Goal: Transaction & Acquisition: Book appointment/travel/reservation

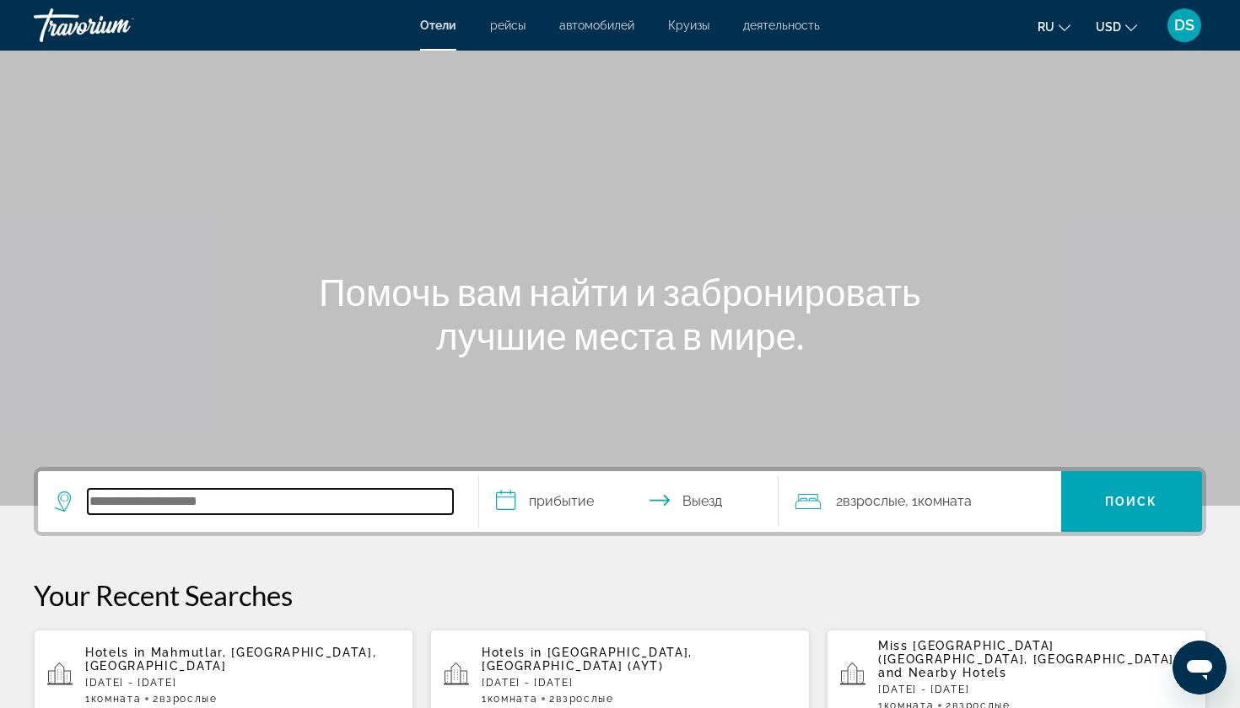
click at [109, 497] on input "Search hotel destination" at bounding box center [270, 501] width 365 height 25
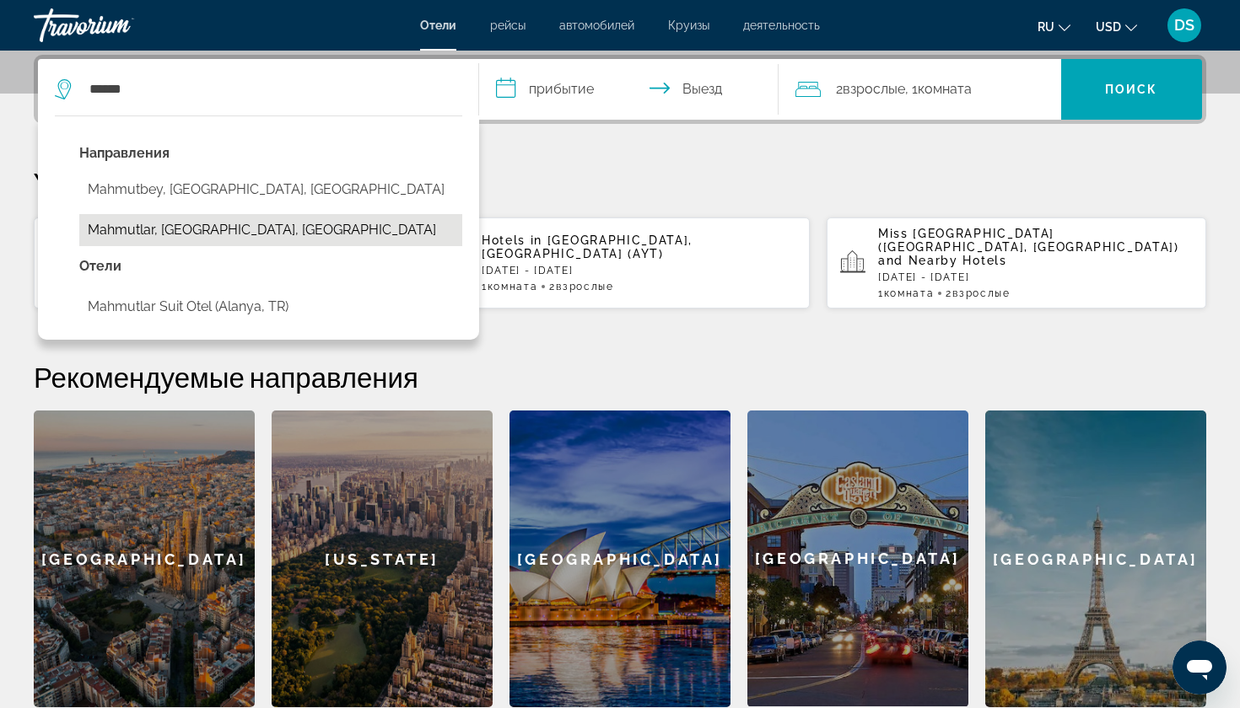
click at [240, 225] on button "Mahmutlar, [GEOGRAPHIC_DATA], [GEOGRAPHIC_DATA]" at bounding box center [270, 230] width 383 height 32
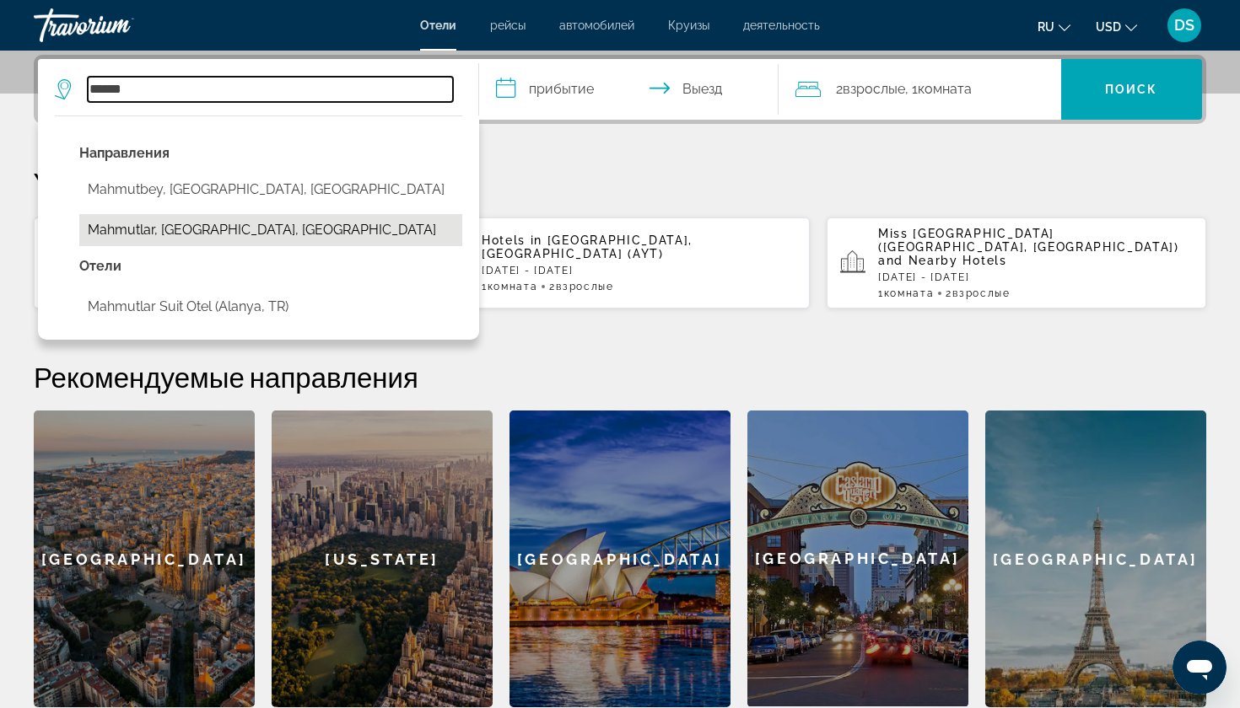
type input "**********"
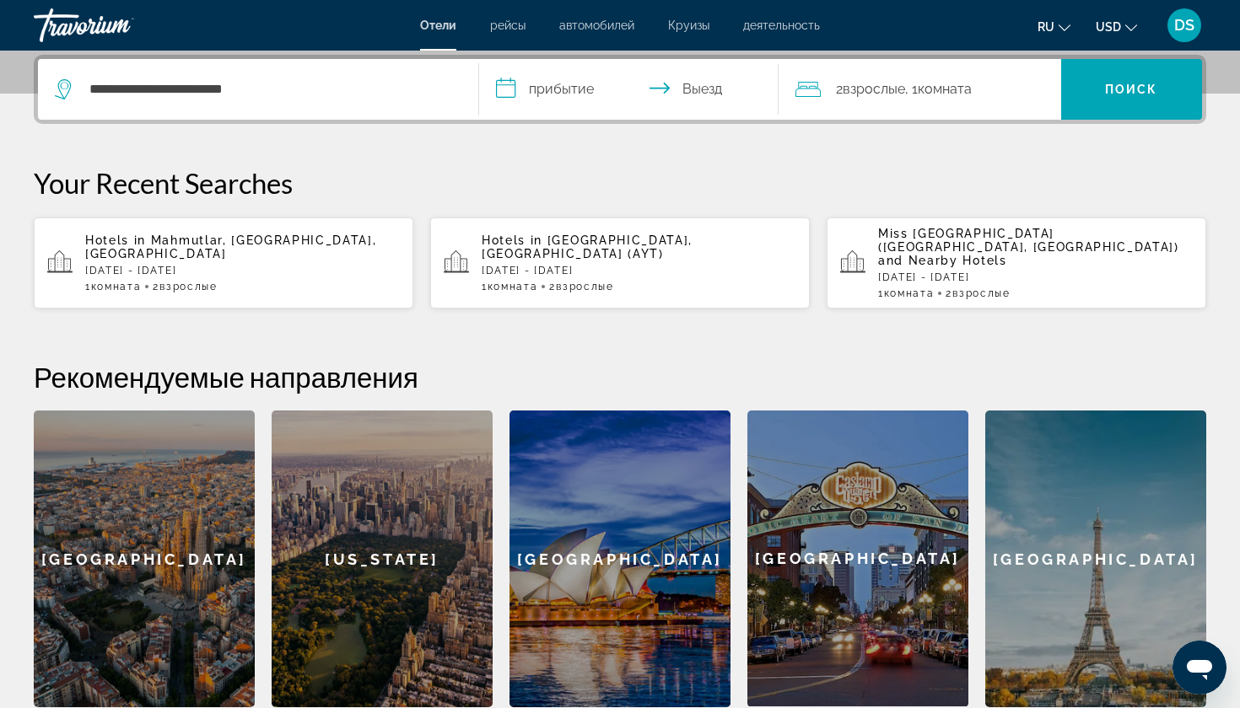
click at [552, 87] on input "**********" at bounding box center [632, 92] width 306 height 66
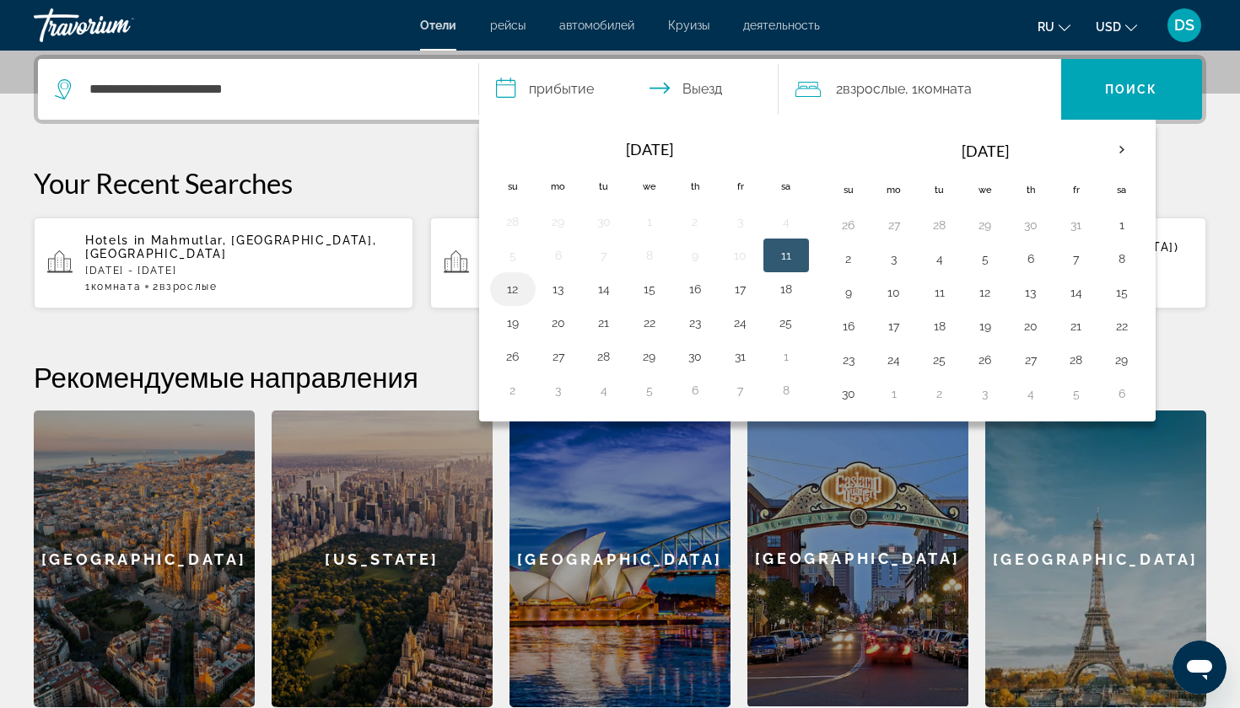
click at [509, 291] on button "12" at bounding box center [512, 289] width 27 height 24
click at [602, 290] on button "14" at bounding box center [603, 289] width 27 height 24
type input "**********"
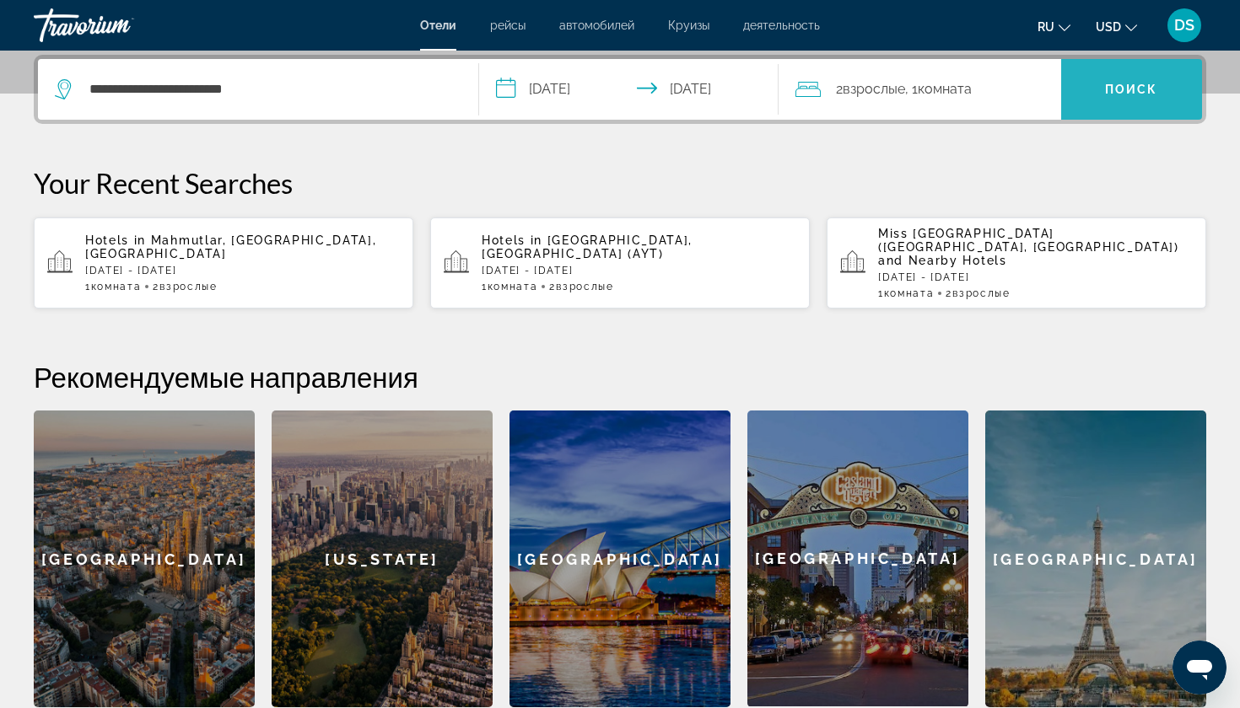
click at [1137, 91] on span "Поиск" at bounding box center [1131, 89] width 53 height 13
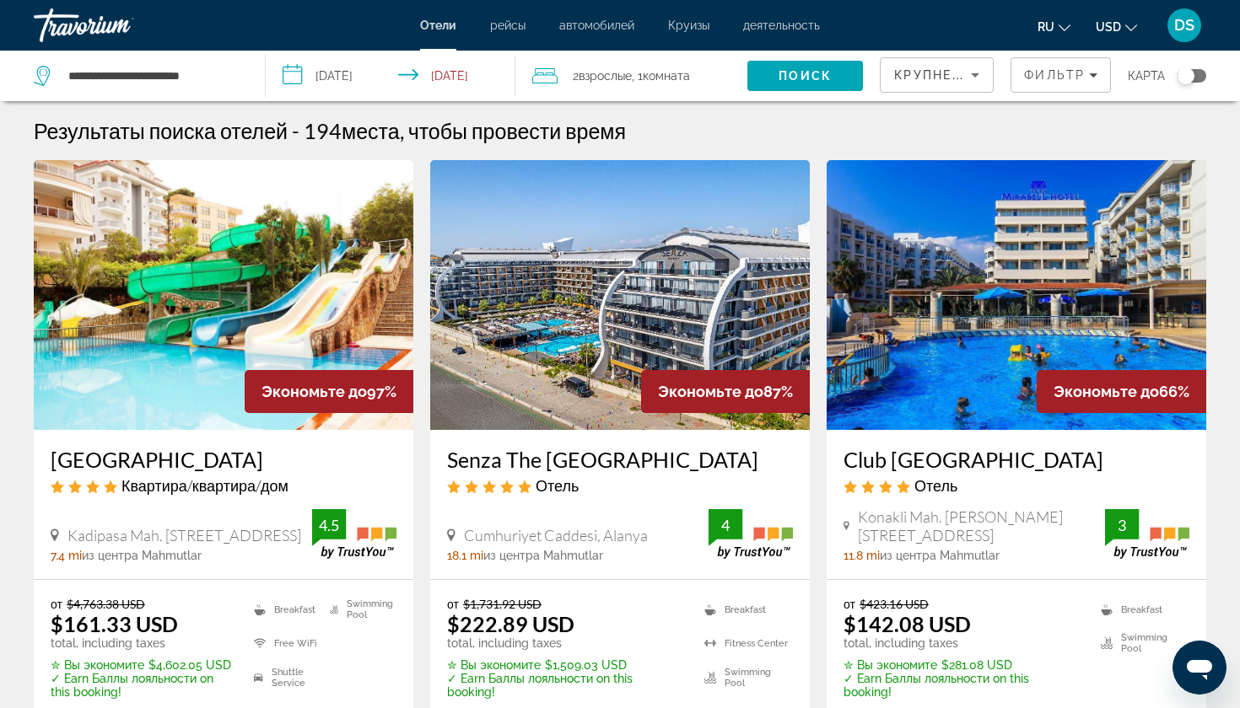
click at [331, 334] on img "Main content" at bounding box center [224, 295] width 380 height 270
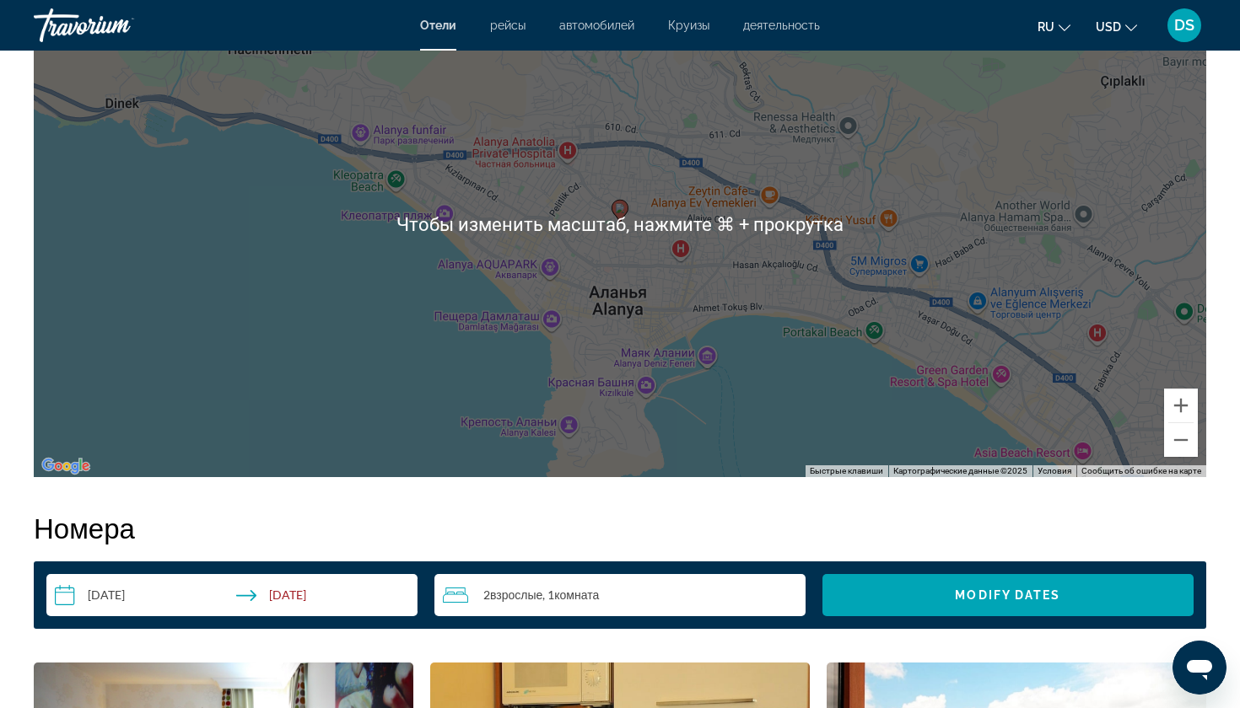
scroll to position [1726, 0]
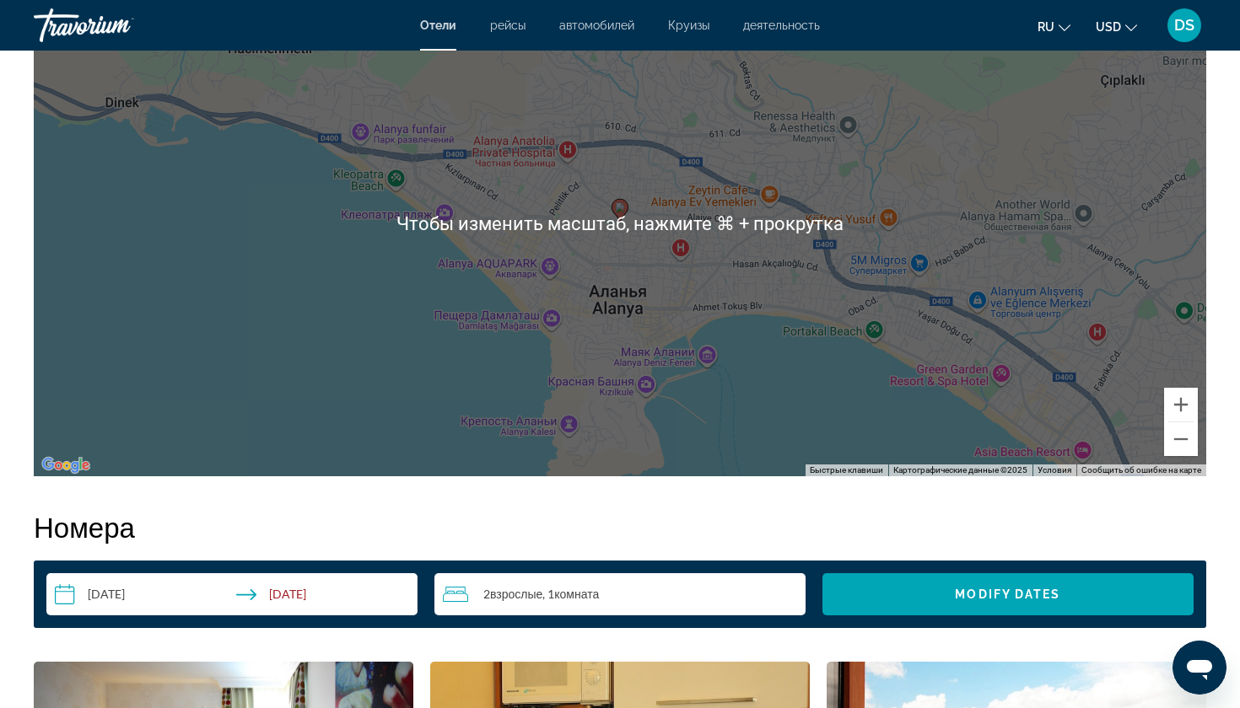
click at [422, 362] on div "Чтобы активировать перетаскивание с помощью клавиатуры, нажмите Alt + Ввод. Пос…" at bounding box center [620, 223] width 1172 height 506
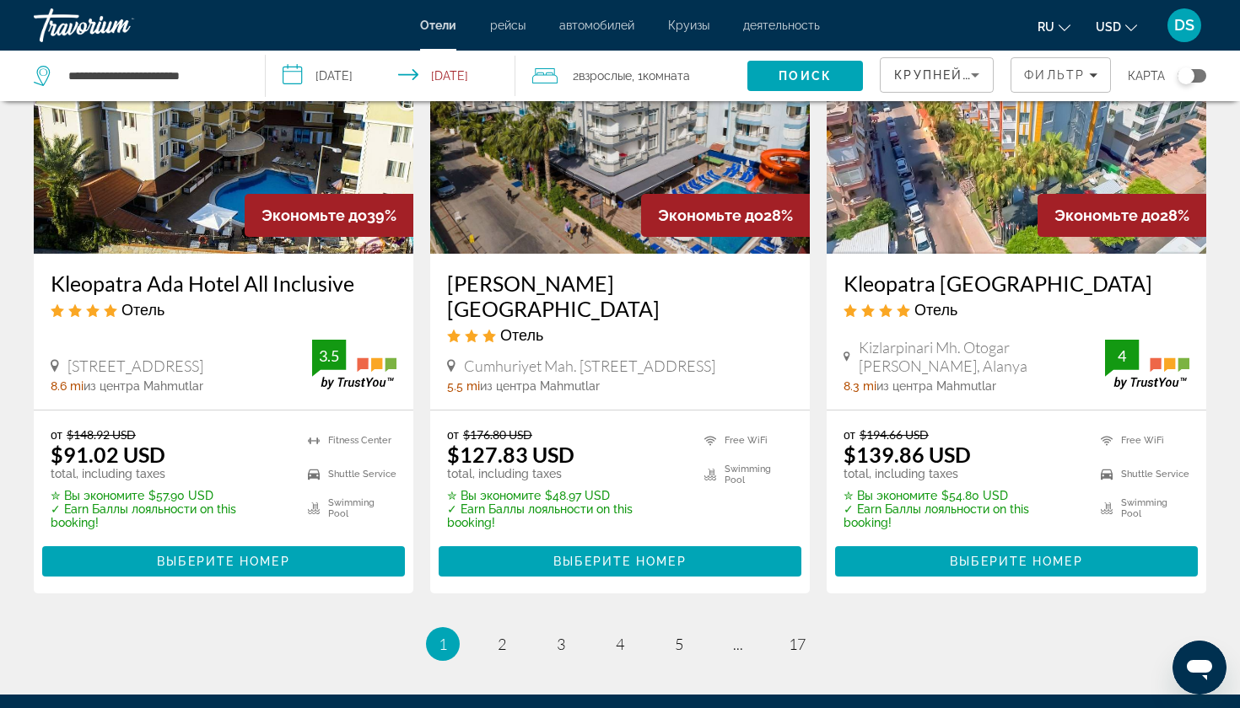
scroll to position [2111, 0]
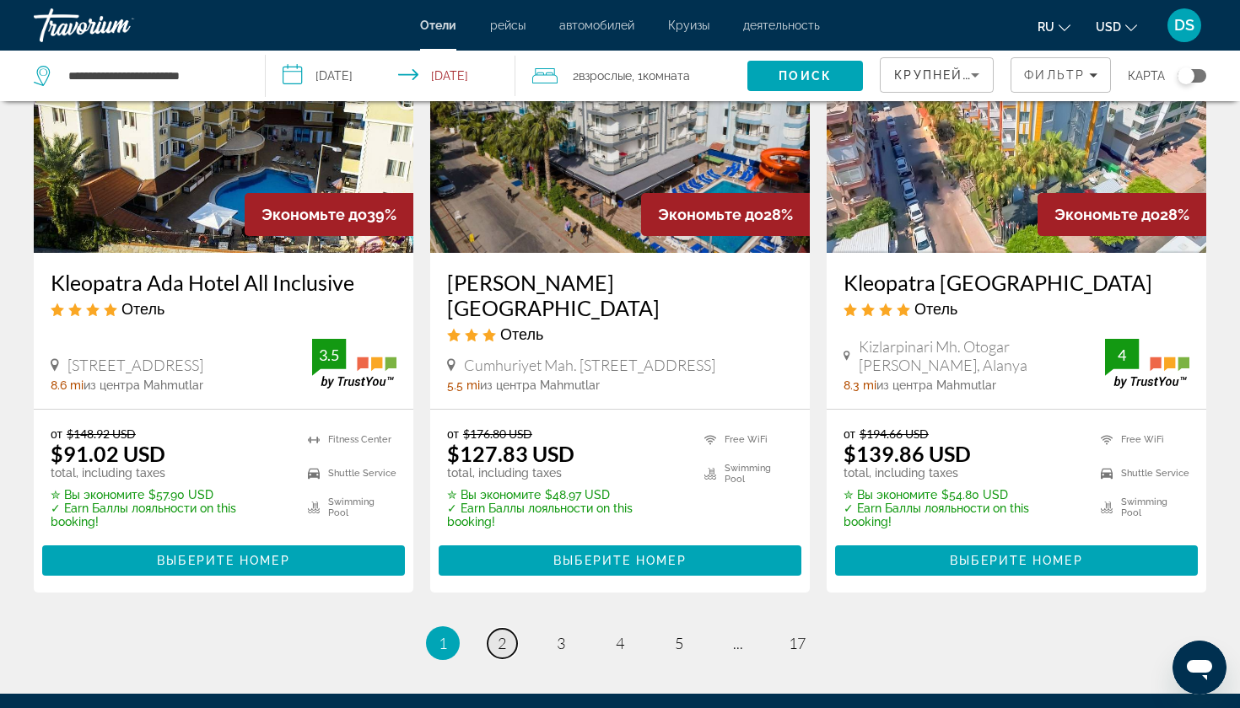
click at [504, 634] on span "2" at bounding box center [502, 643] width 8 height 19
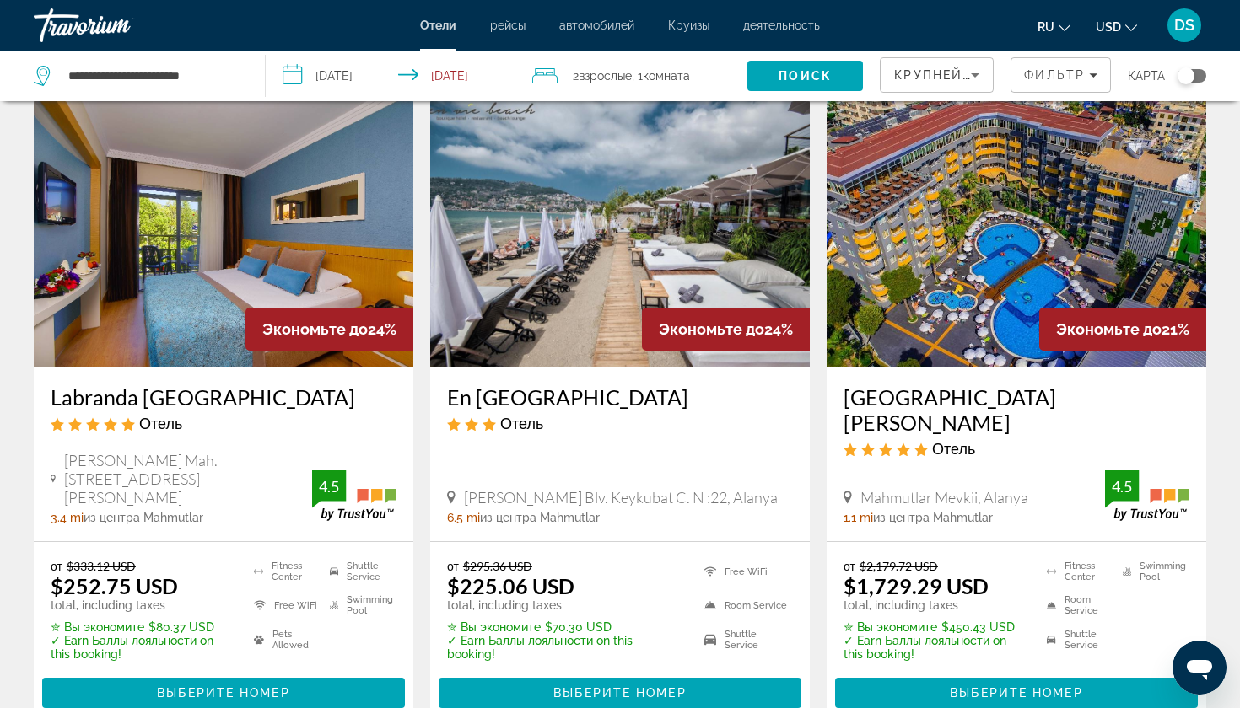
scroll to position [724, 0]
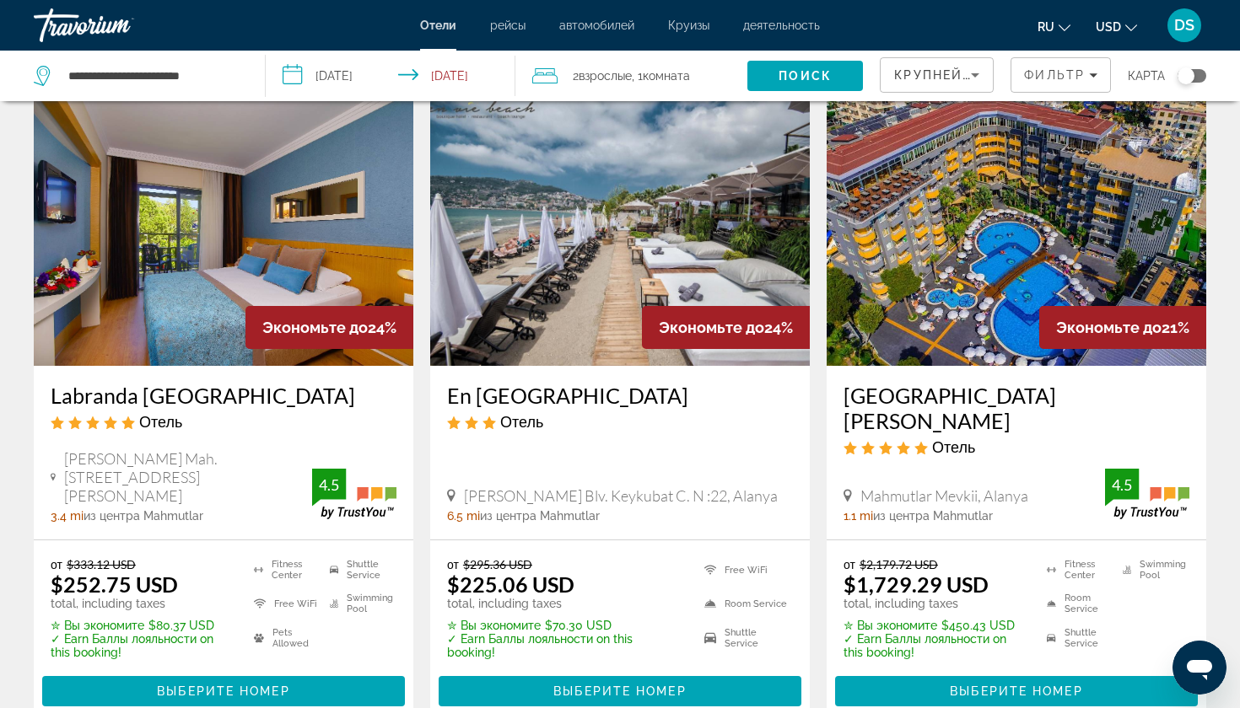
click at [1153, 272] on img "Main content" at bounding box center [1017, 231] width 380 height 270
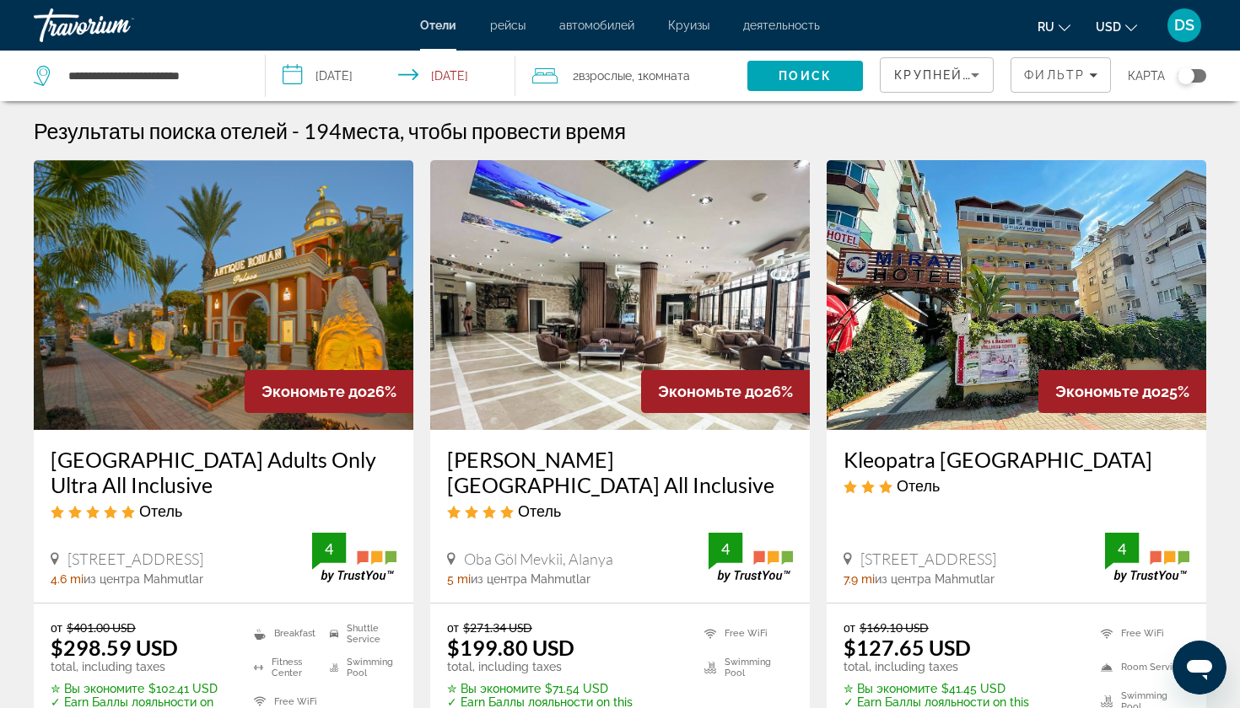
click at [396, 77] on input "**********" at bounding box center [394, 79] width 256 height 56
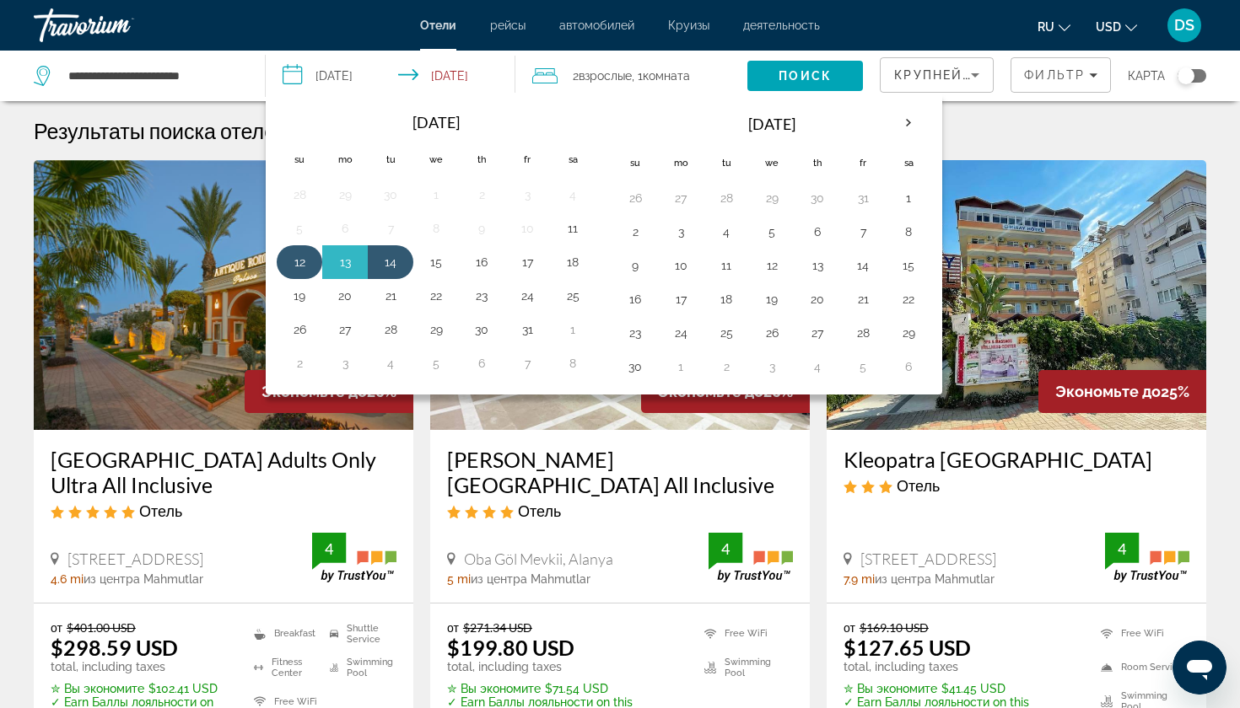
click at [300, 262] on button "12" at bounding box center [299, 262] width 27 height 24
click at [434, 267] on button "15" at bounding box center [436, 262] width 27 height 24
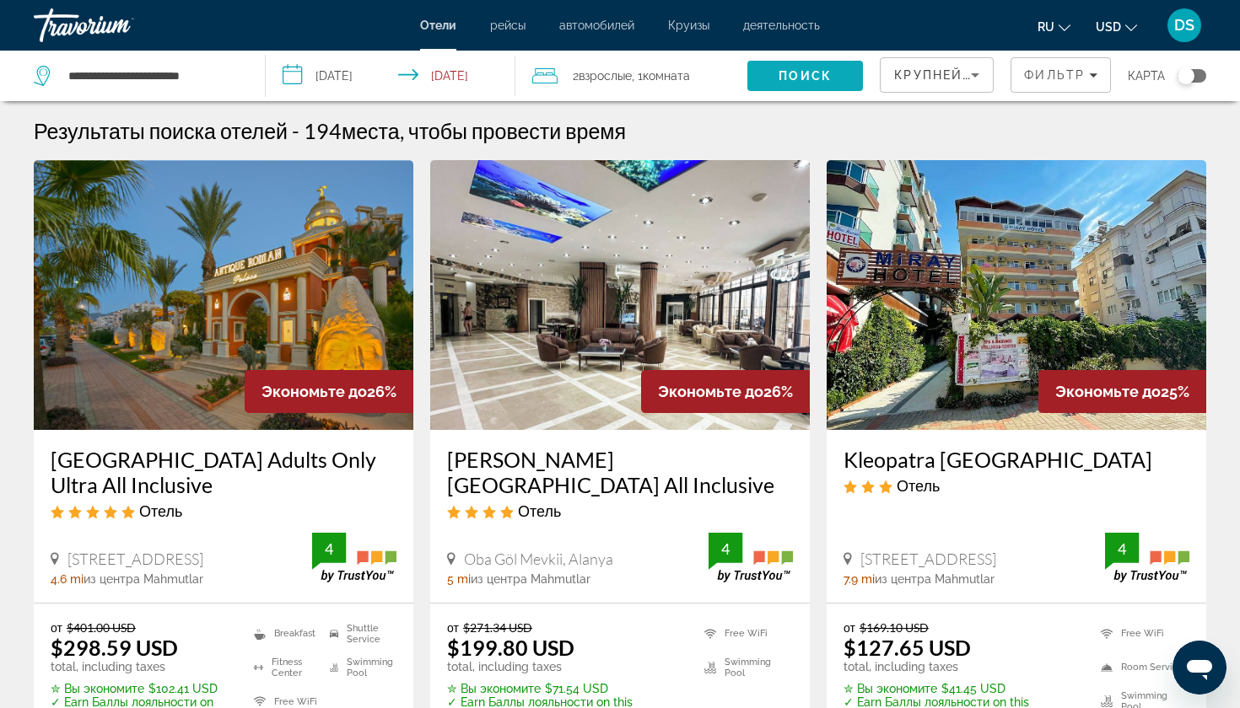
click at [824, 78] on span "Поиск" at bounding box center [804, 75] width 53 height 13
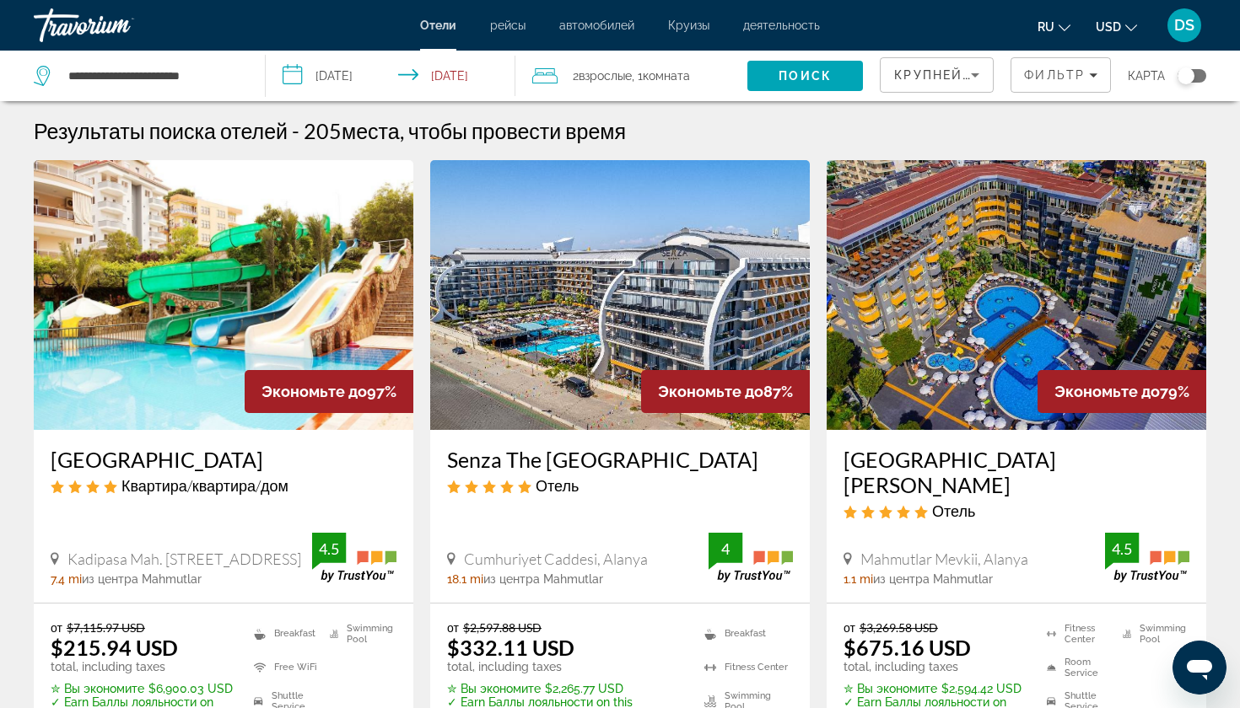
click at [476, 85] on input "**********" at bounding box center [394, 79] width 256 height 56
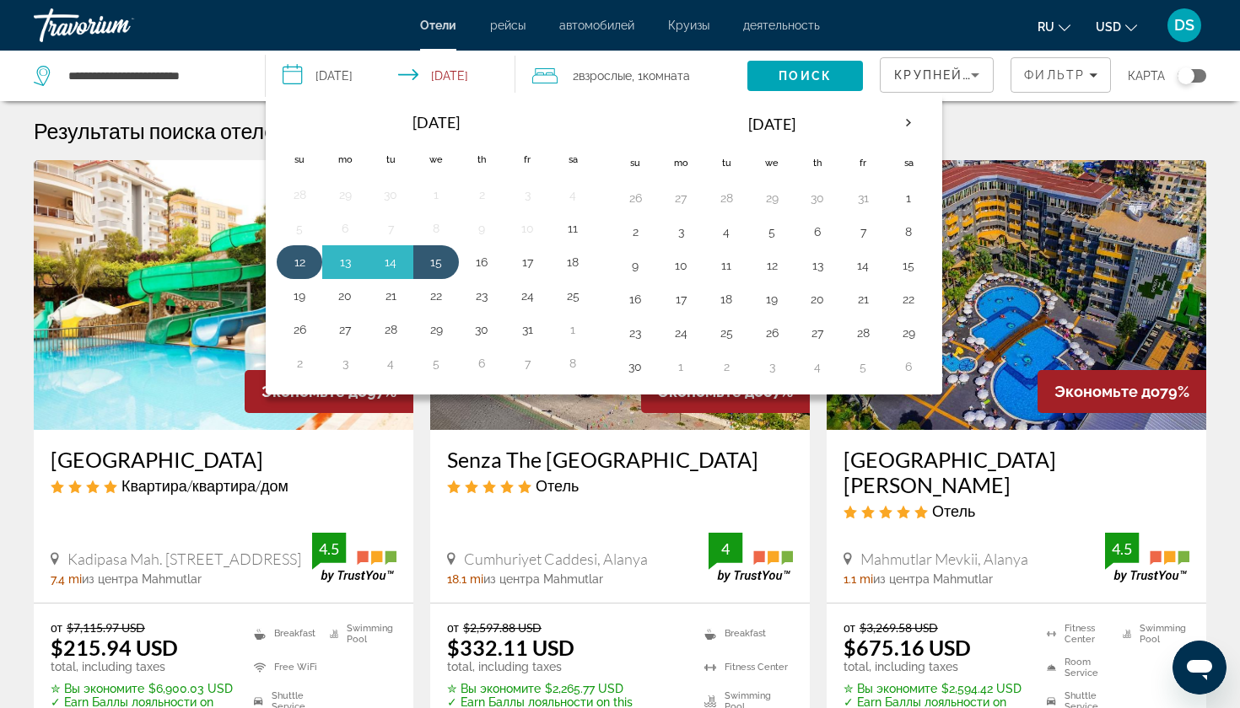
click at [299, 261] on button "12" at bounding box center [299, 262] width 27 height 24
click at [298, 297] on button "19" at bounding box center [299, 296] width 27 height 24
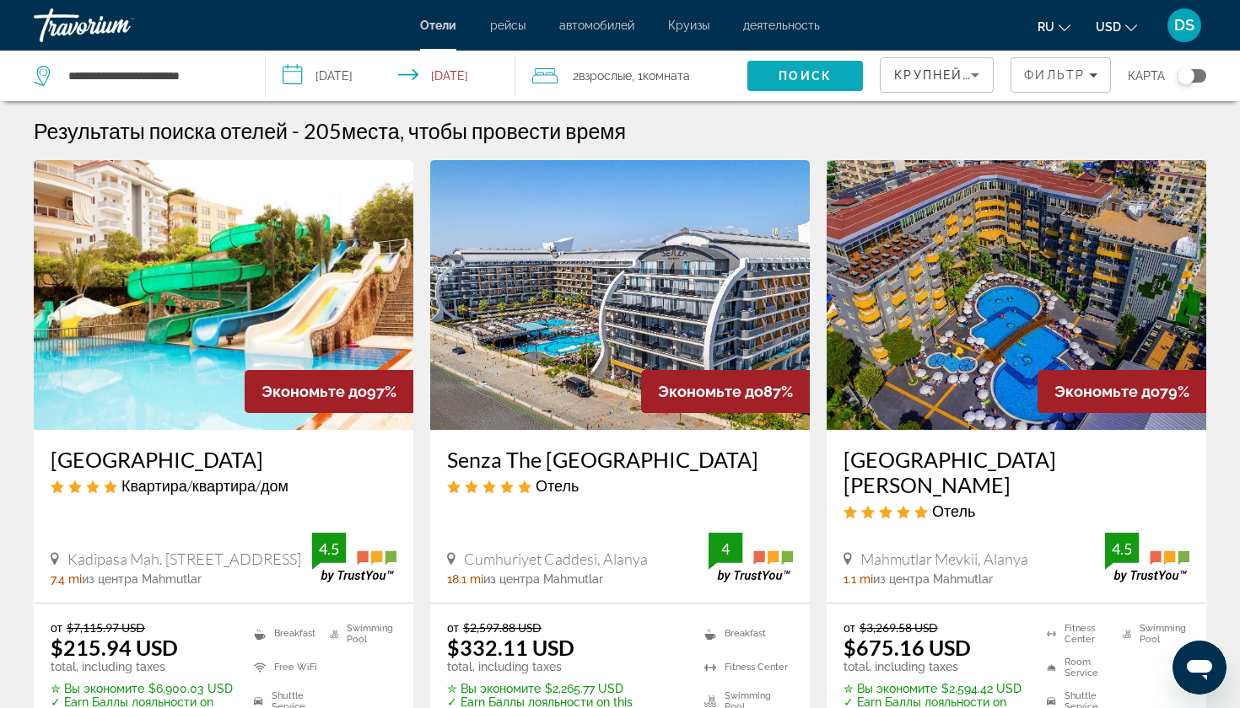
click at [800, 78] on span "Поиск" at bounding box center [804, 75] width 53 height 13
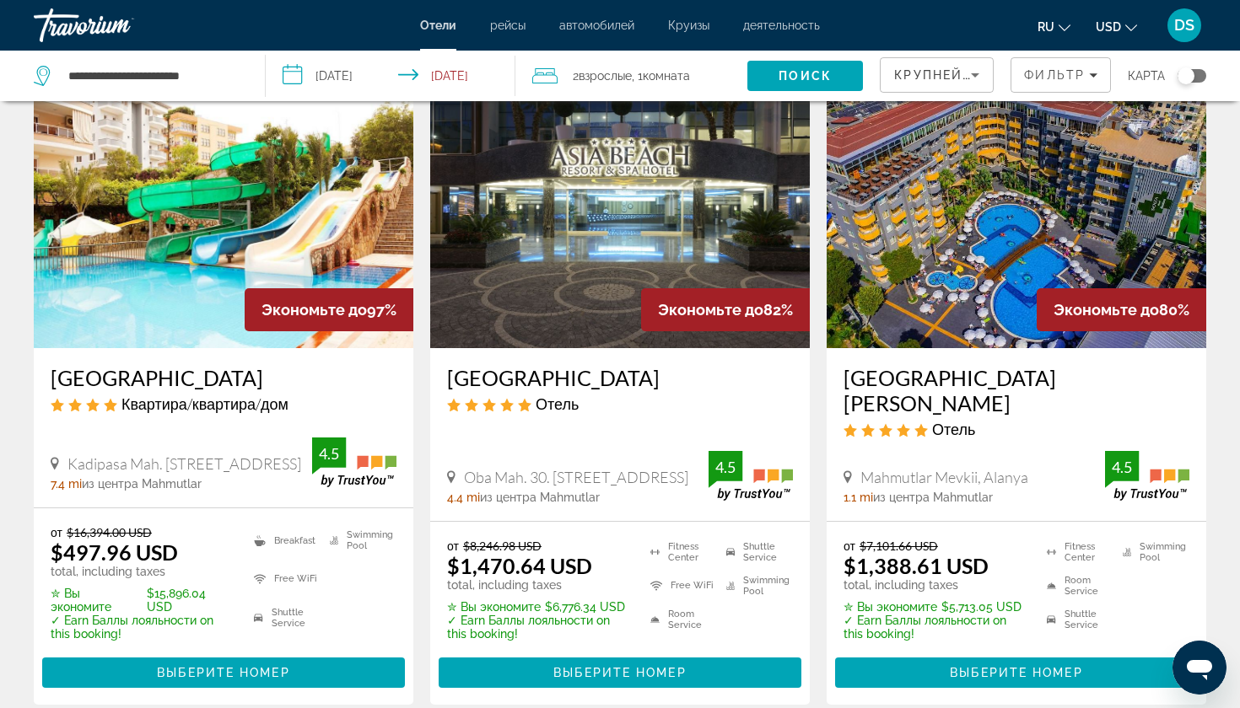
scroll to position [84, 0]
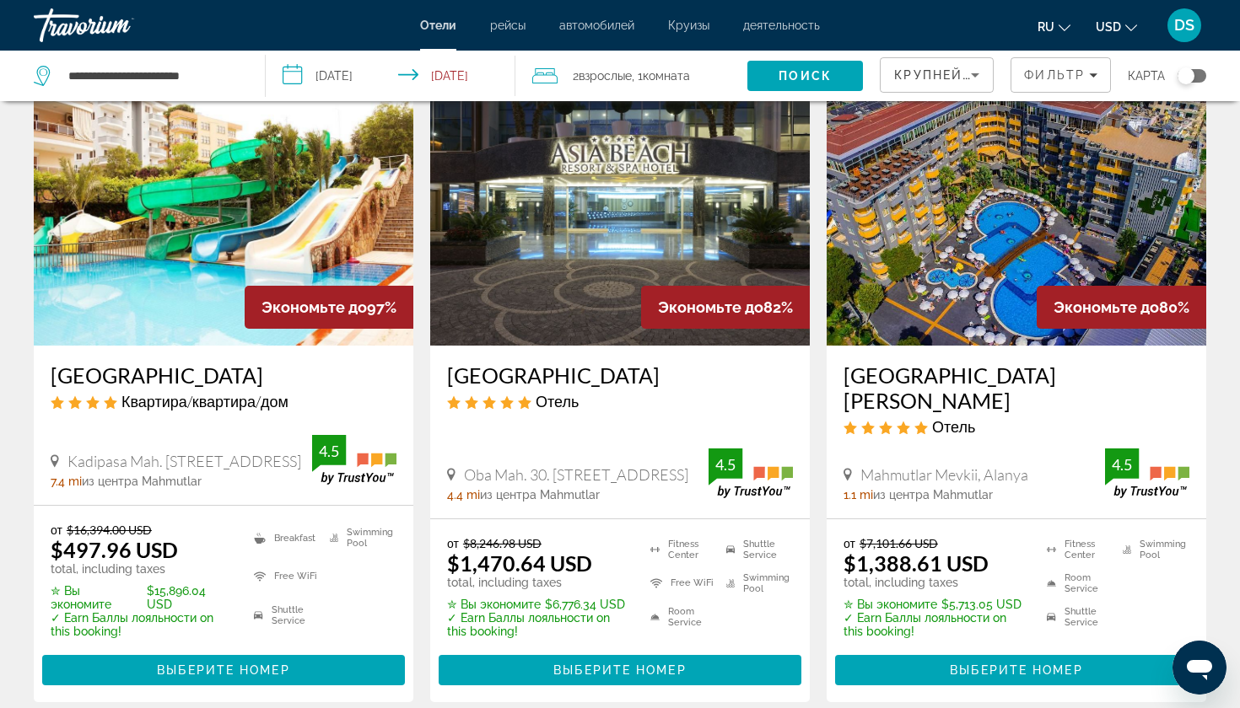
click at [476, 78] on input "**********" at bounding box center [394, 79] width 256 height 56
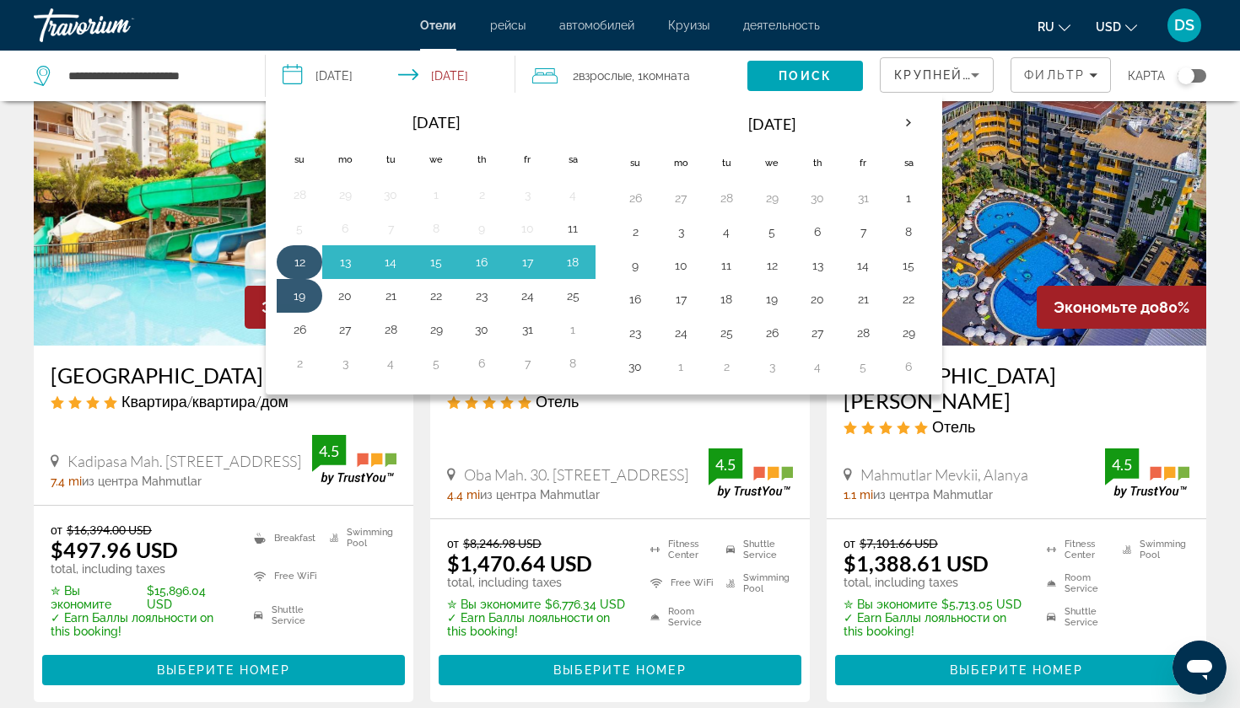
click at [297, 267] on button "12" at bounding box center [299, 262] width 27 height 24
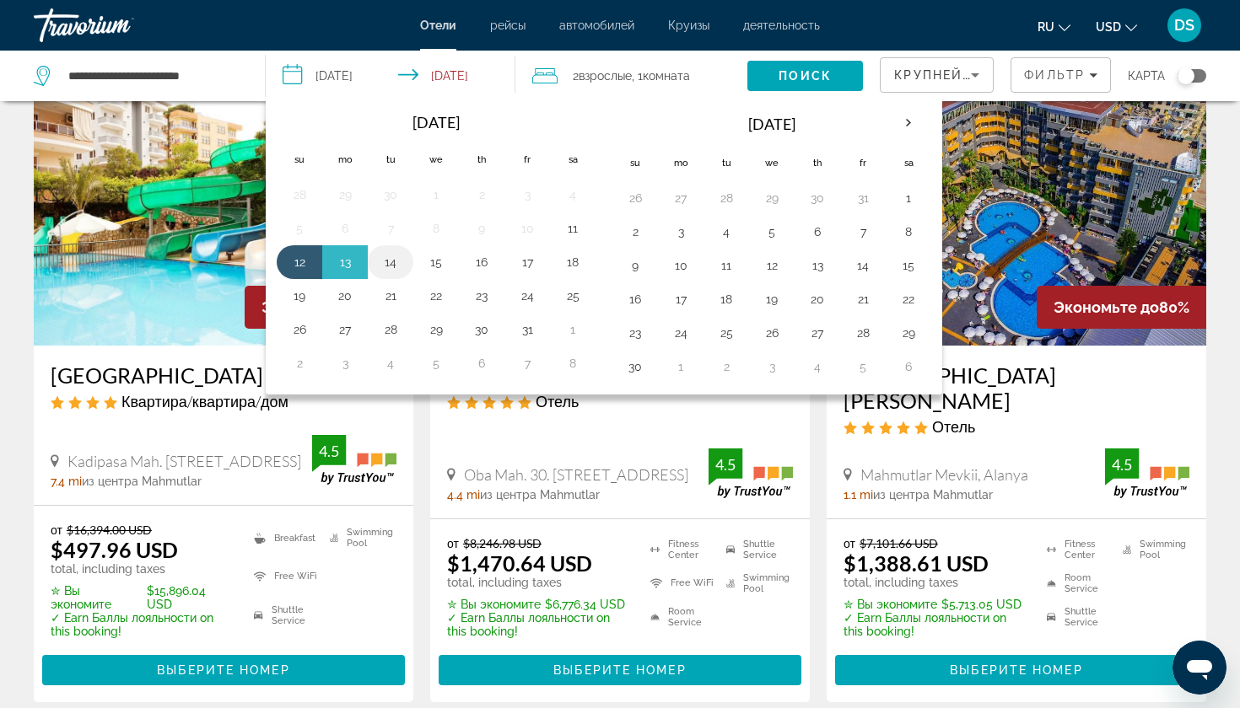
click at [397, 261] on button "14" at bounding box center [390, 262] width 27 height 24
type input "**********"
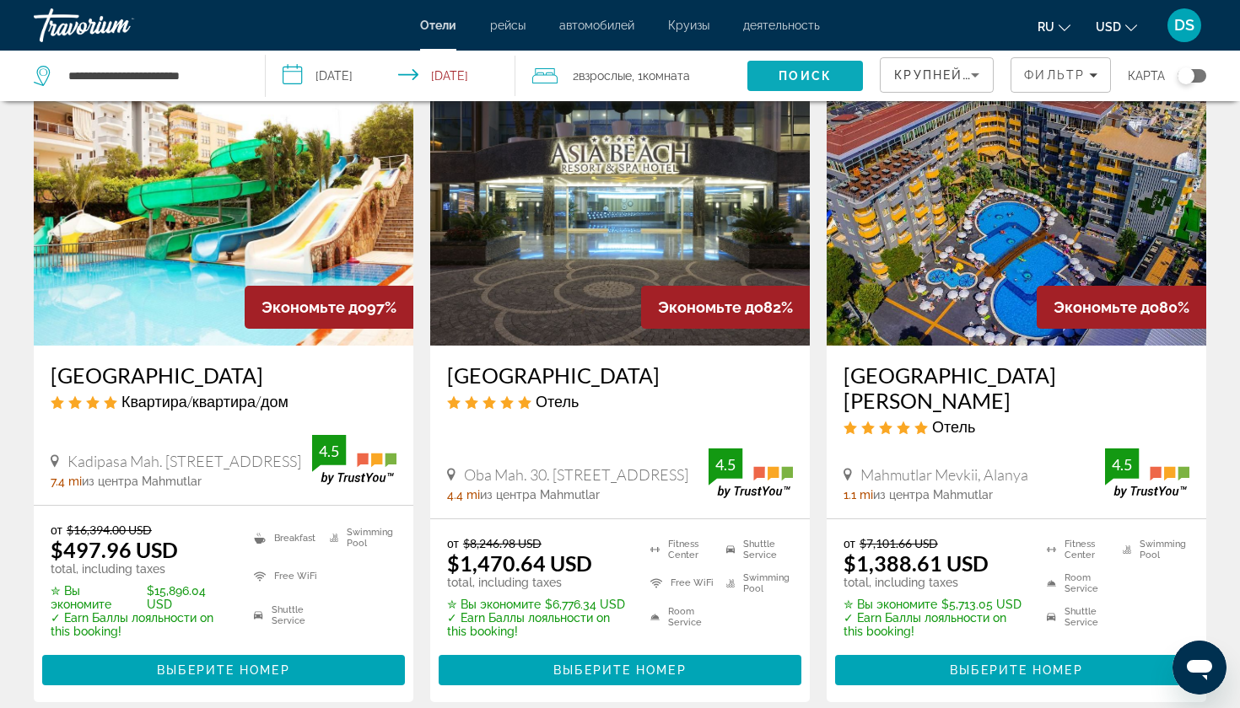
click at [819, 70] on span "Поиск" at bounding box center [804, 75] width 53 height 13
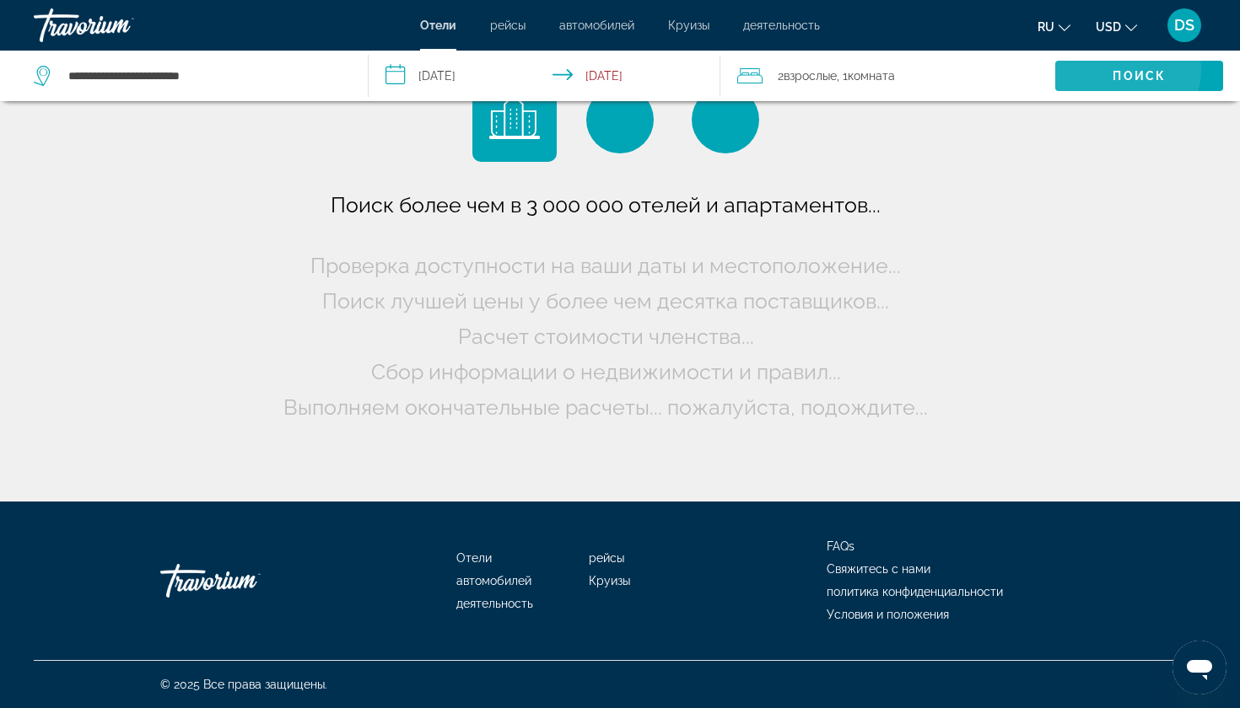
scroll to position [0, 0]
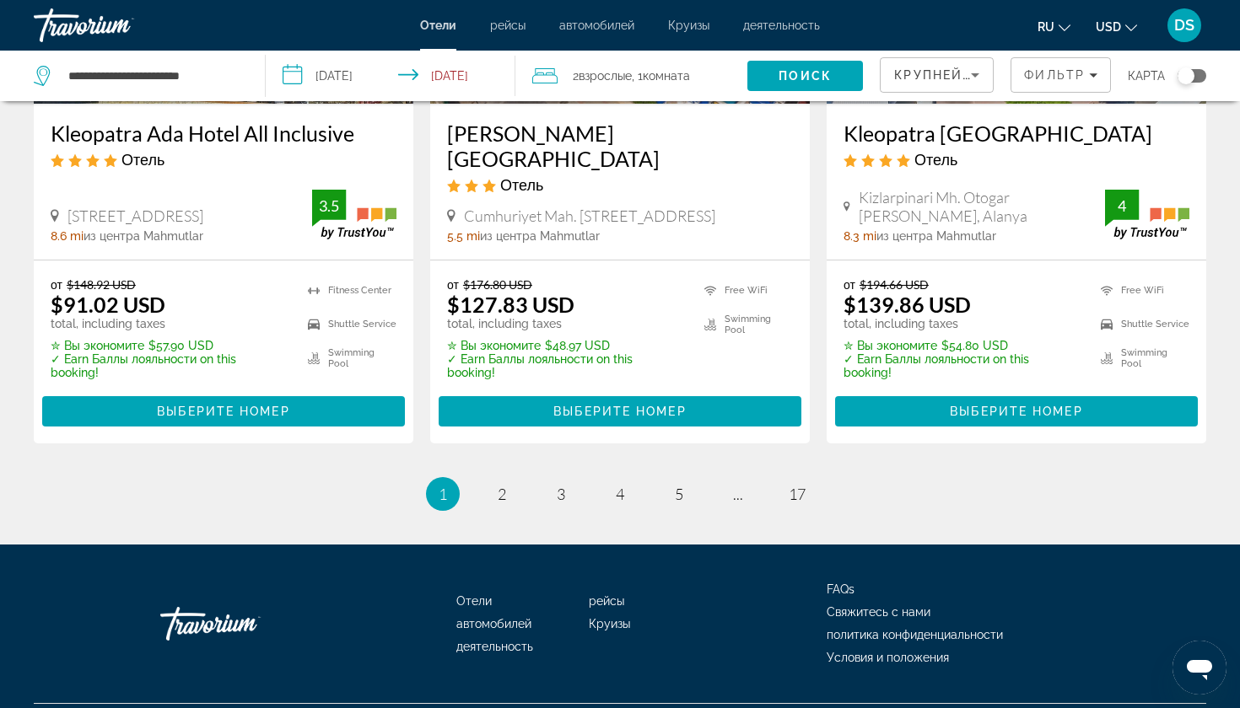
scroll to position [2259, 0]
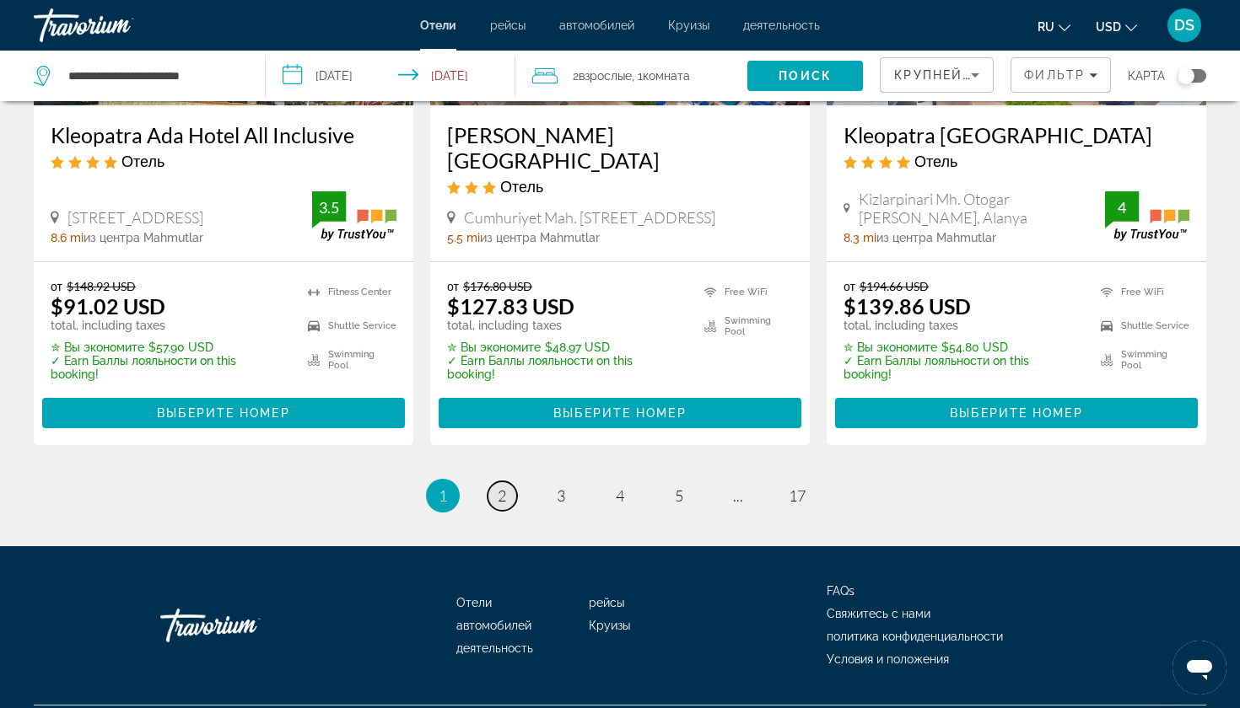
click at [498, 487] on span "2" at bounding box center [502, 496] width 8 height 19
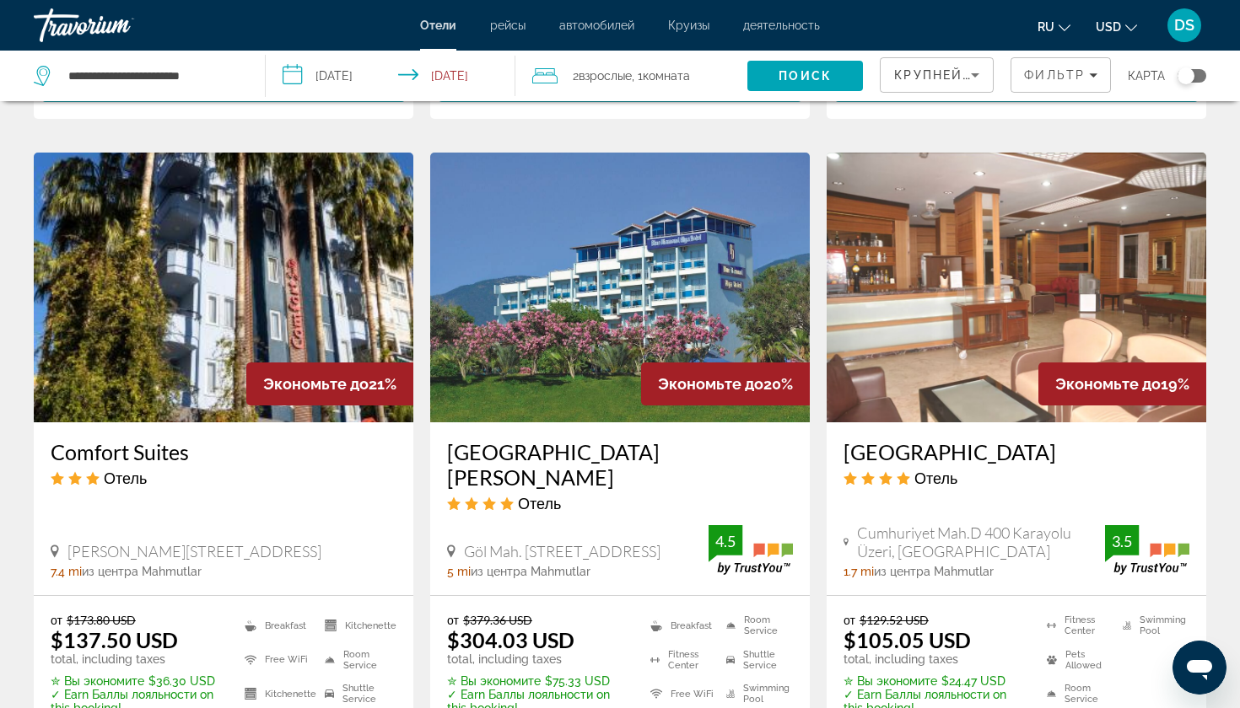
scroll to position [1329, 0]
click at [977, 439] on h3 "[GEOGRAPHIC_DATA]" at bounding box center [1016, 451] width 346 height 25
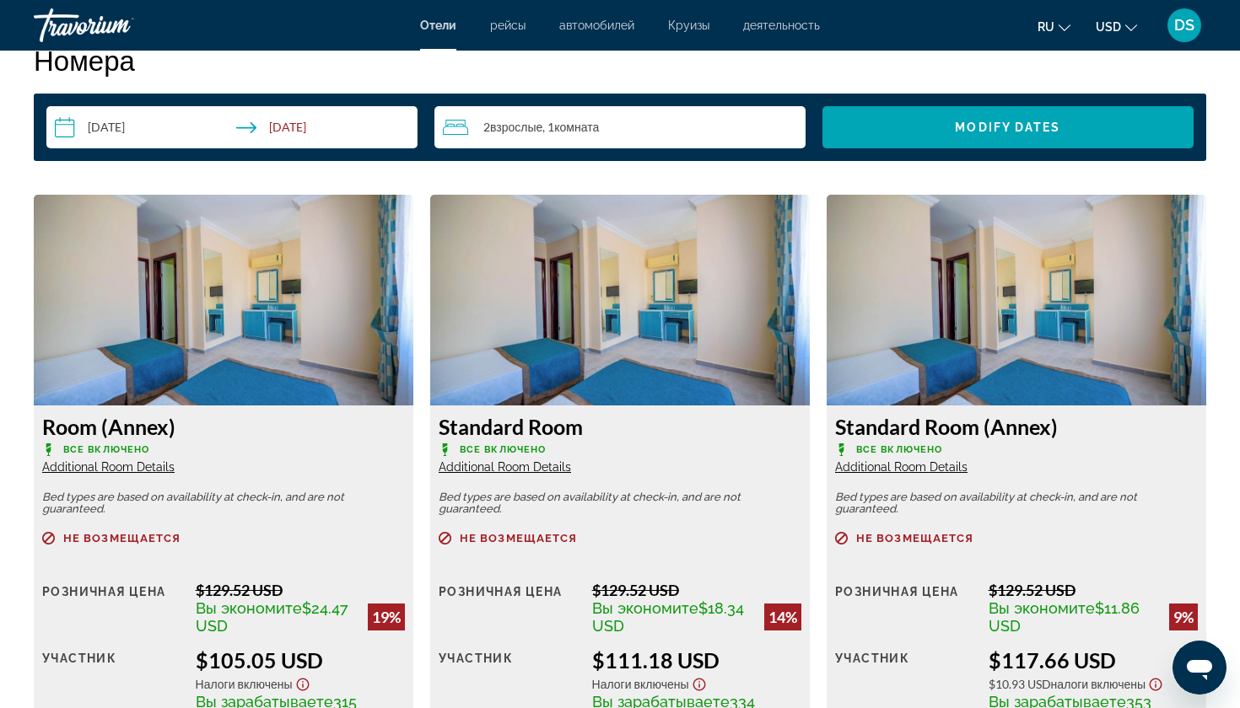
scroll to position [2148, 0]
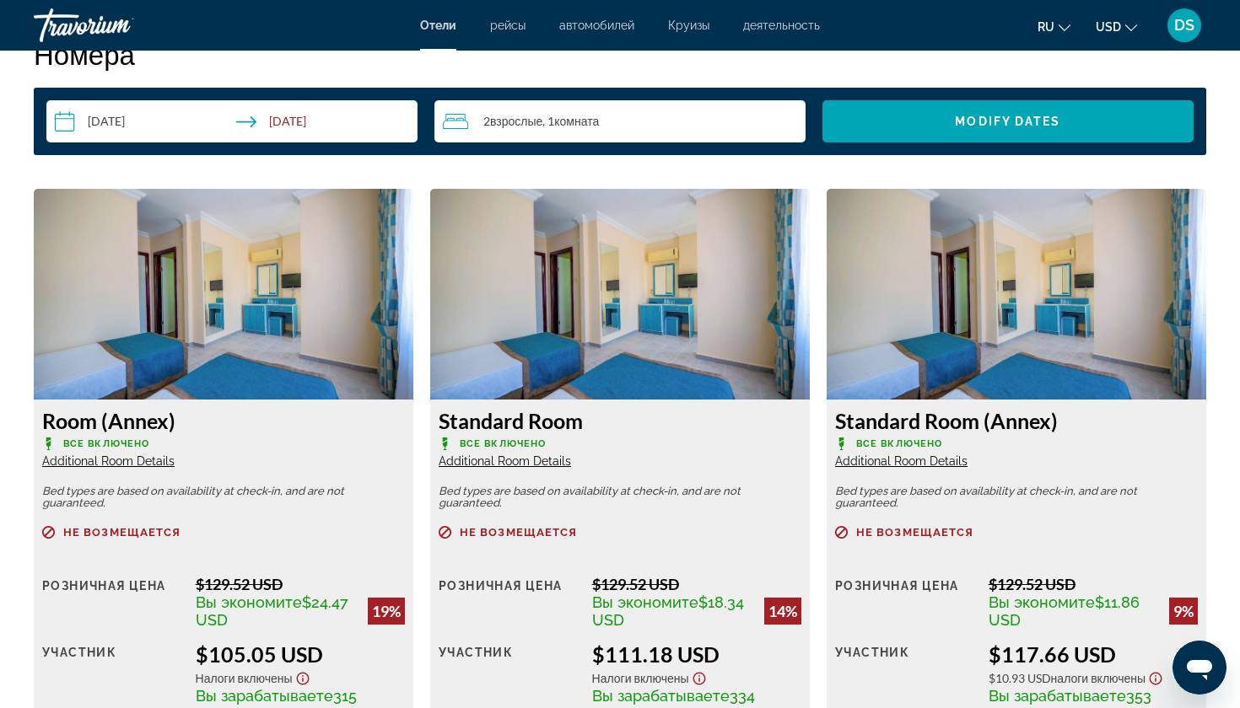
click at [139, 468] on span "Additional Room Details" at bounding box center [108, 461] width 132 height 13
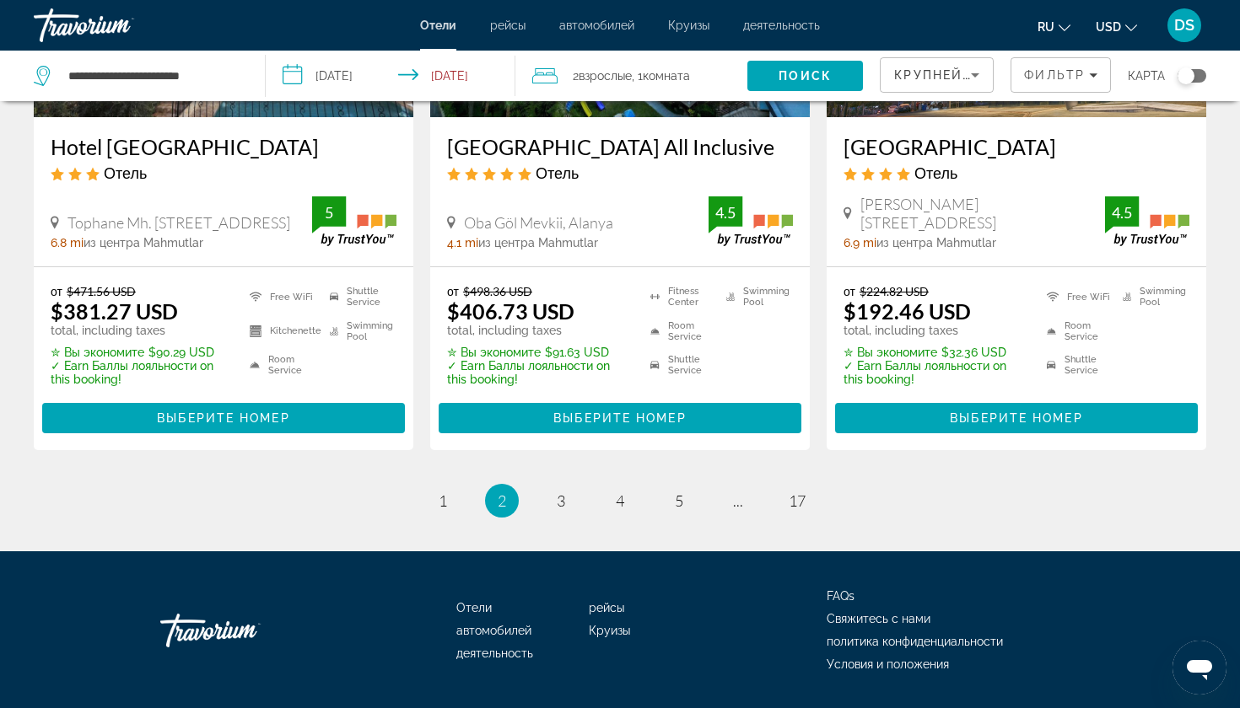
scroll to position [2294, 0]
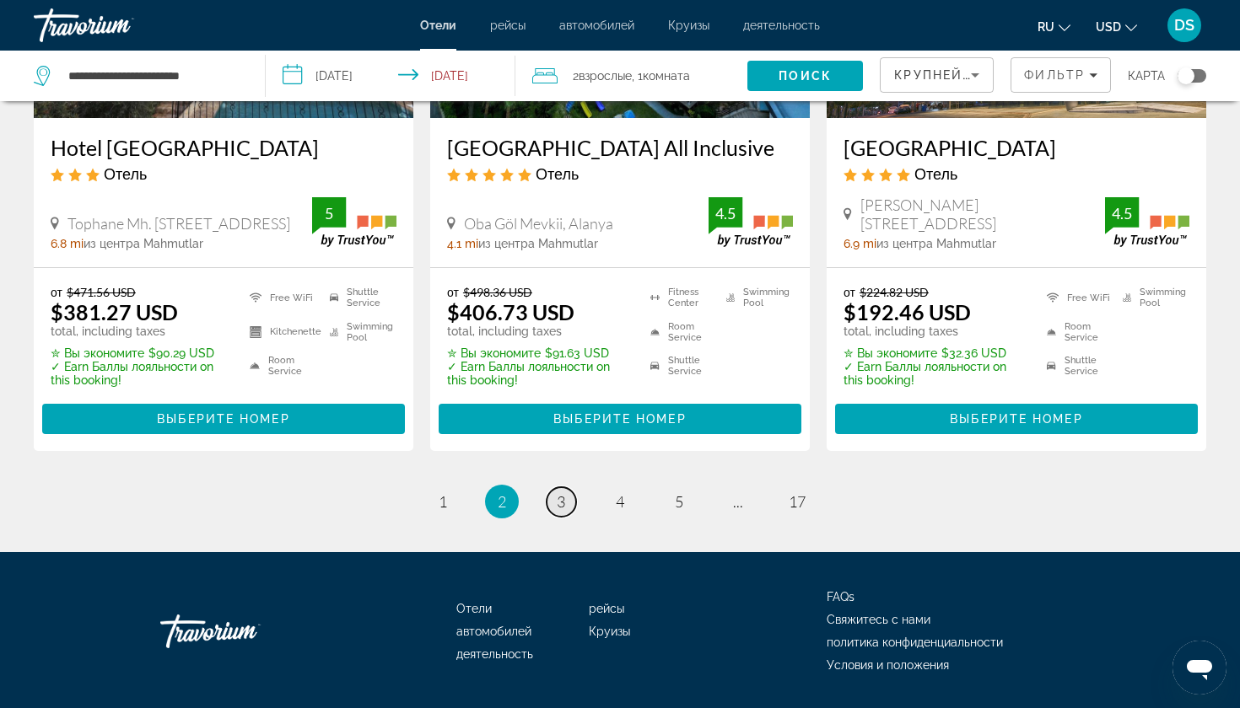
click at [555, 487] on link "page 3" at bounding box center [562, 502] width 30 height 30
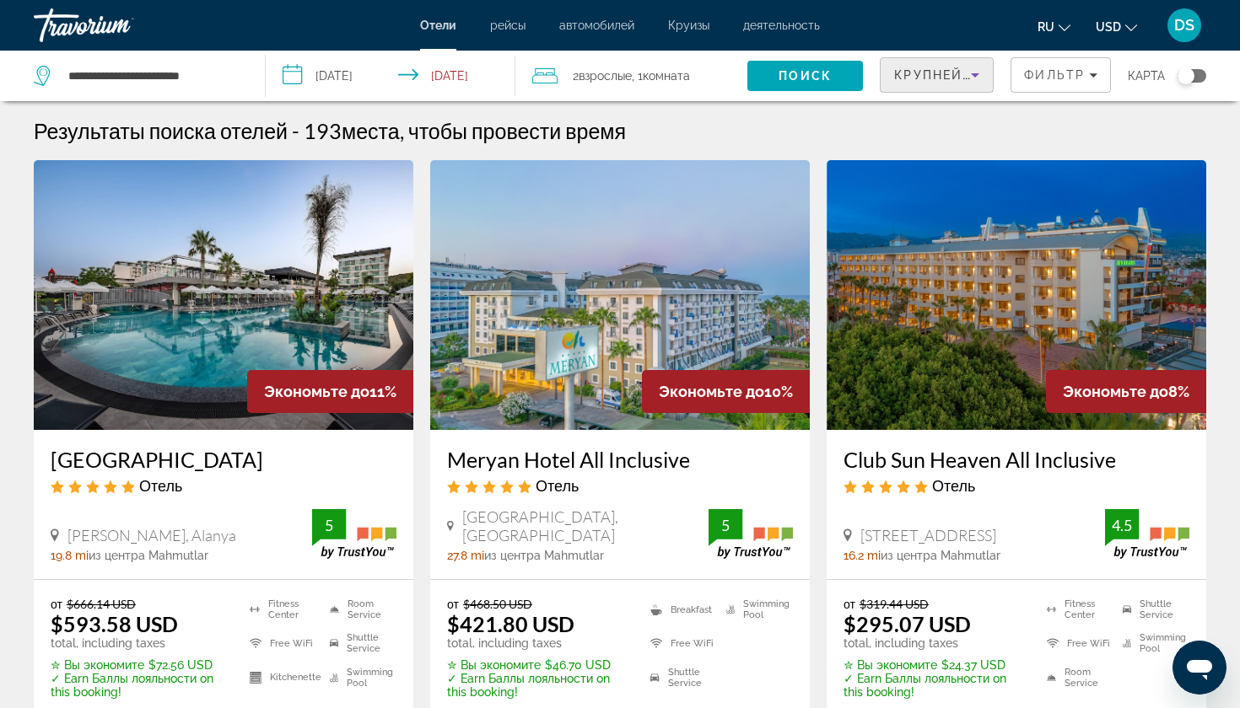
click at [924, 82] on div "Крупнейшие сбережения" at bounding box center [932, 75] width 77 height 20
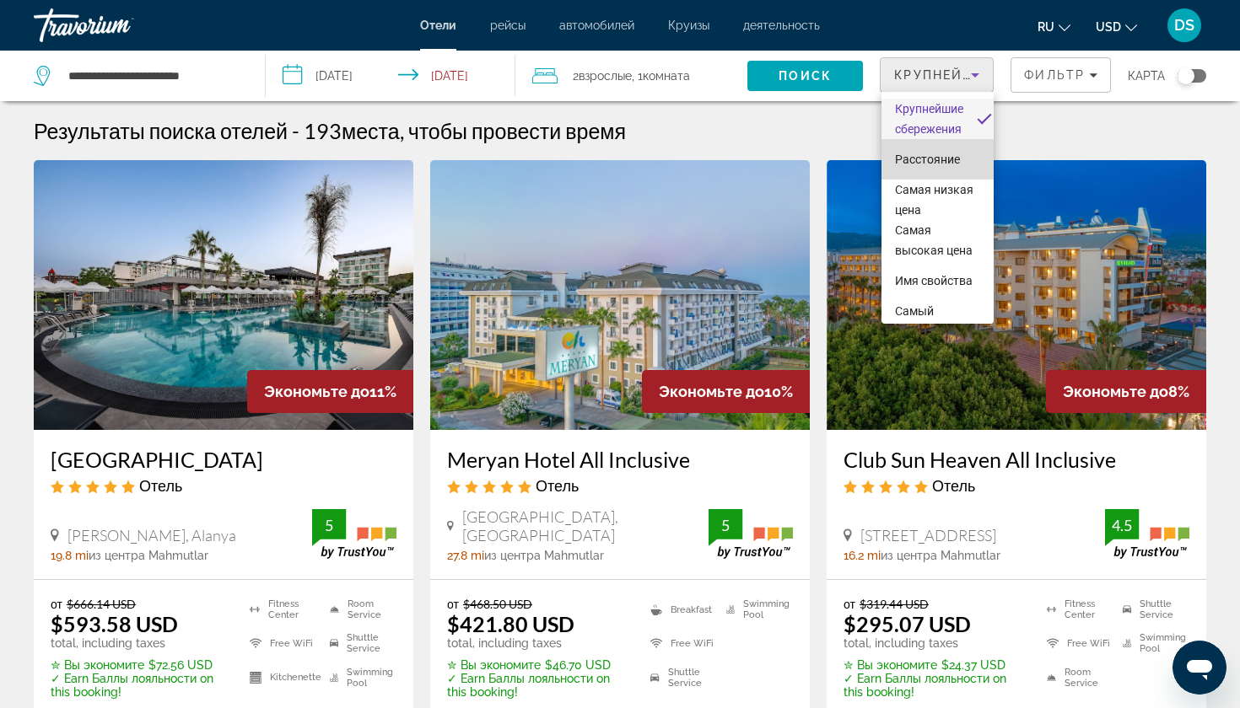
click at [904, 168] on span "Расстояние" at bounding box center [927, 159] width 65 height 20
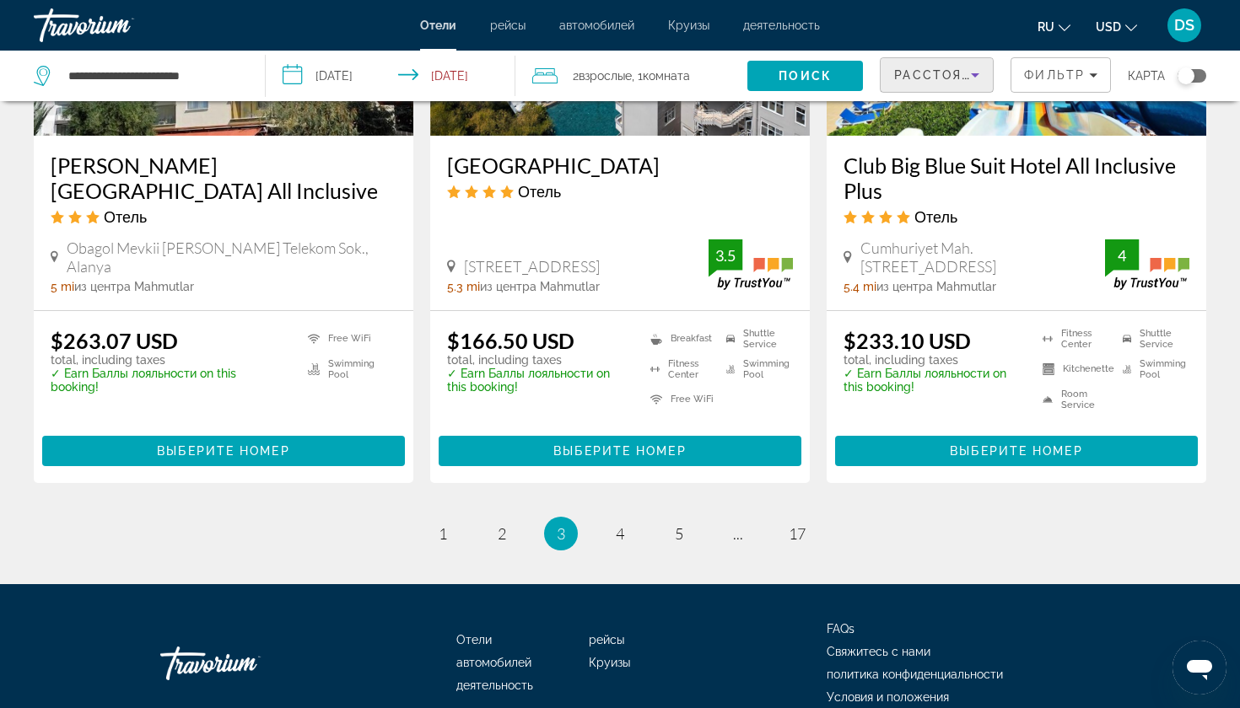
scroll to position [2263, 0]
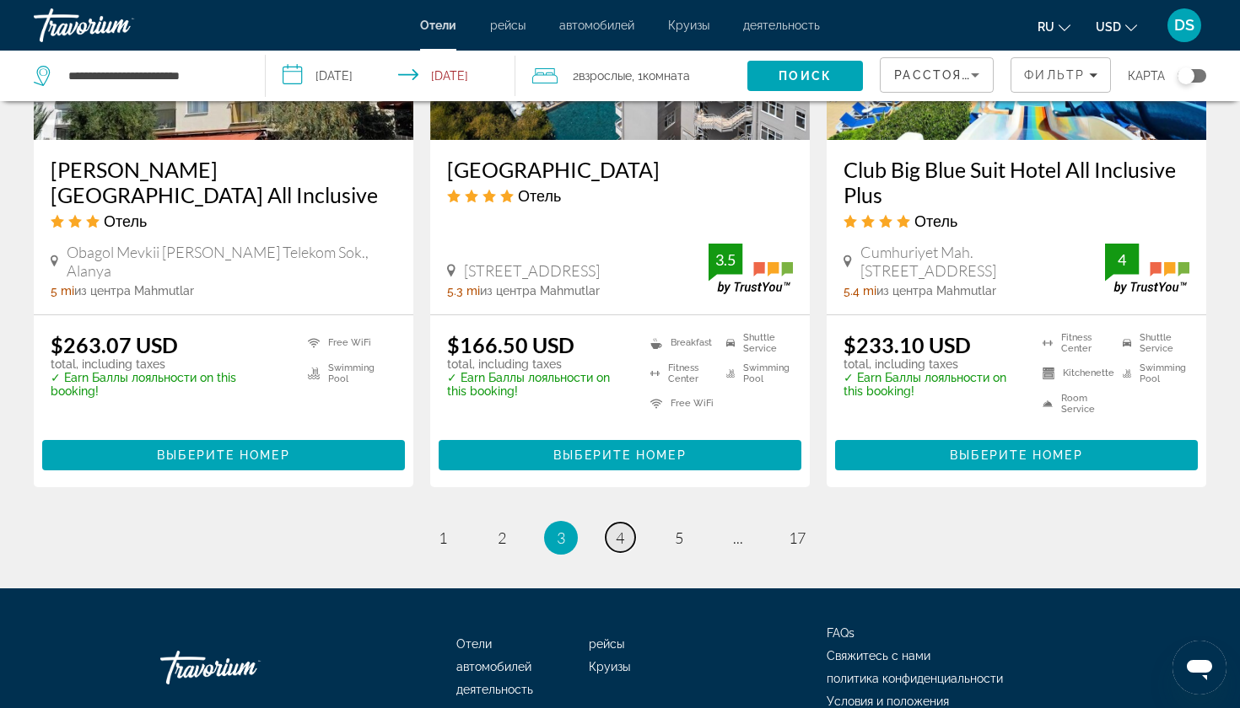
click at [617, 529] on span "4" at bounding box center [620, 538] width 8 height 19
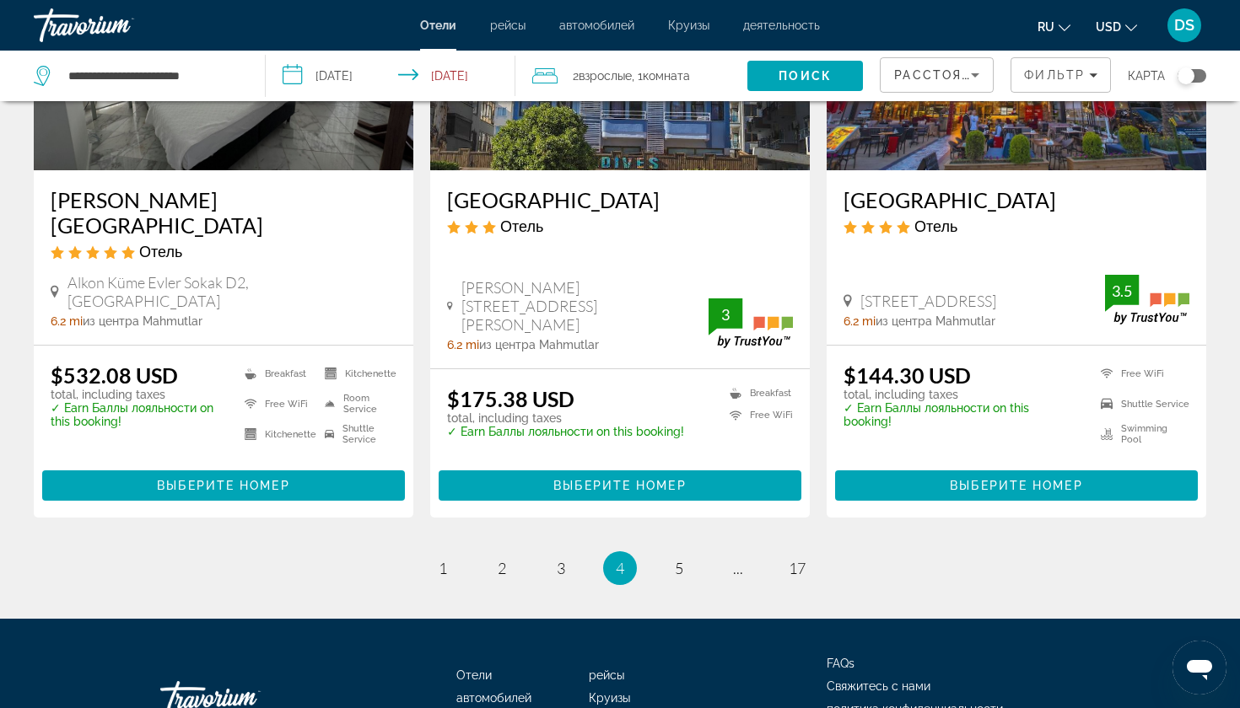
scroll to position [2190, 0]
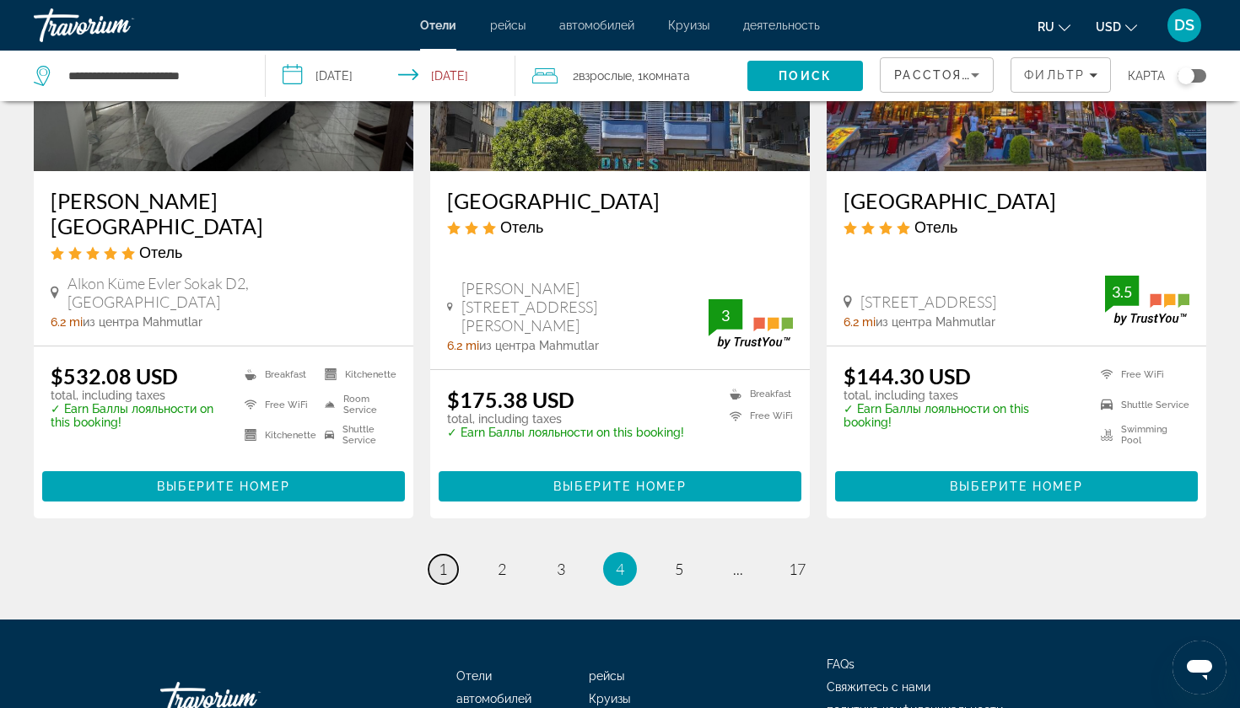
click at [446, 560] on span "1" at bounding box center [443, 569] width 8 height 19
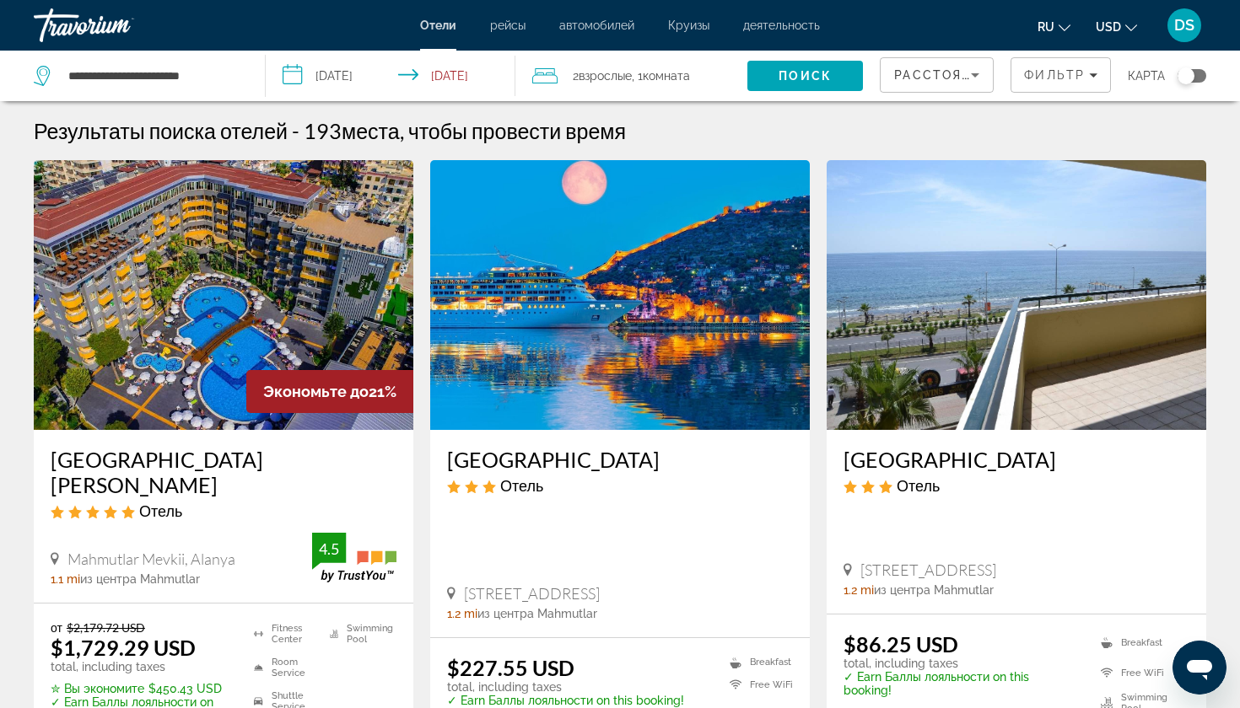
click at [488, 460] on h3 "[GEOGRAPHIC_DATA]" at bounding box center [620, 459] width 346 height 25
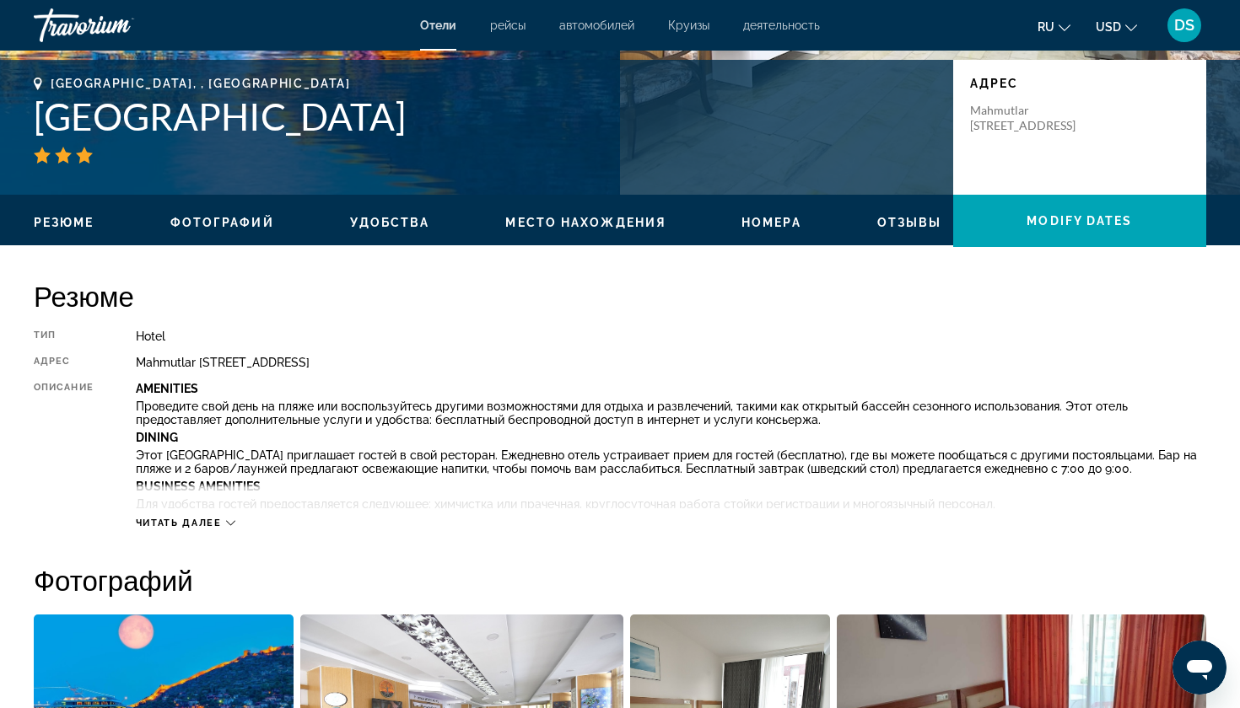
scroll to position [131, 0]
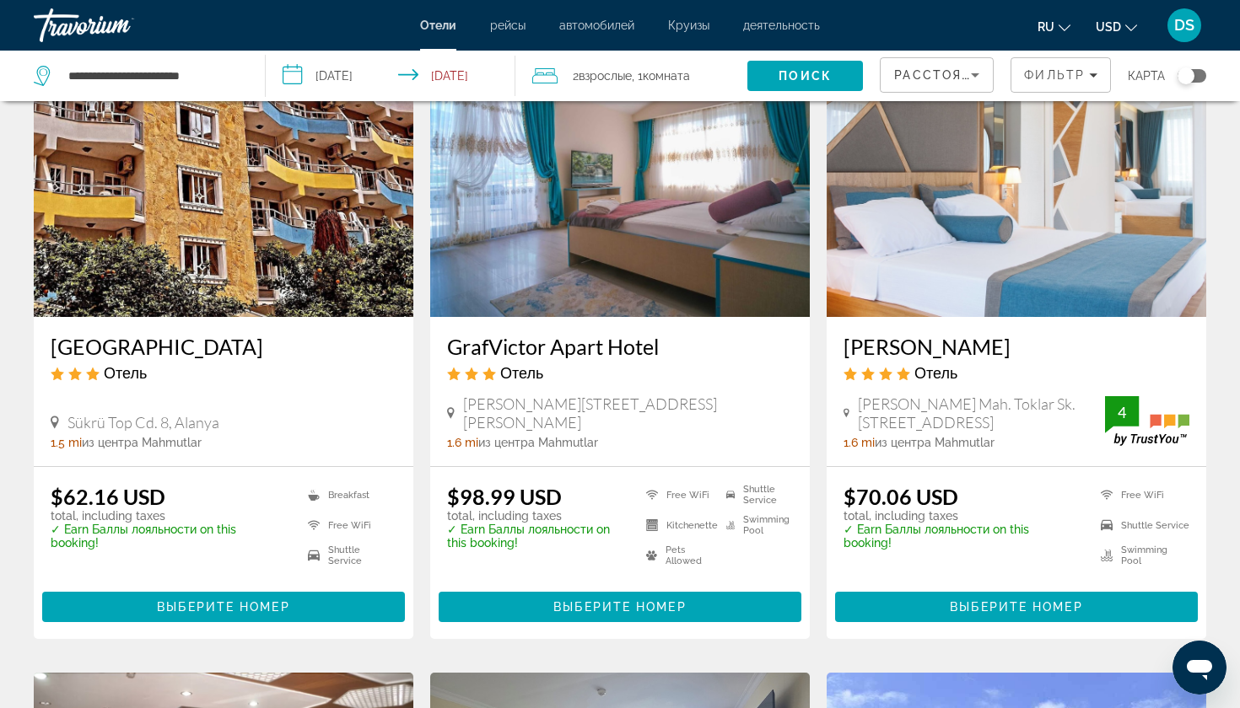
scroll to position [774, 0]
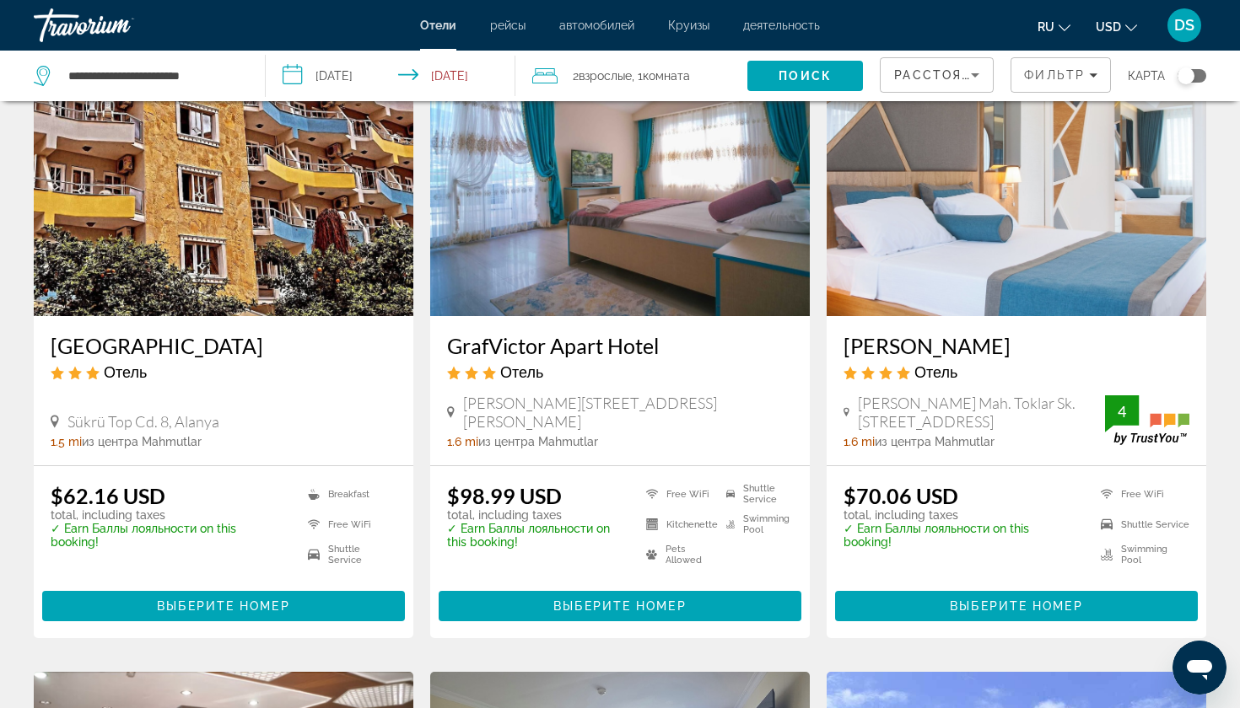
click at [521, 333] on h3 "GrafVictor Apart Hotel" at bounding box center [620, 345] width 346 height 25
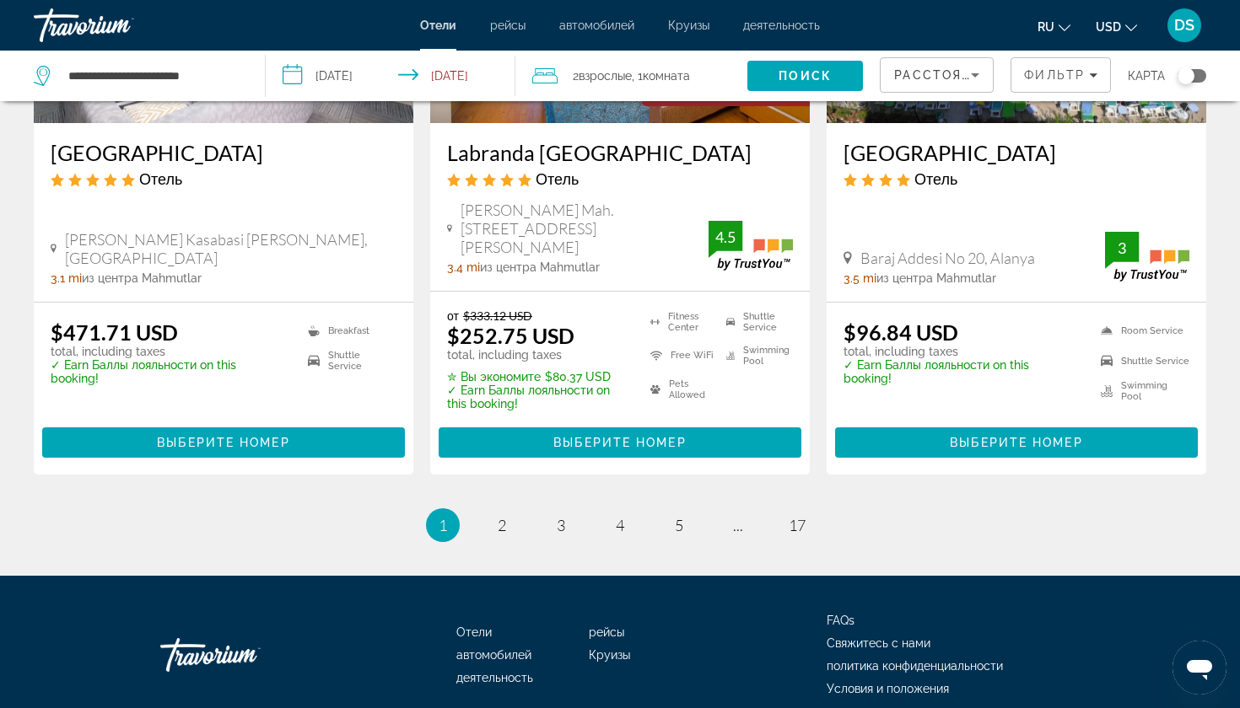
scroll to position [2231, 0]
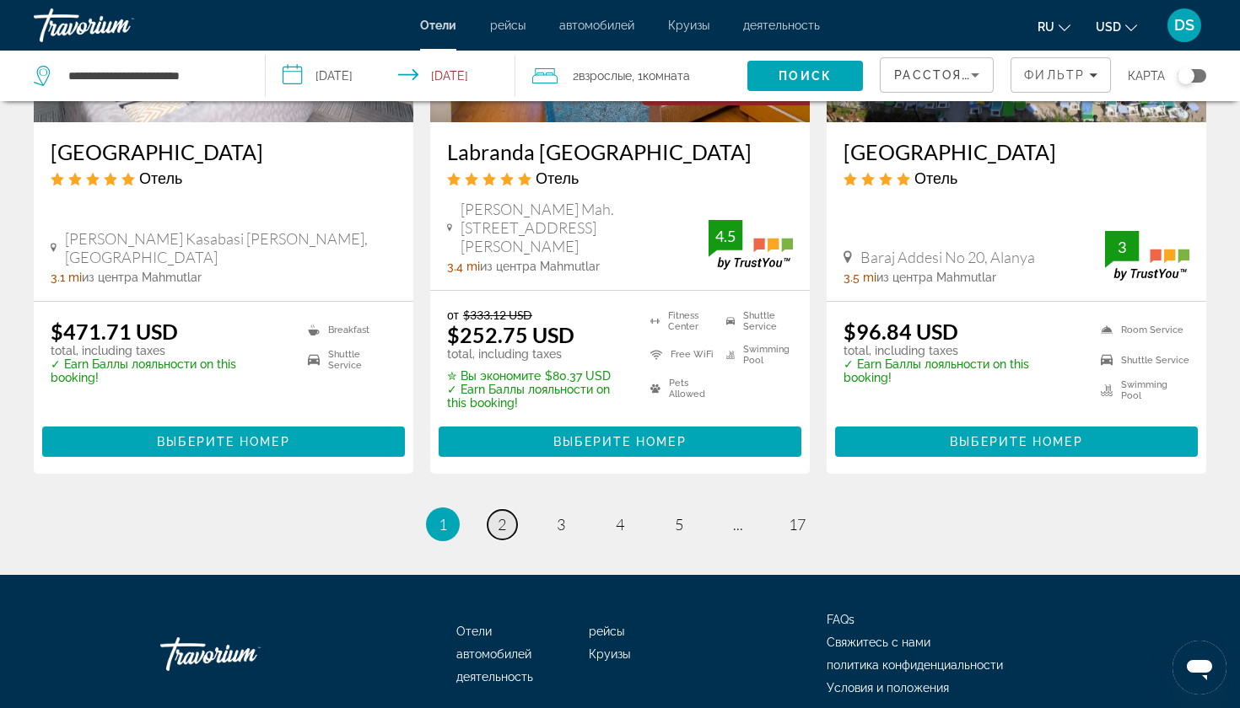
click at [504, 515] on span "2" at bounding box center [502, 524] width 8 height 19
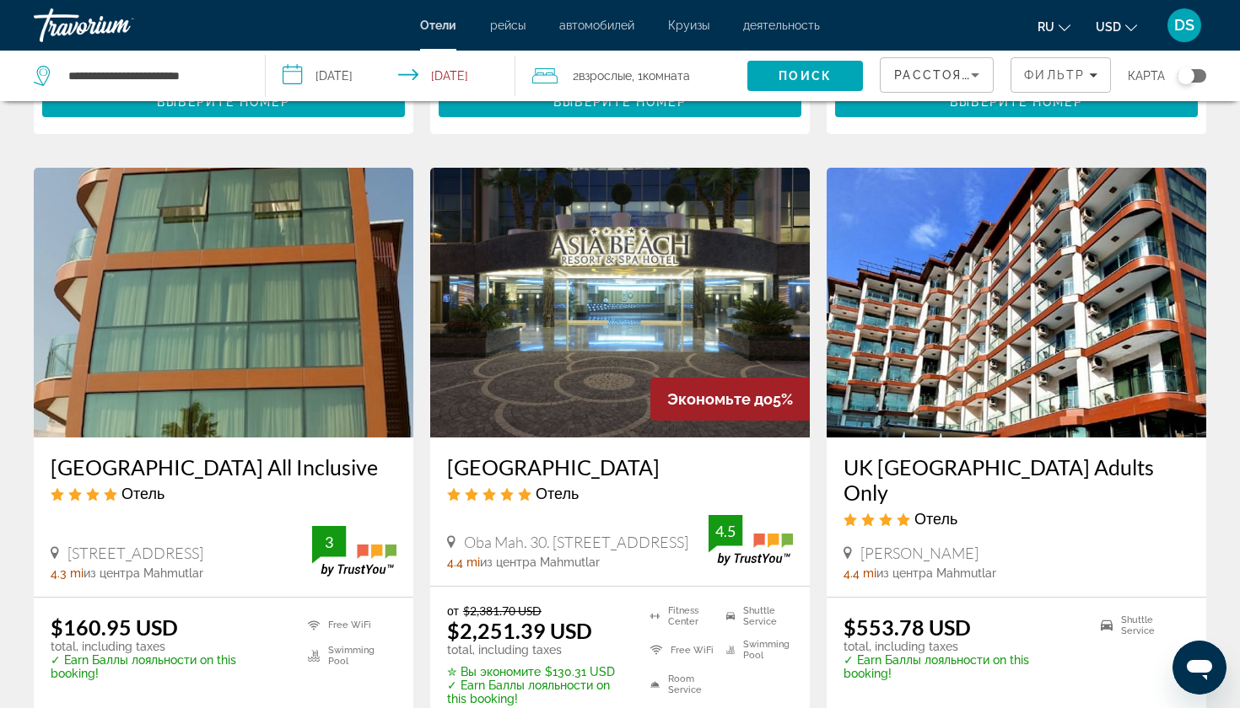
scroll to position [1043, 0]
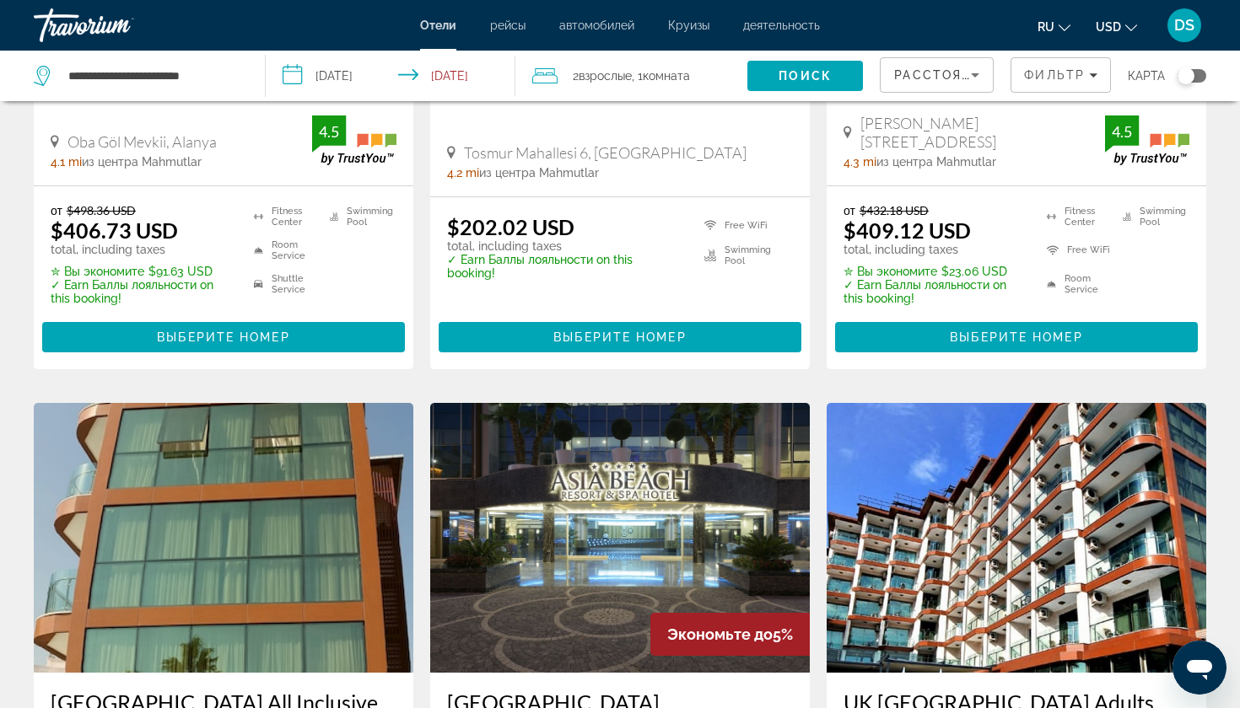
click at [457, 72] on input "**********" at bounding box center [394, 79] width 256 height 56
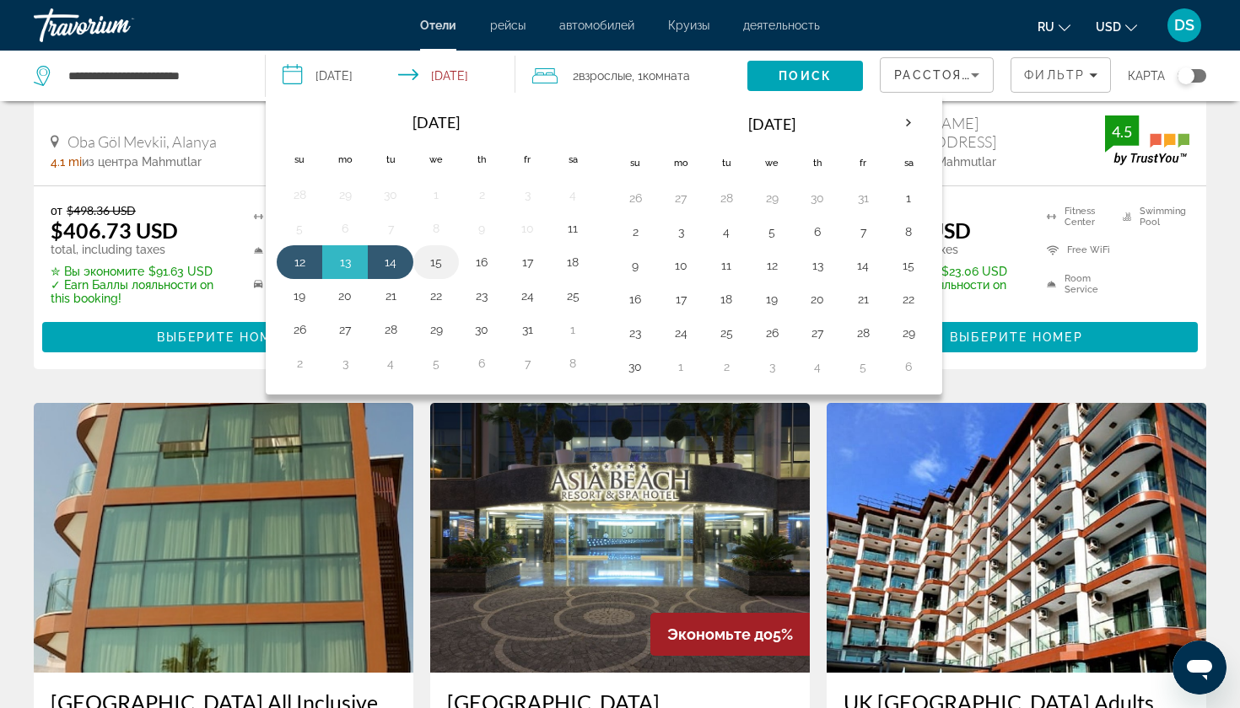
click at [433, 266] on button "15" at bounding box center [436, 262] width 27 height 24
click at [289, 262] on button "12" at bounding box center [299, 262] width 27 height 24
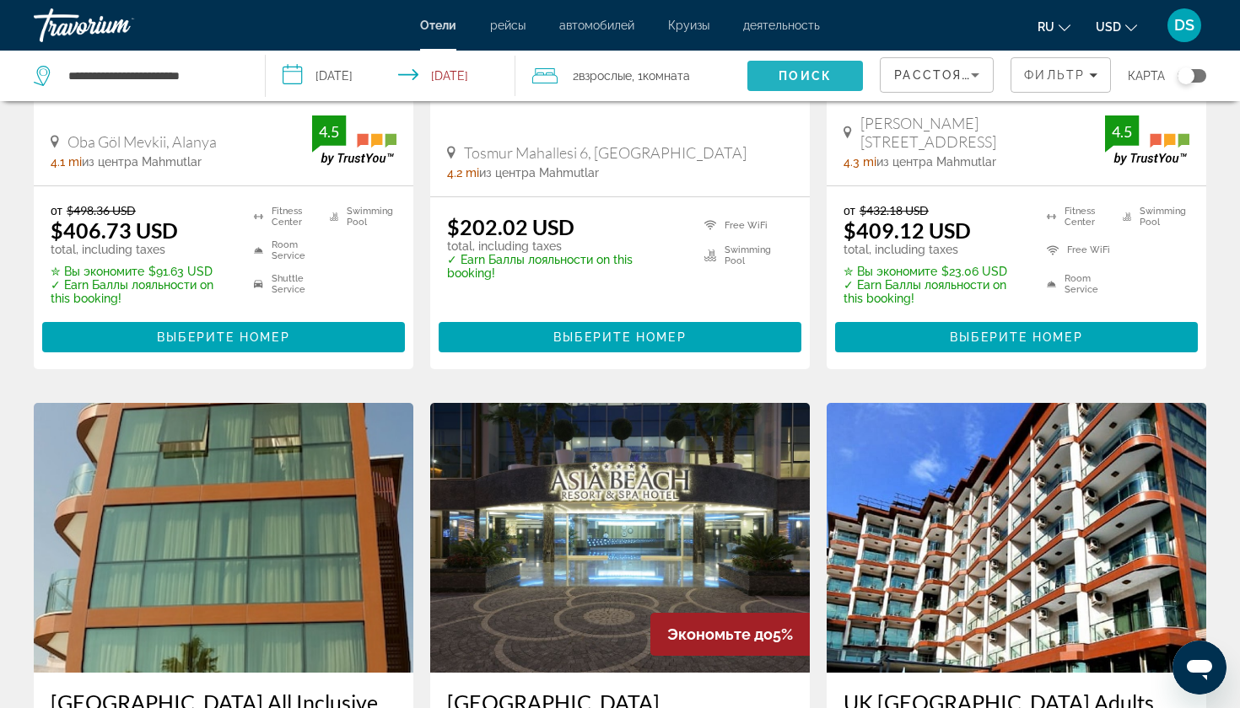
click at [810, 74] on span "Поиск" at bounding box center [804, 75] width 53 height 13
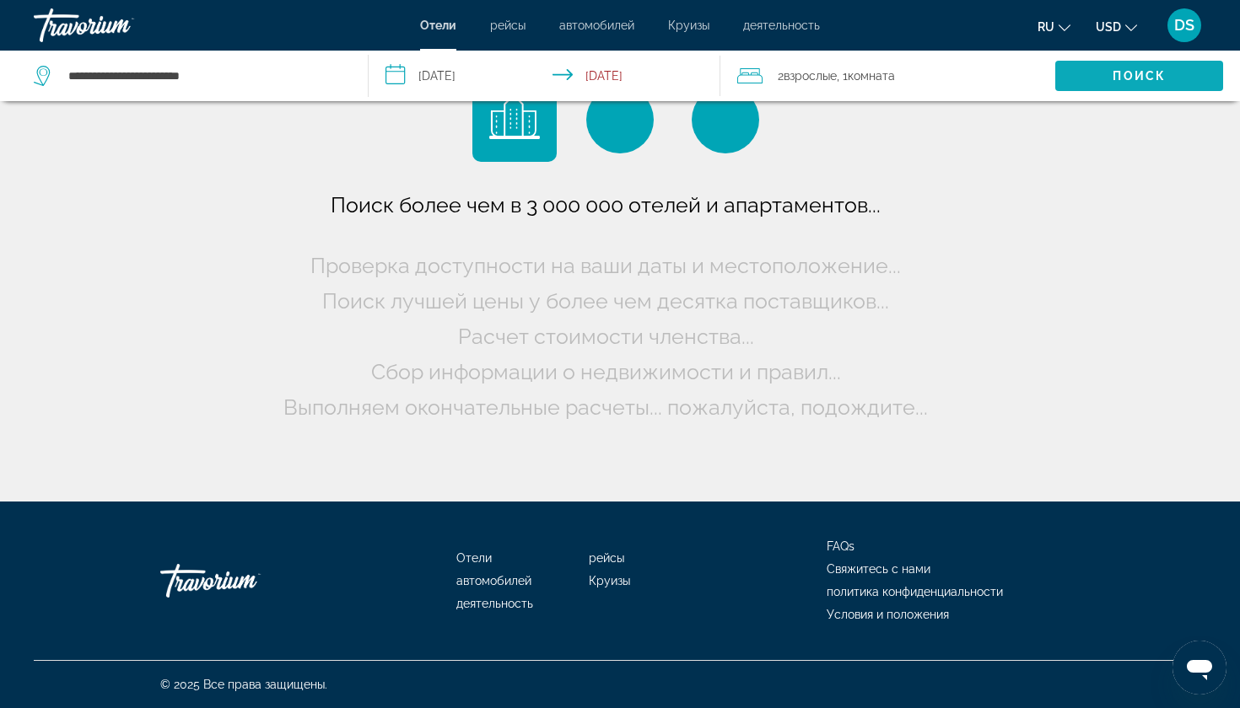
scroll to position [0, 0]
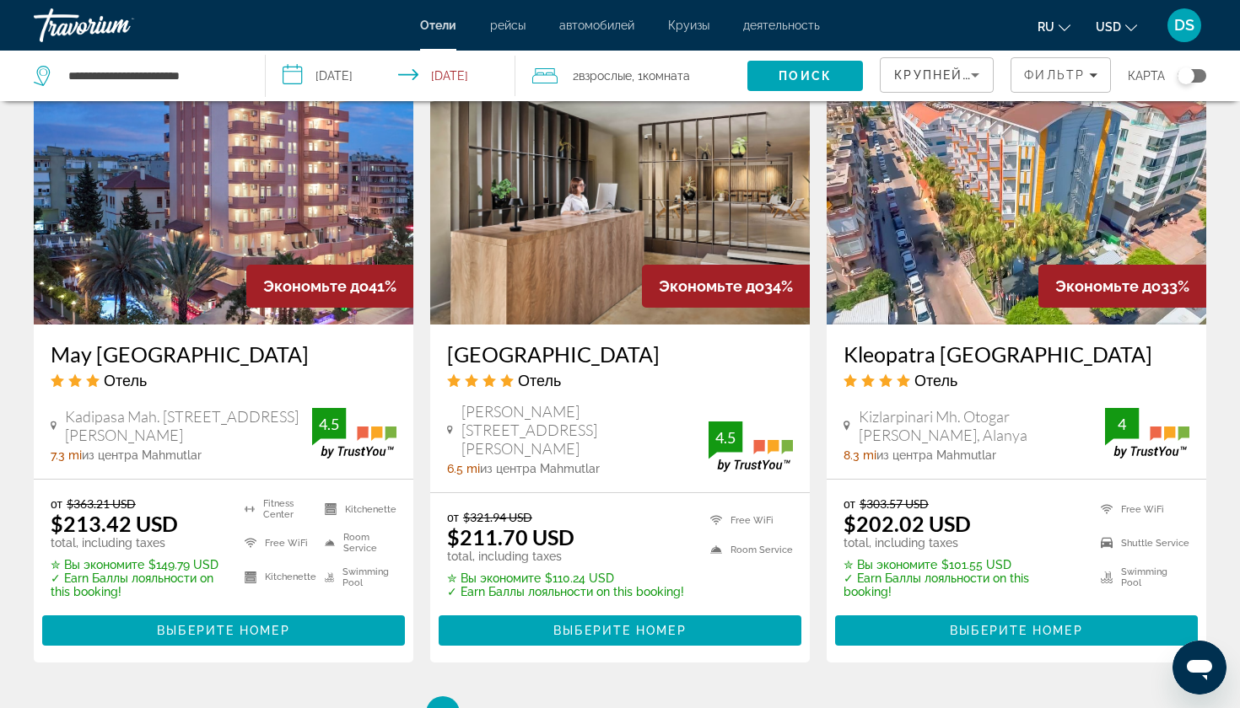
scroll to position [2065, 0]
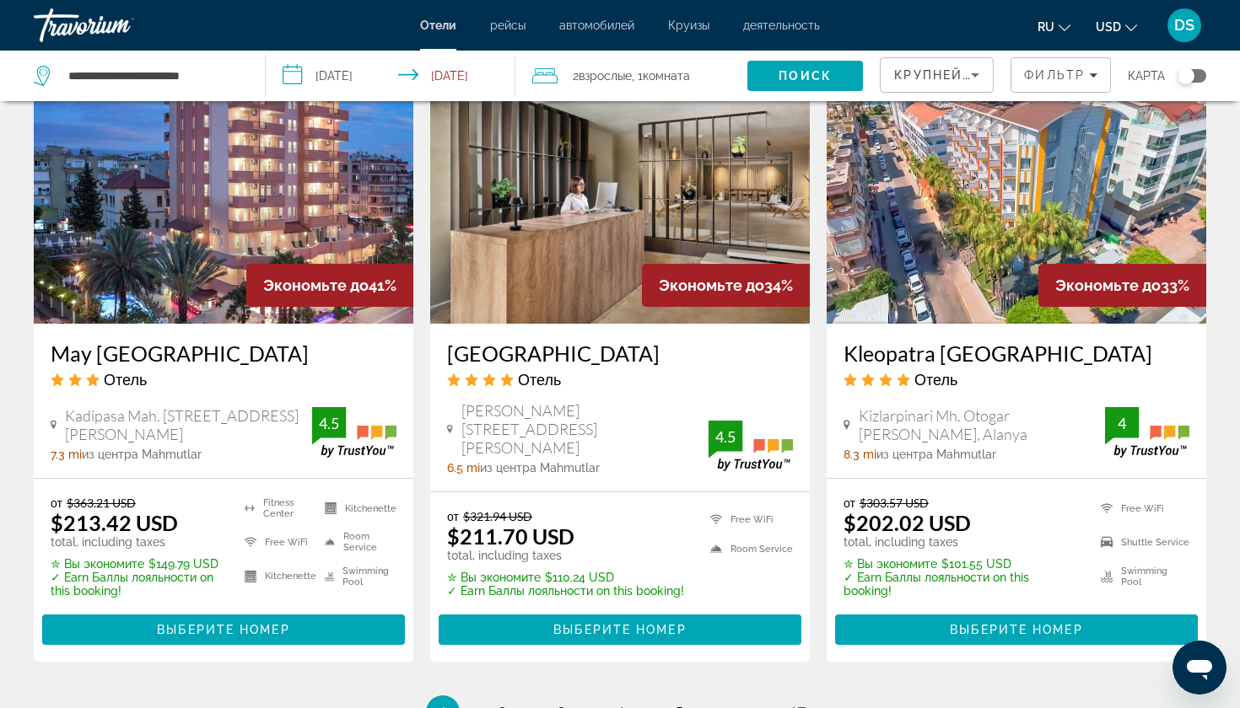
click at [964, 79] on span "Крупнейшие сбережения" at bounding box center [996, 74] width 205 height 13
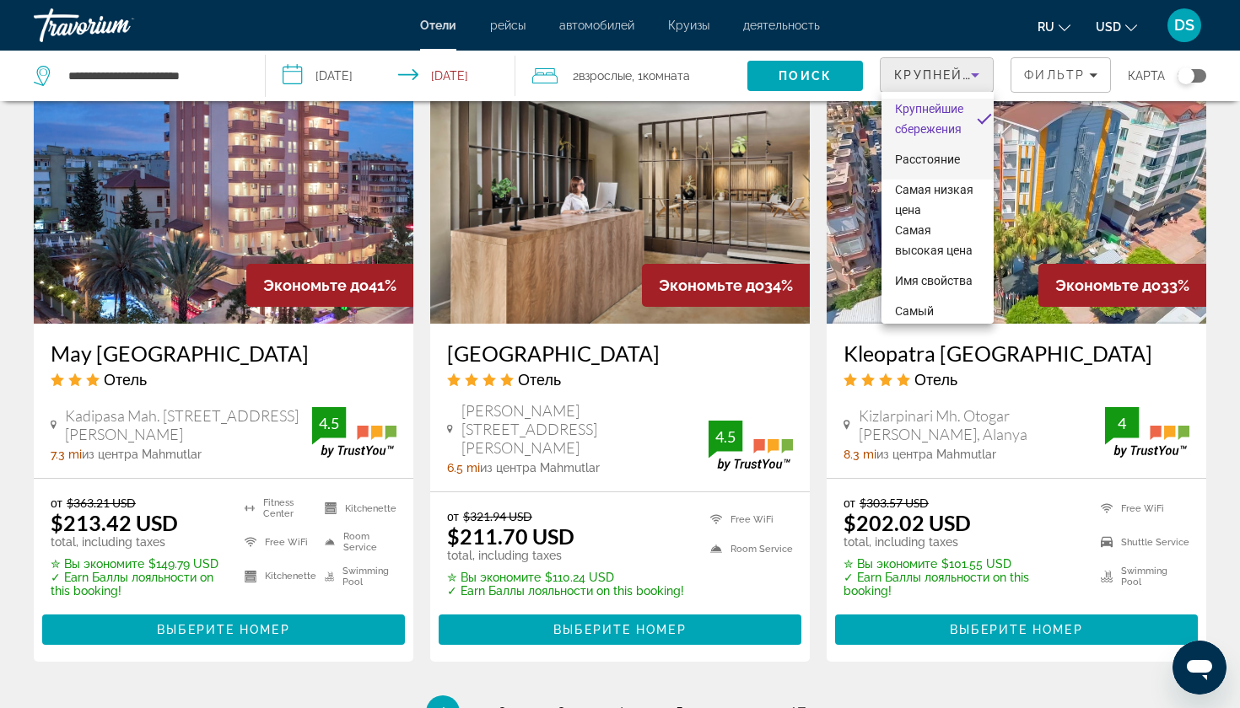
click at [927, 159] on span "Расстояние" at bounding box center [927, 159] width 65 height 13
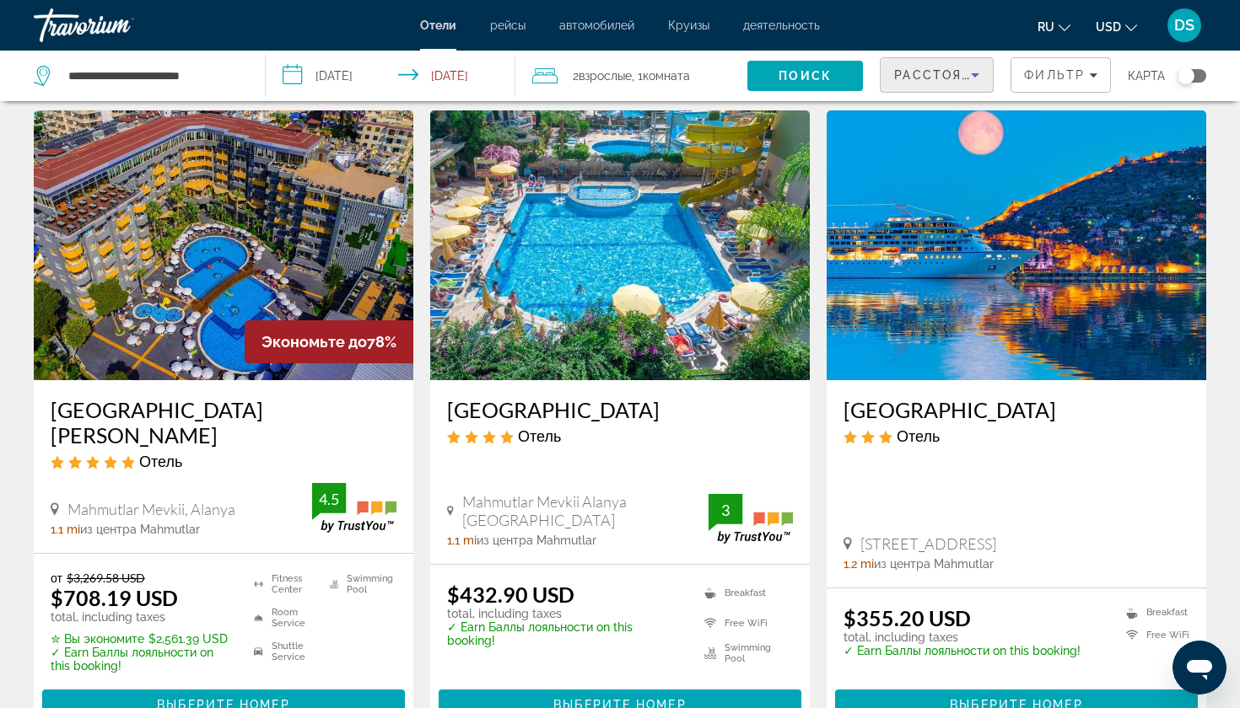
scroll to position [52, 0]
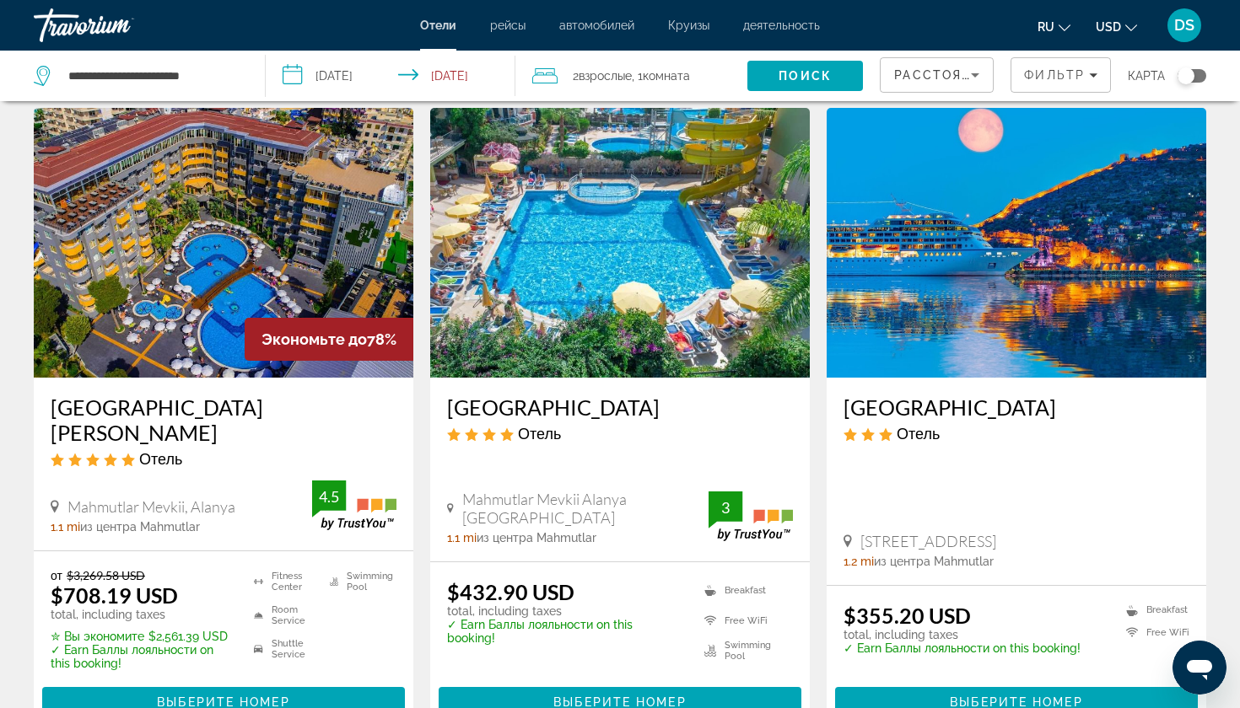
click at [395, 78] on input "**********" at bounding box center [394, 79] width 256 height 56
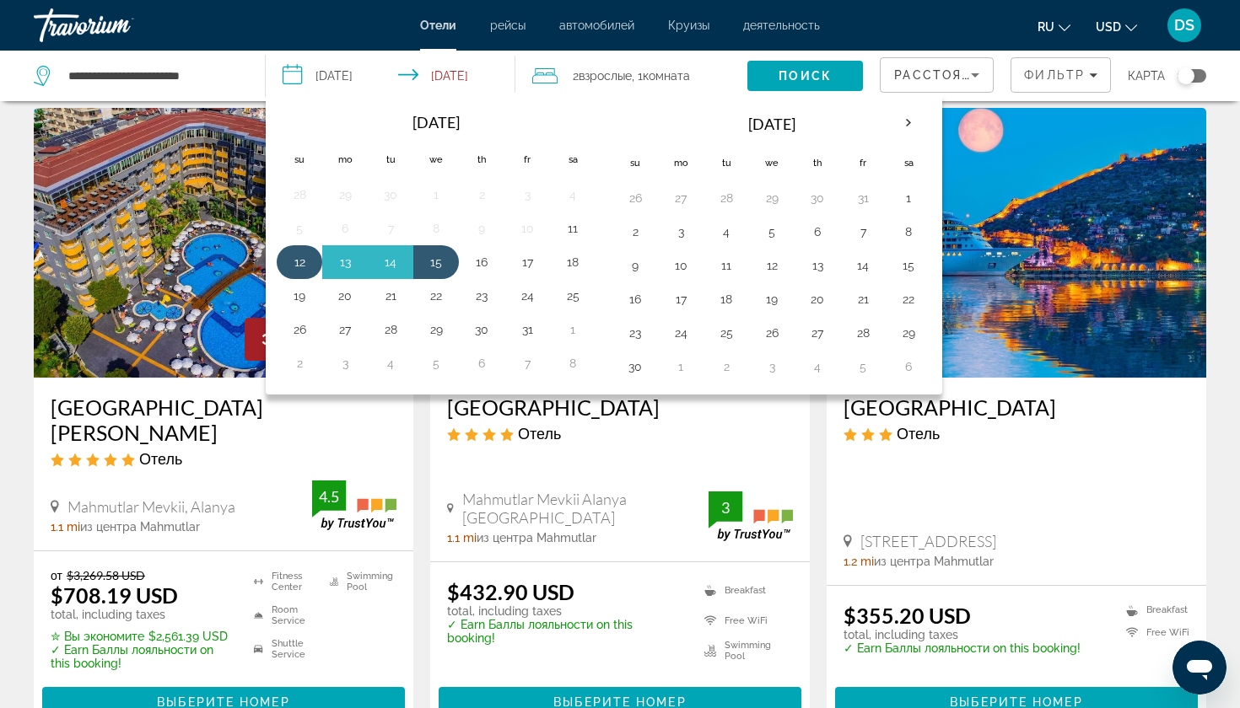
click at [304, 259] on button "12" at bounding box center [299, 262] width 27 height 24
click at [483, 267] on button "16" at bounding box center [481, 262] width 27 height 24
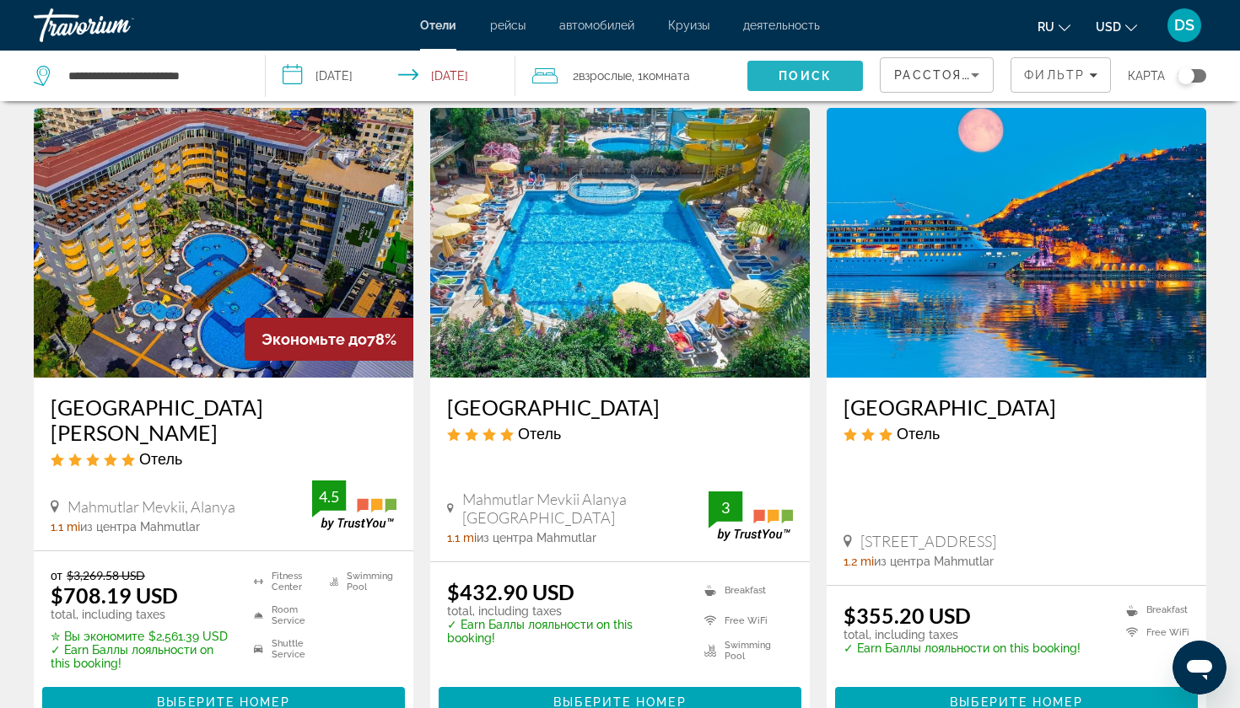
click at [794, 72] on span "Поиск" at bounding box center [804, 75] width 53 height 13
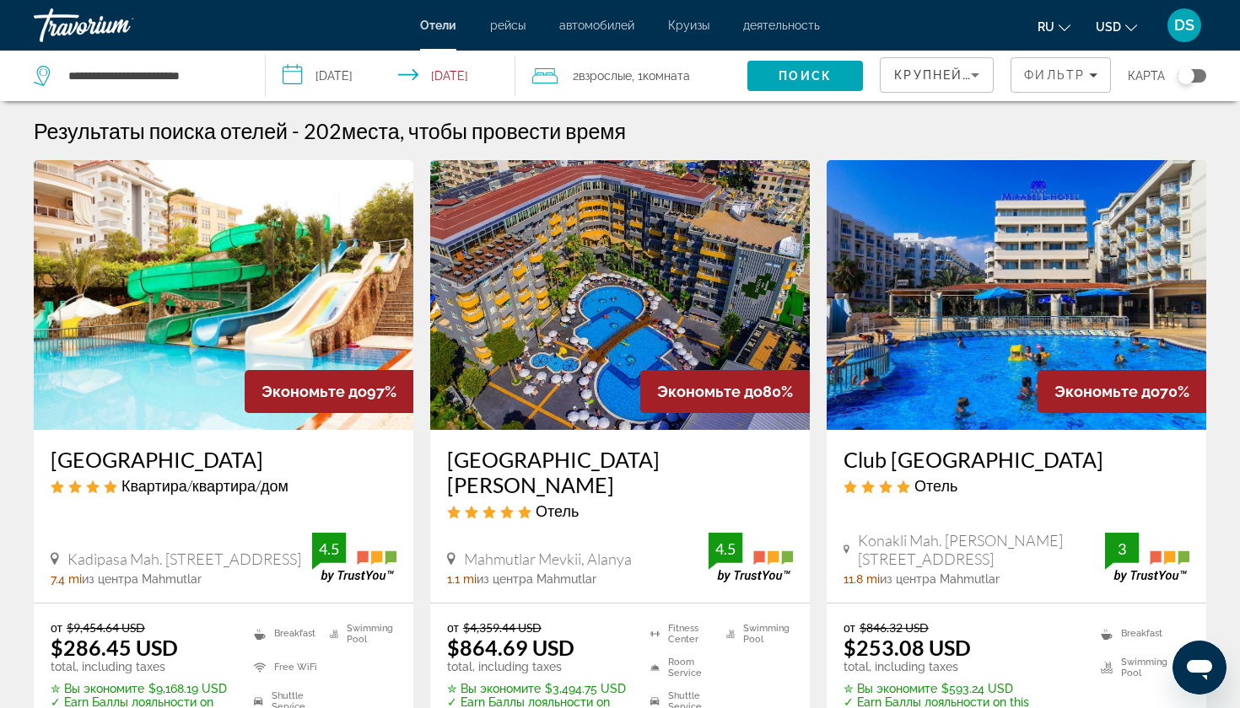
click at [924, 73] on span "Крупнейшие сбережения" at bounding box center [996, 74] width 205 height 13
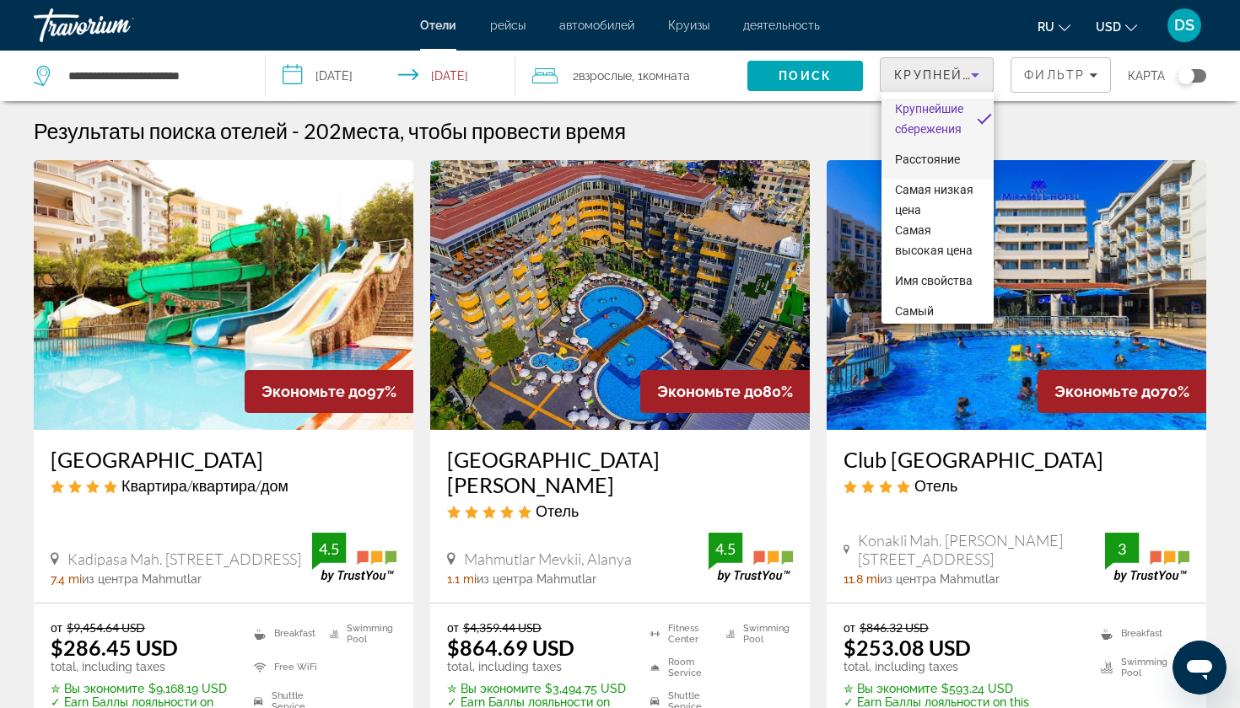
click at [910, 160] on span "Расстояние" at bounding box center [927, 159] width 65 height 13
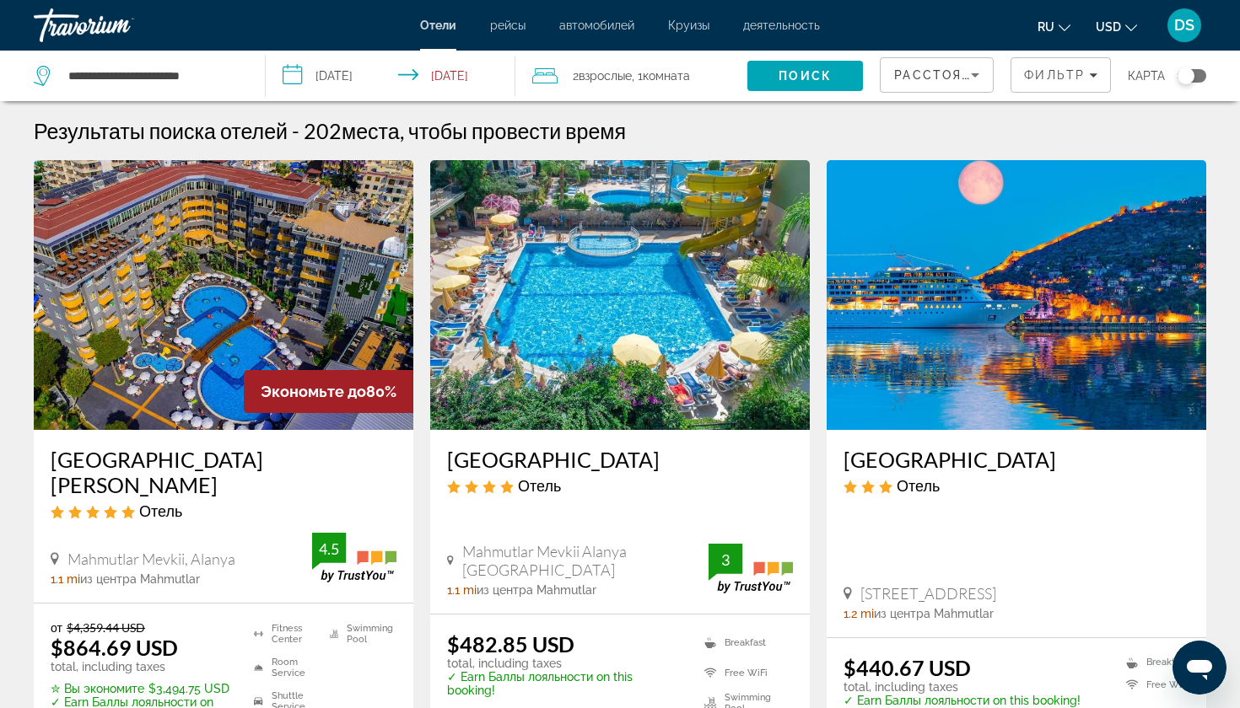
click at [414, 69] on input "**********" at bounding box center [394, 79] width 256 height 56
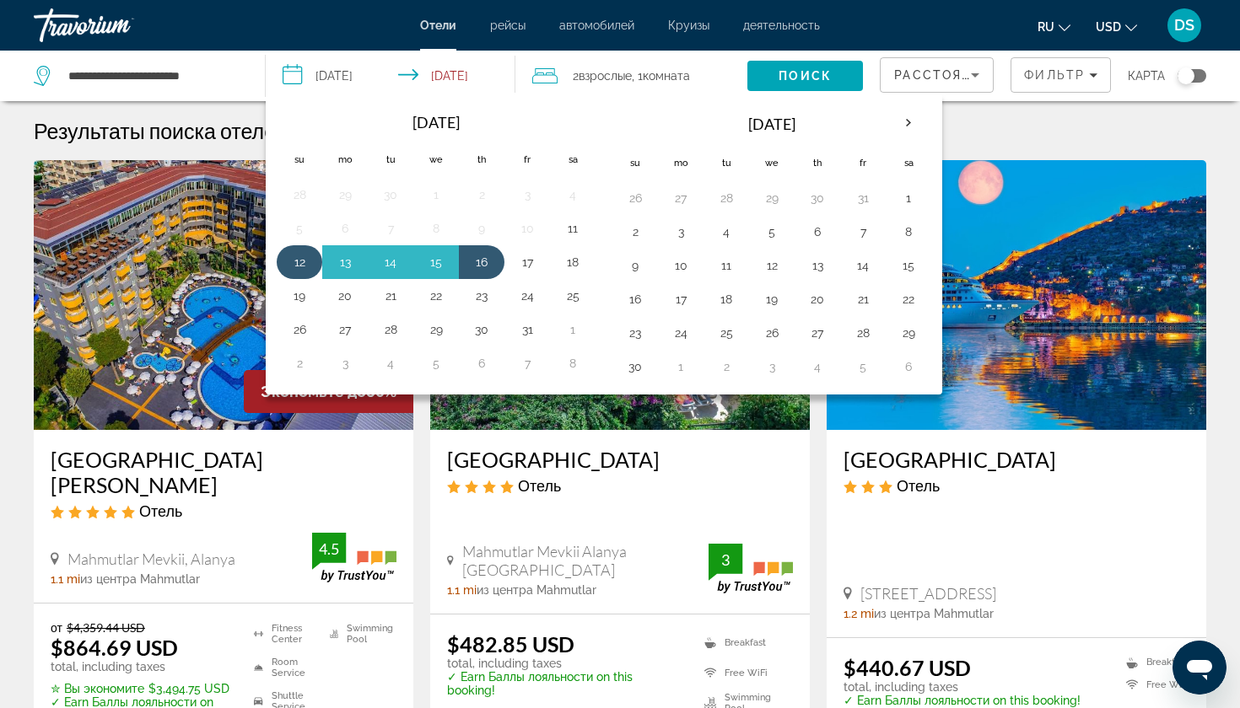
click at [292, 259] on button "12" at bounding box center [299, 262] width 27 height 24
click at [298, 294] on button "19" at bounding box center [299, 296] width 27 height 24
type input "**********"
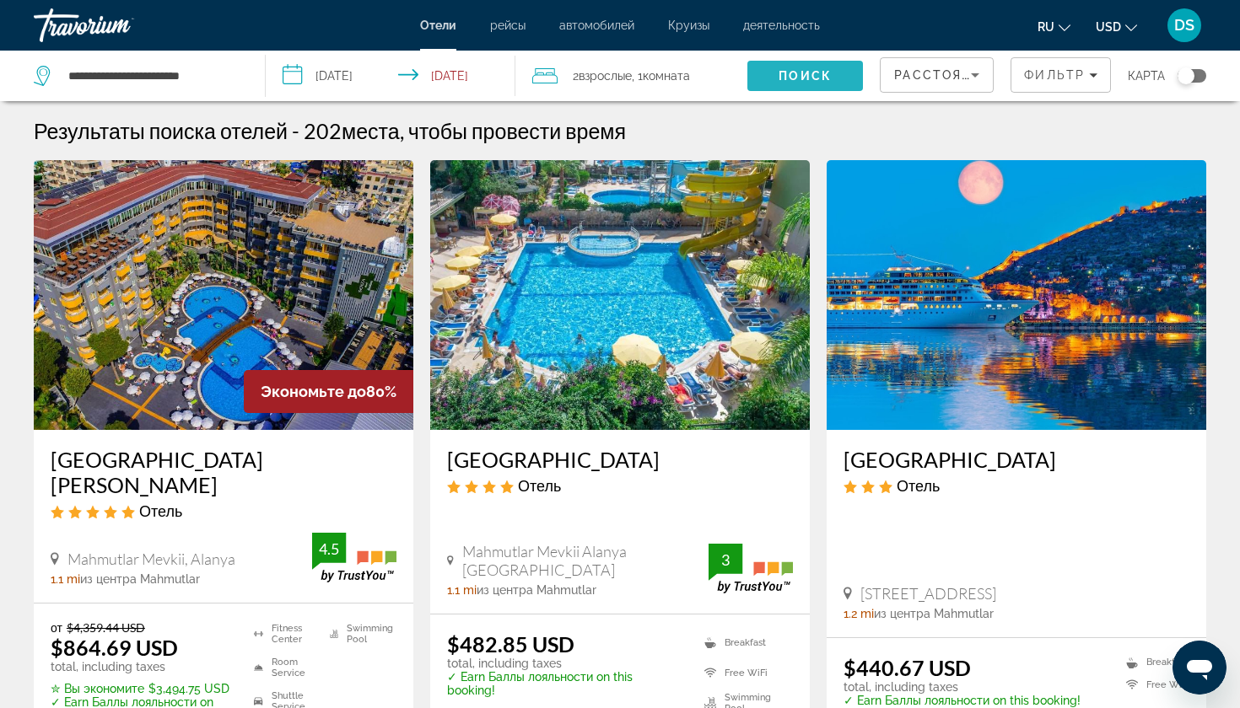
click at [807, 74] on span "Поиск" at bounding box center [804, 75] width 53 height 13
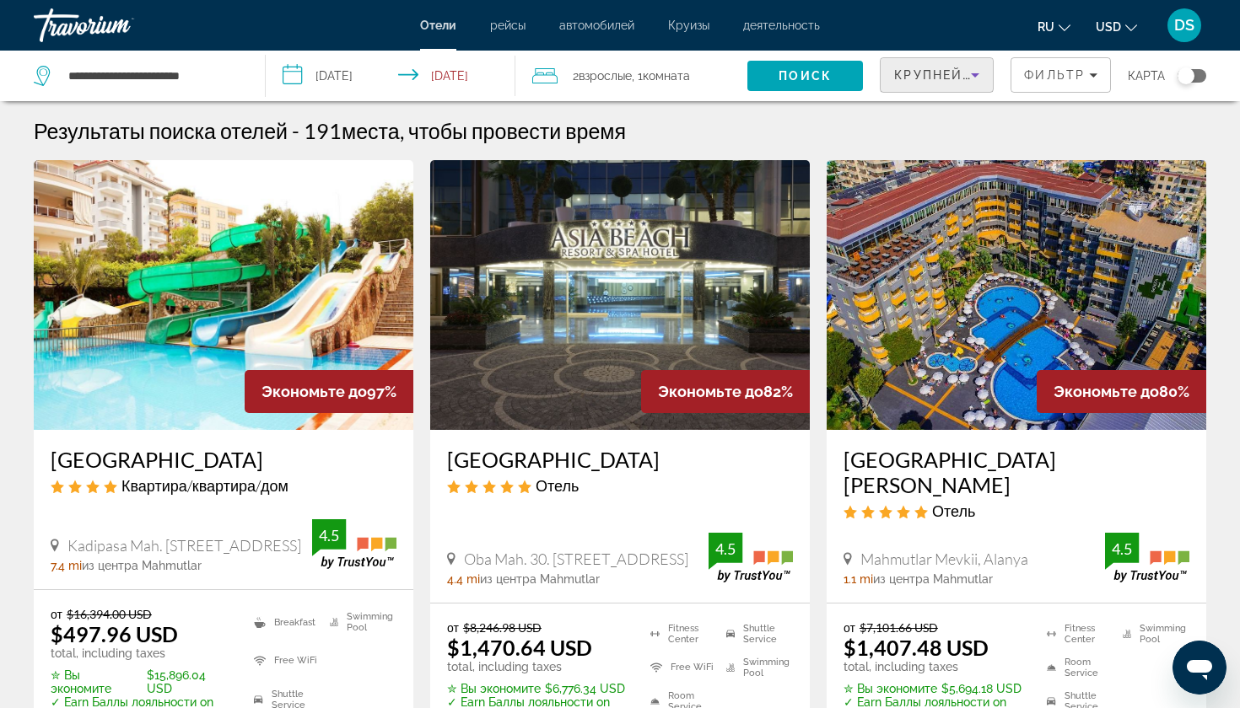
click at [924, 76] on span "Крупнейшие сбережения" at bounding box center [996, 74] width 205 height 13
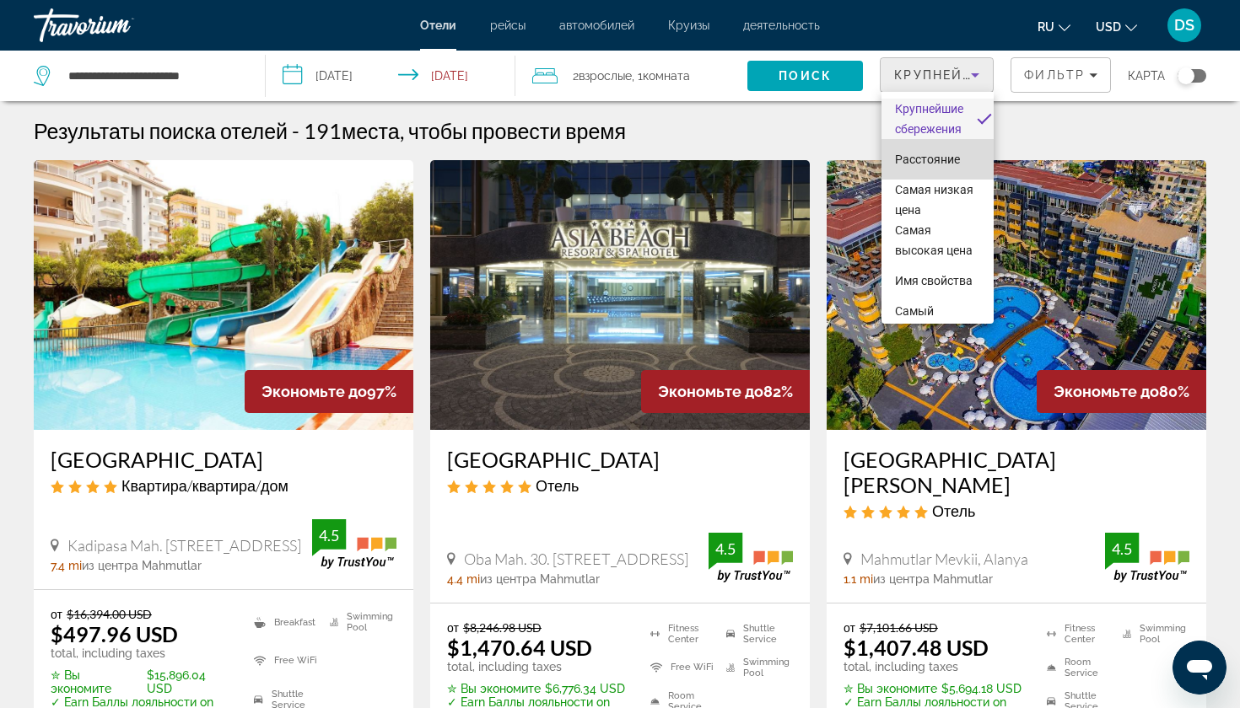
click at [907, 163] on span "Расстояние" at bounding box center [927, 159] width 65 height 13
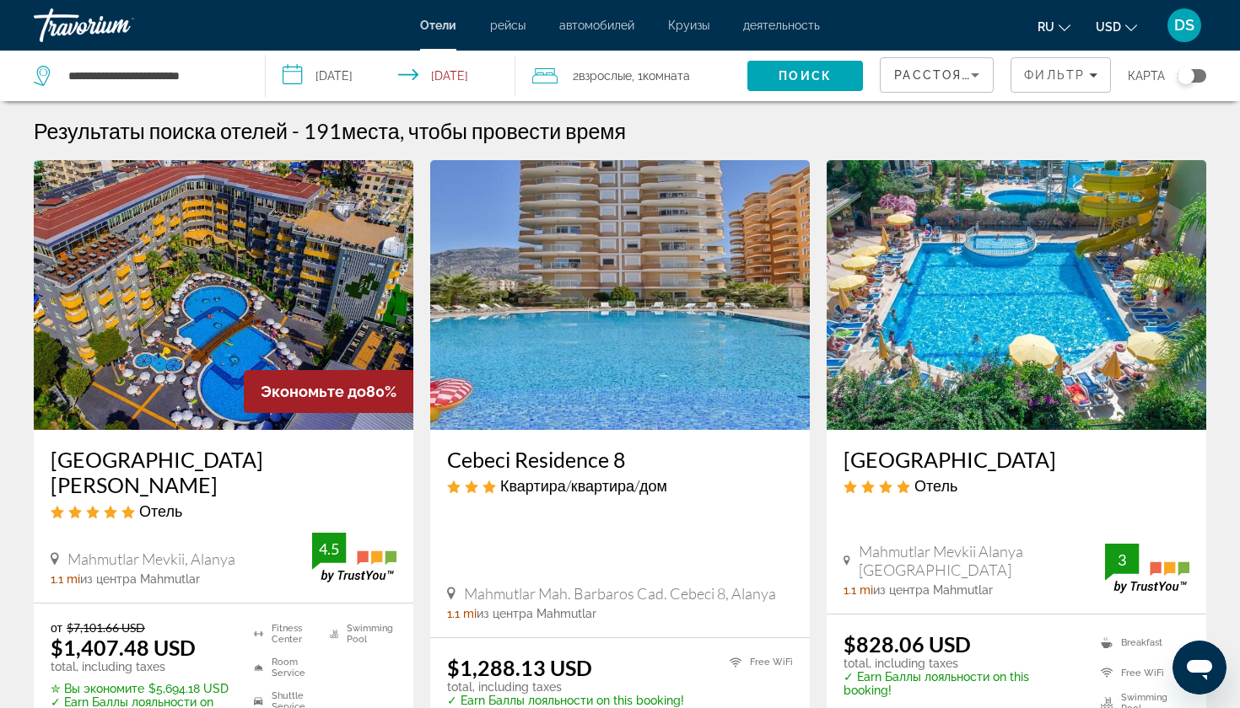
click at [92, 460] on h3 "[GEOGRAPHIC_DATA][PERSON_NAME]" at bounding box center [224, 472] width 346 height 51
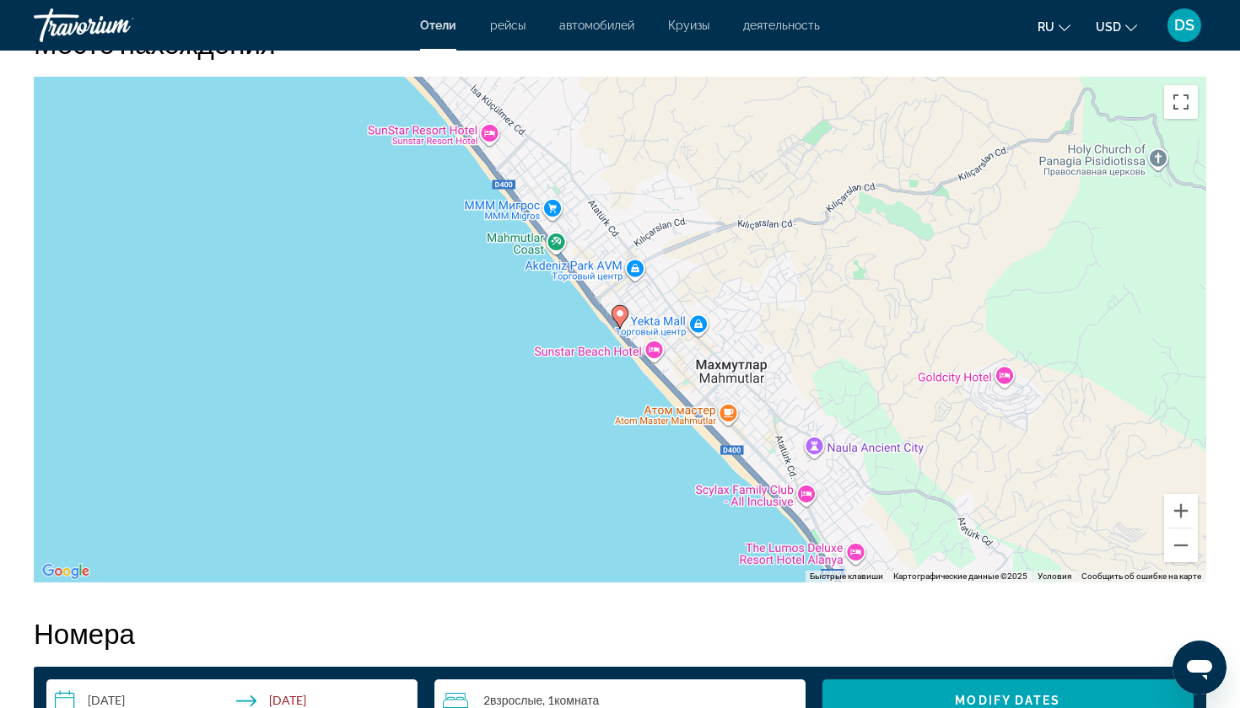
scroll to position [1598, 0]
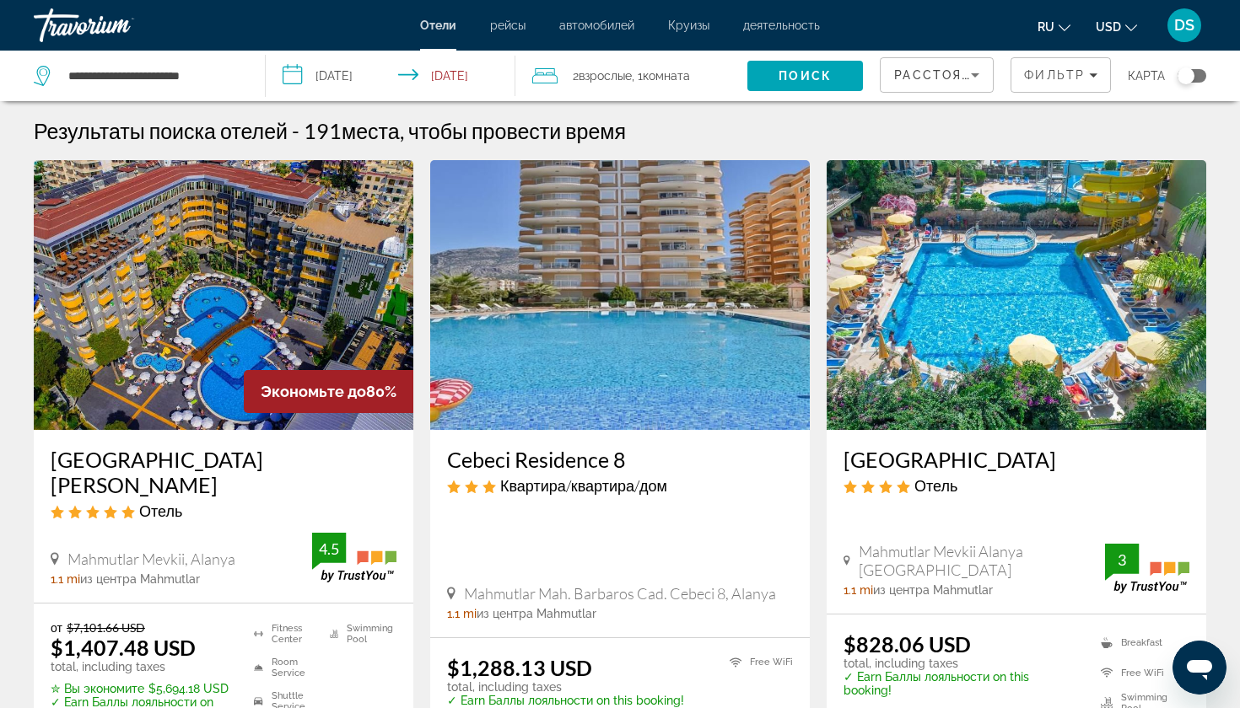
click at [472, 77] on input "**********" at bounding box center [394, 79] width 256 height 56
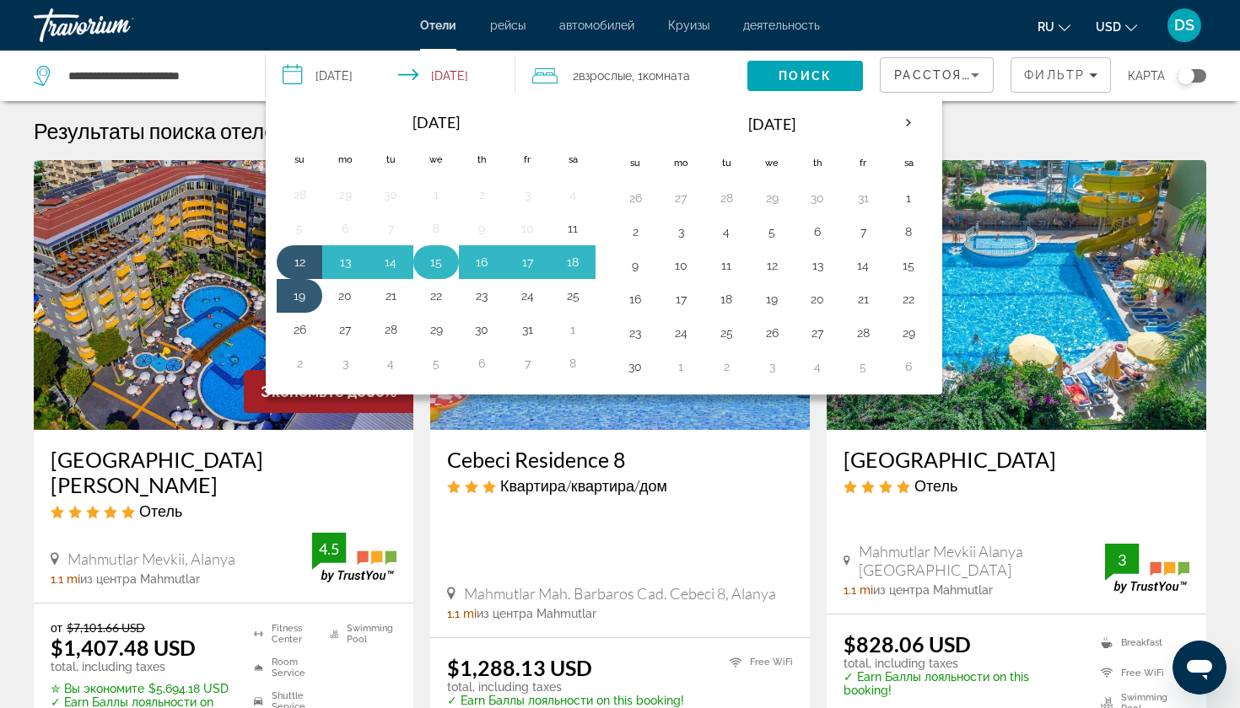
click at [439, 259] on button "15" at bounding box center [436, 262] width 27 height 24
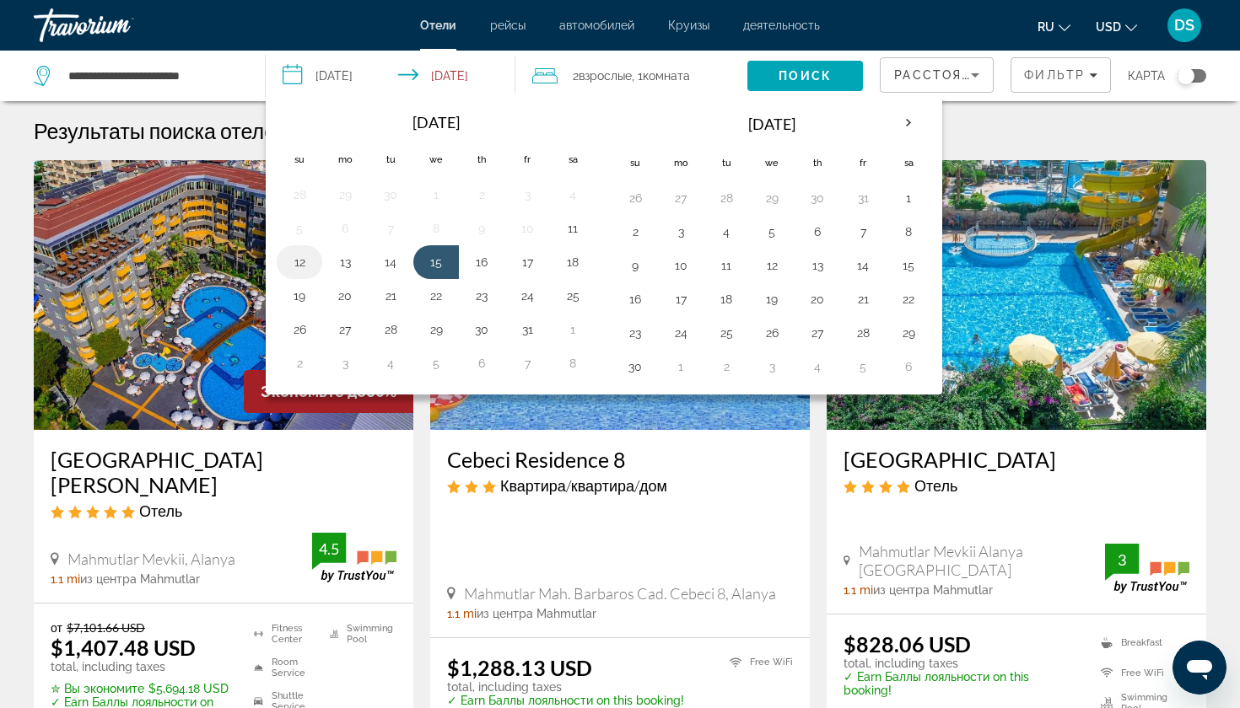
click at [303, 260] on button "12" at bounding box center [299, 262] width 27 height 24
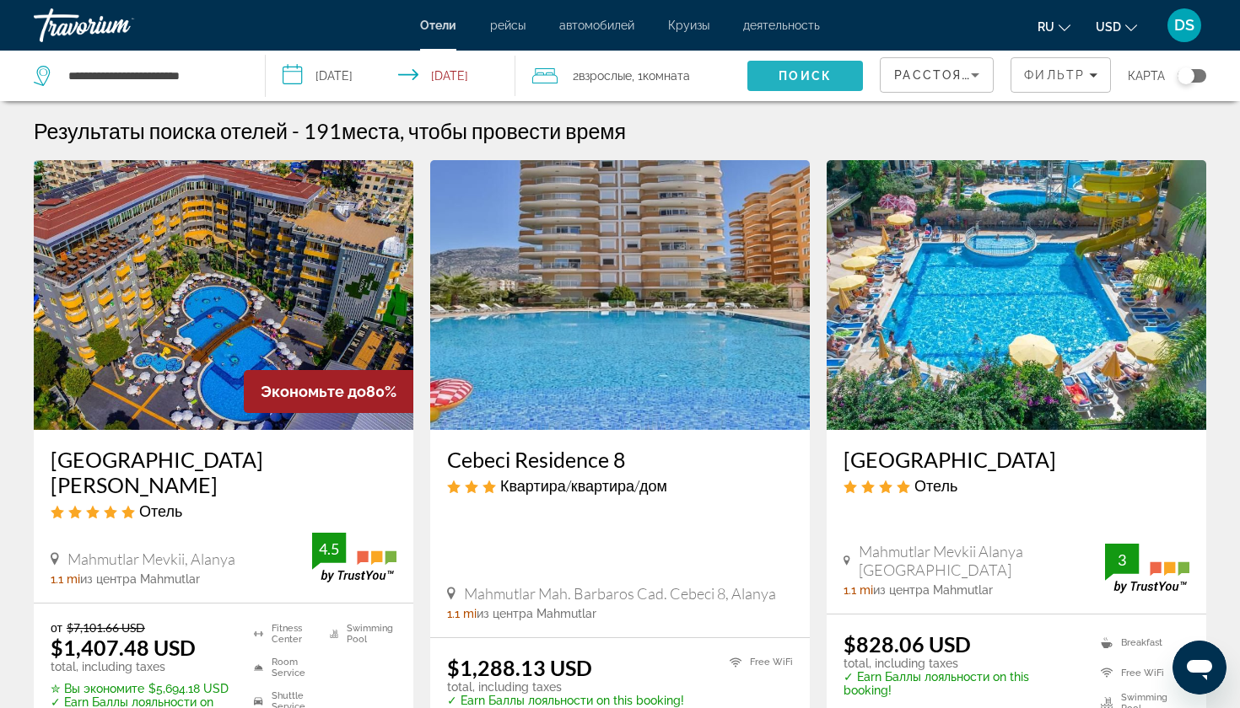
click at [827, 79] on span "Поиск" at bounding box center [804, 75] width 53 height 13
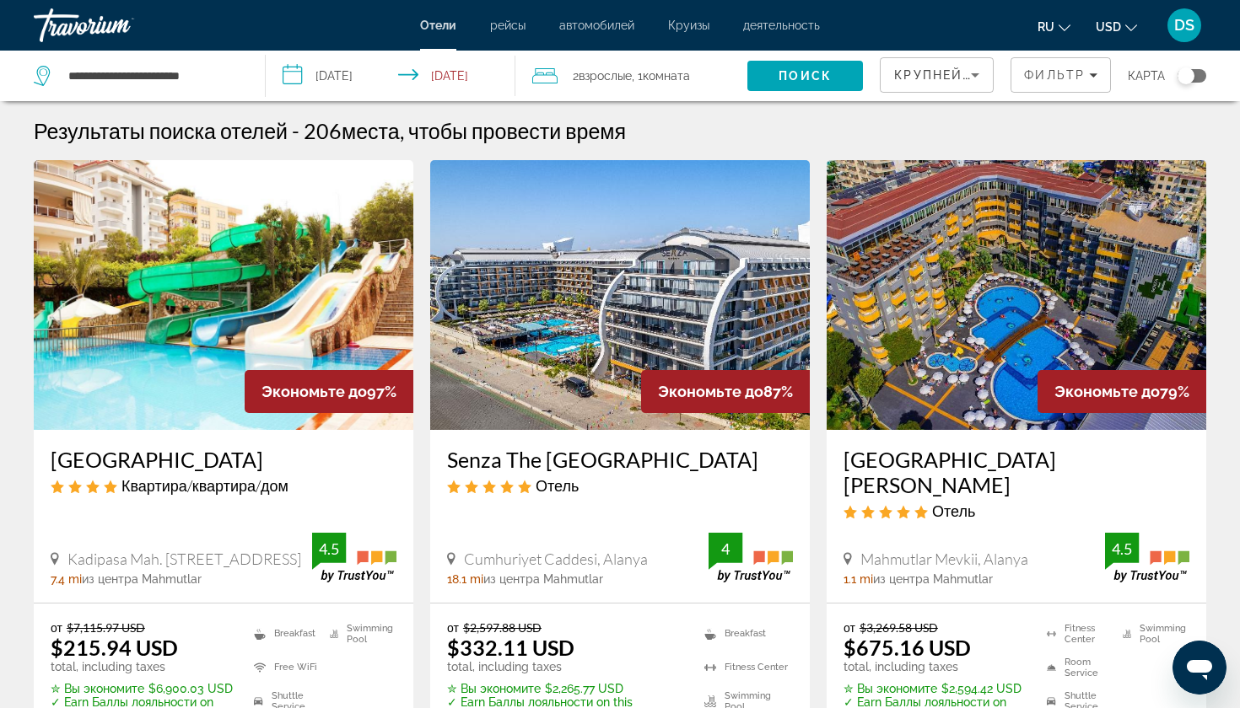
click at [468, 73] on input "**********" at bounding box center [394, 79] width 256 height 56
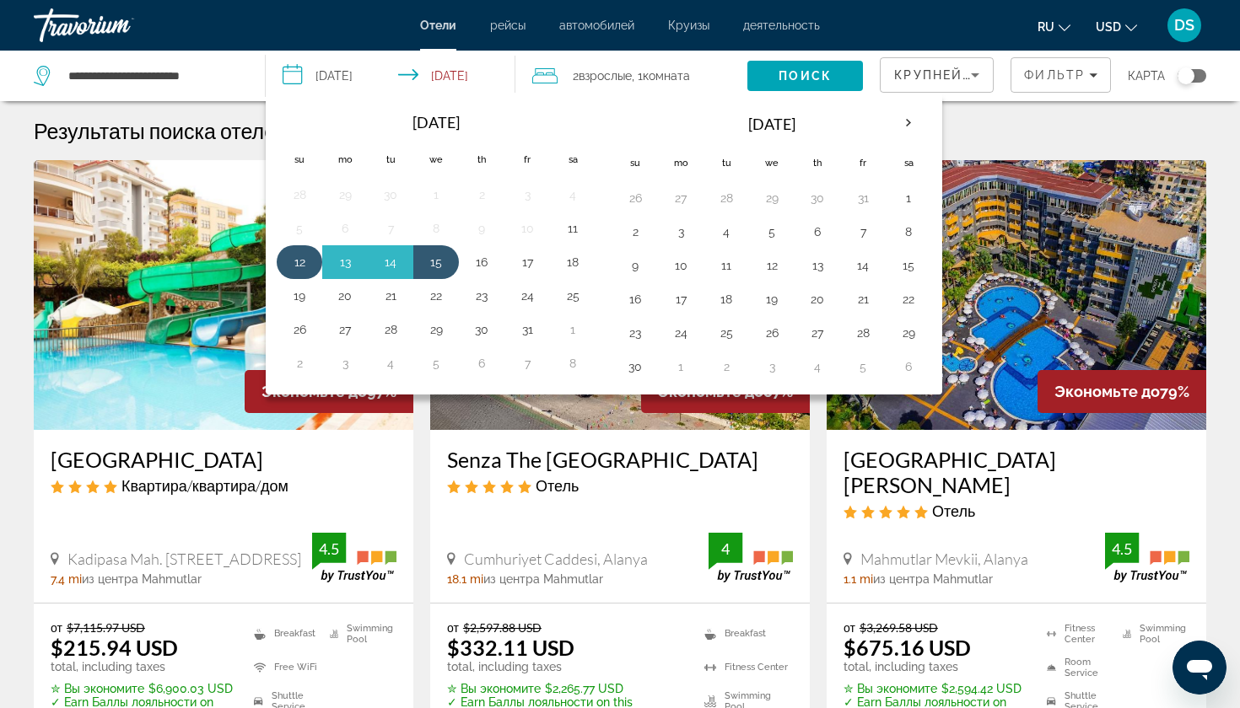
click at [291, 267] on button "12" at bounding box center [299, 262] width 27 height 24
click at [403, 262] on button "14" at bounding box center [390, 262] width 27 height 24
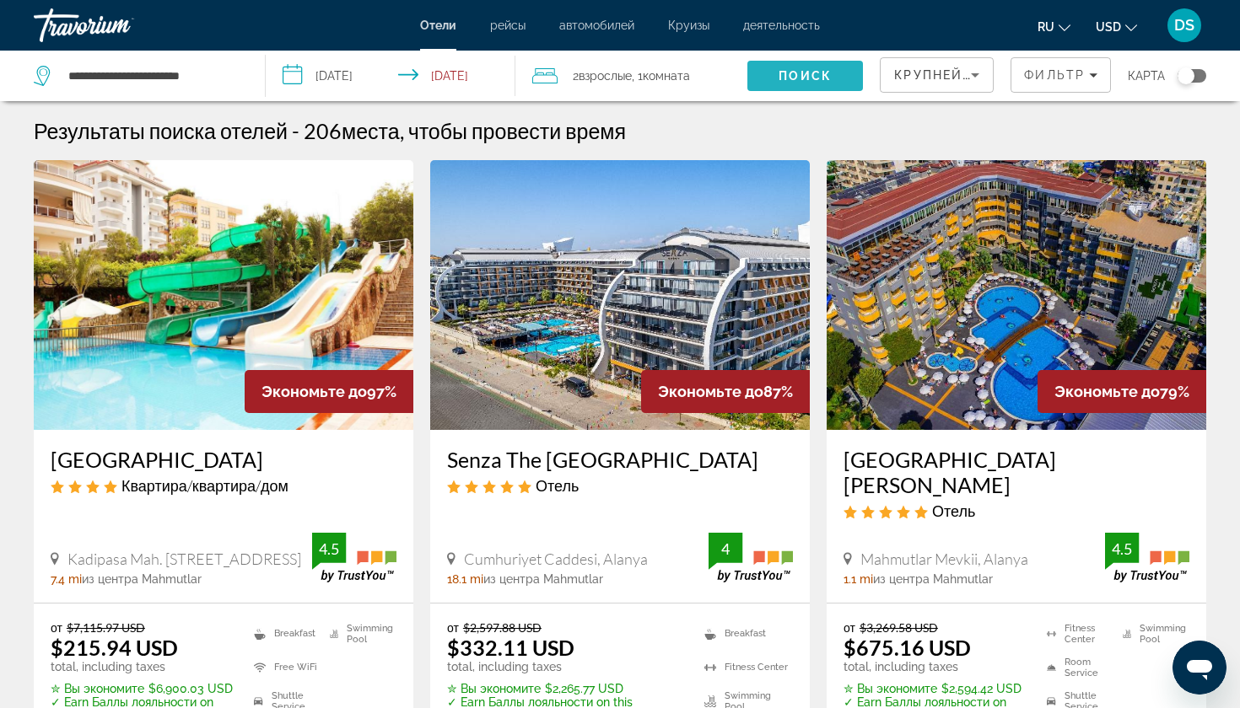
click at [796, 69] on span "Поиск" at bounding box center [804, 75] width 53 height 13
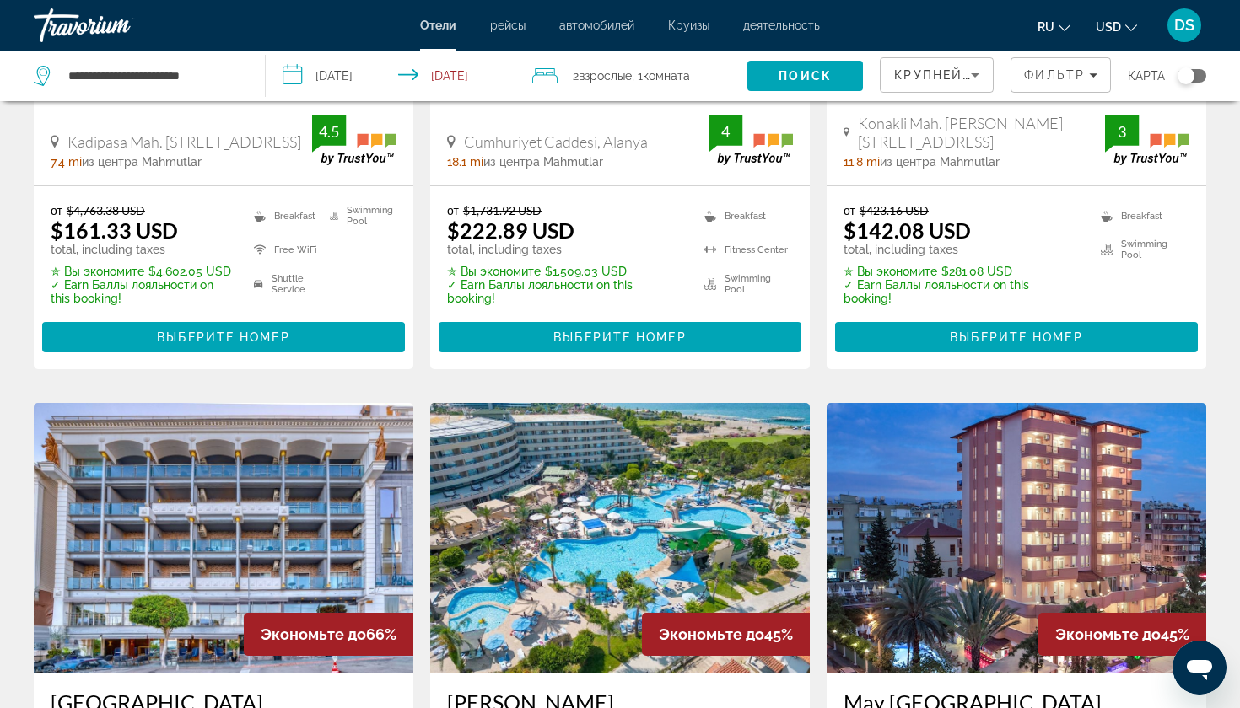
scroll to position [156, 0]
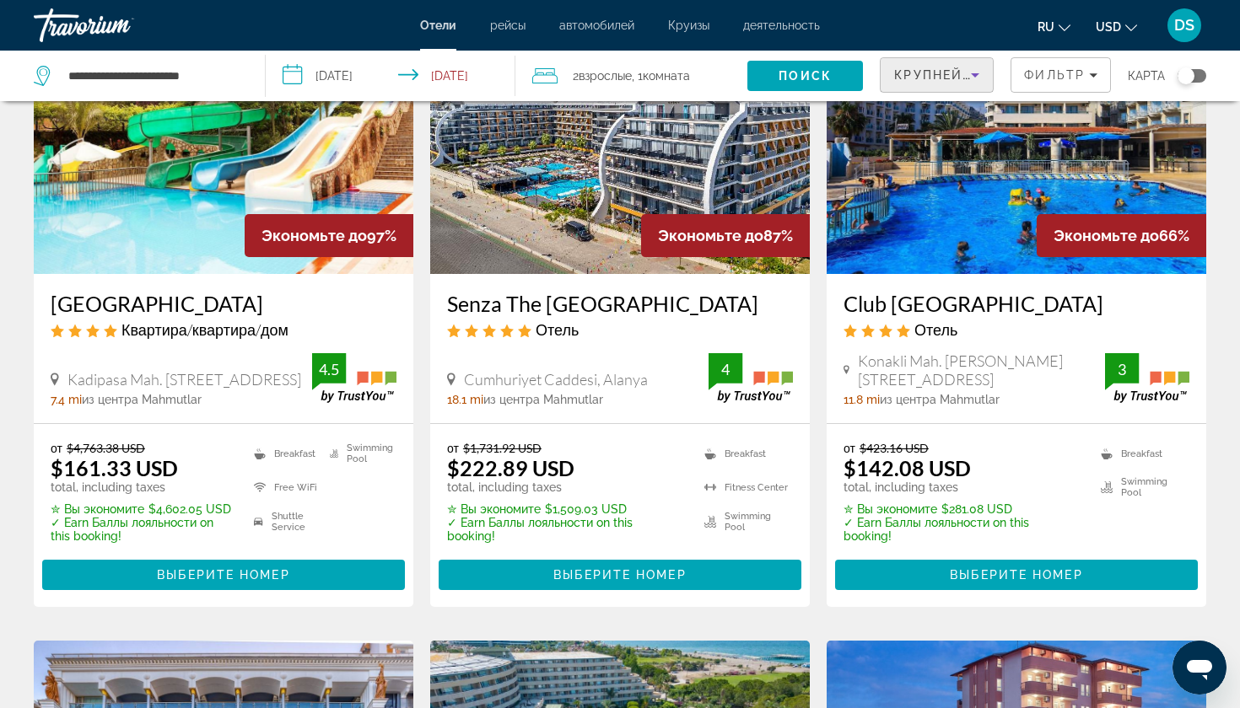
click at [950, 79] on span "Крупнейшие сбережения" at bounding box center [996, 74] width 205 height 13
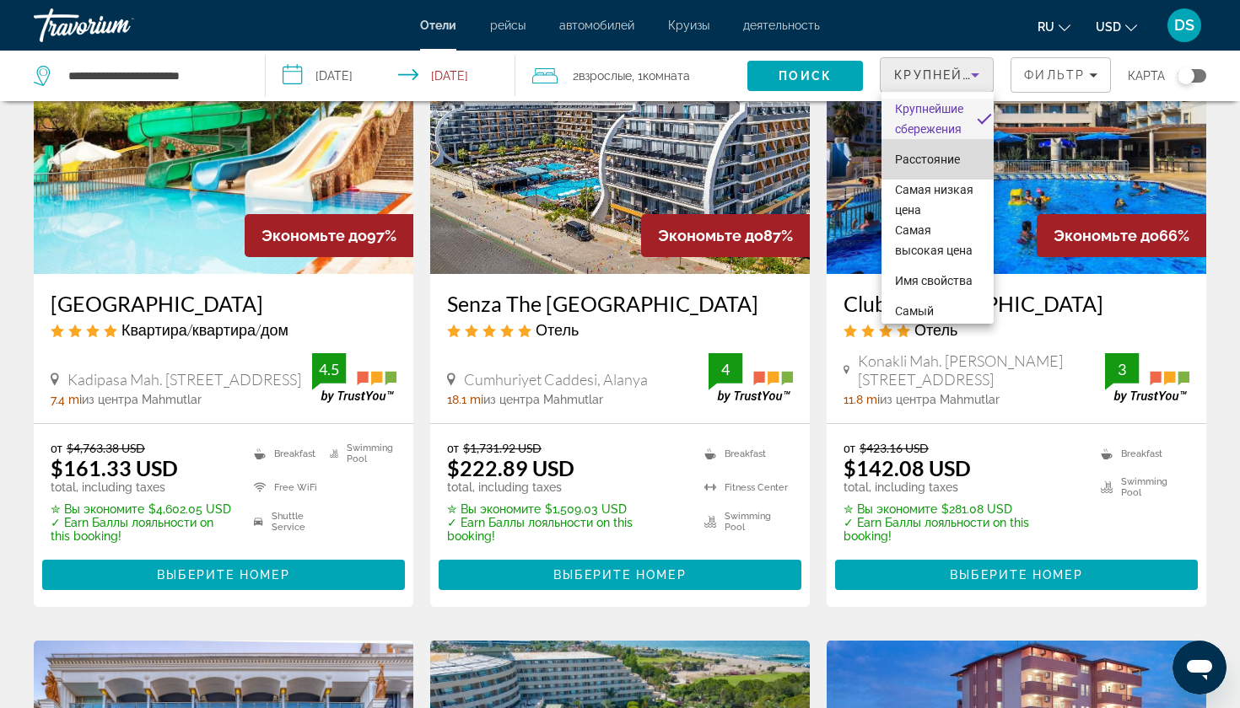
click at [900, 159] on span "Расстояние" at bounding box center [927, 159] width 65 height 13
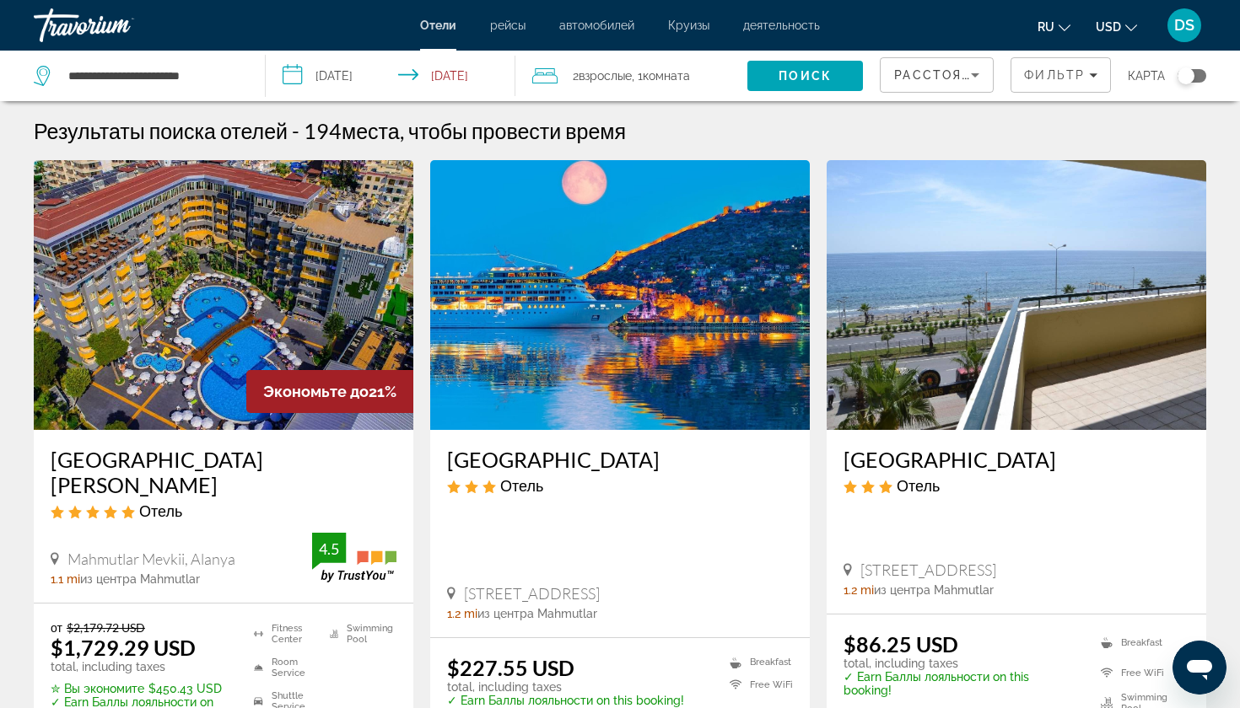
click at [331, 74] on input "**********" at bounding box center [394, 79] width 256 height 56
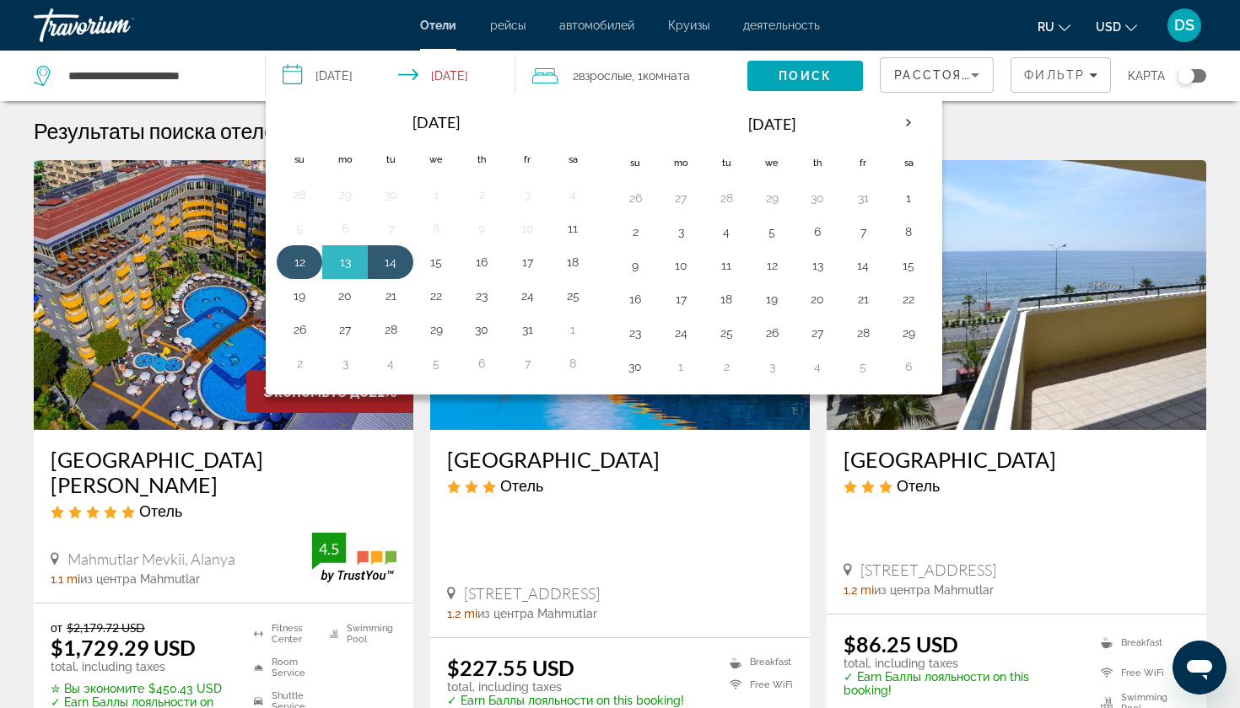
click at [299, 269] on button "12" at bounding box center [299, 262] width 27 height 24
click at [487, 263] on button "16" at bounding box center [481, 262] width 27 height 24
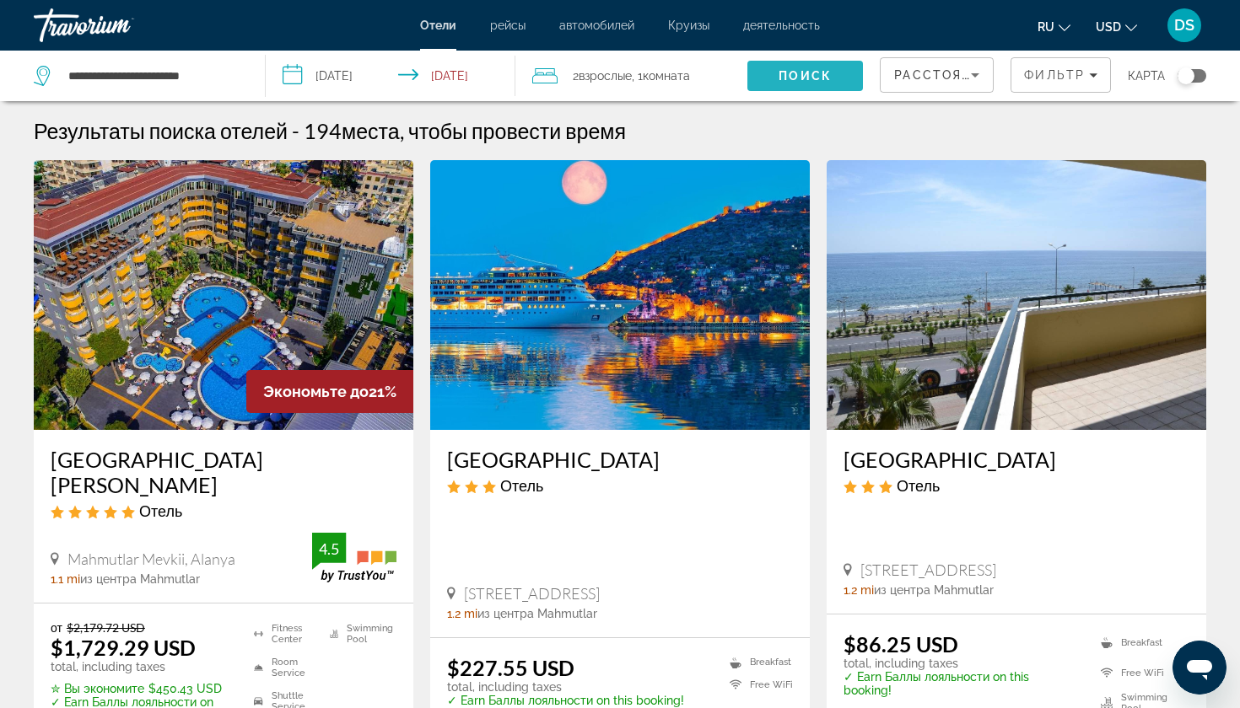
click at [805, 78] on span "Поиск" at bounding box center [804, 75] width 53 height 13
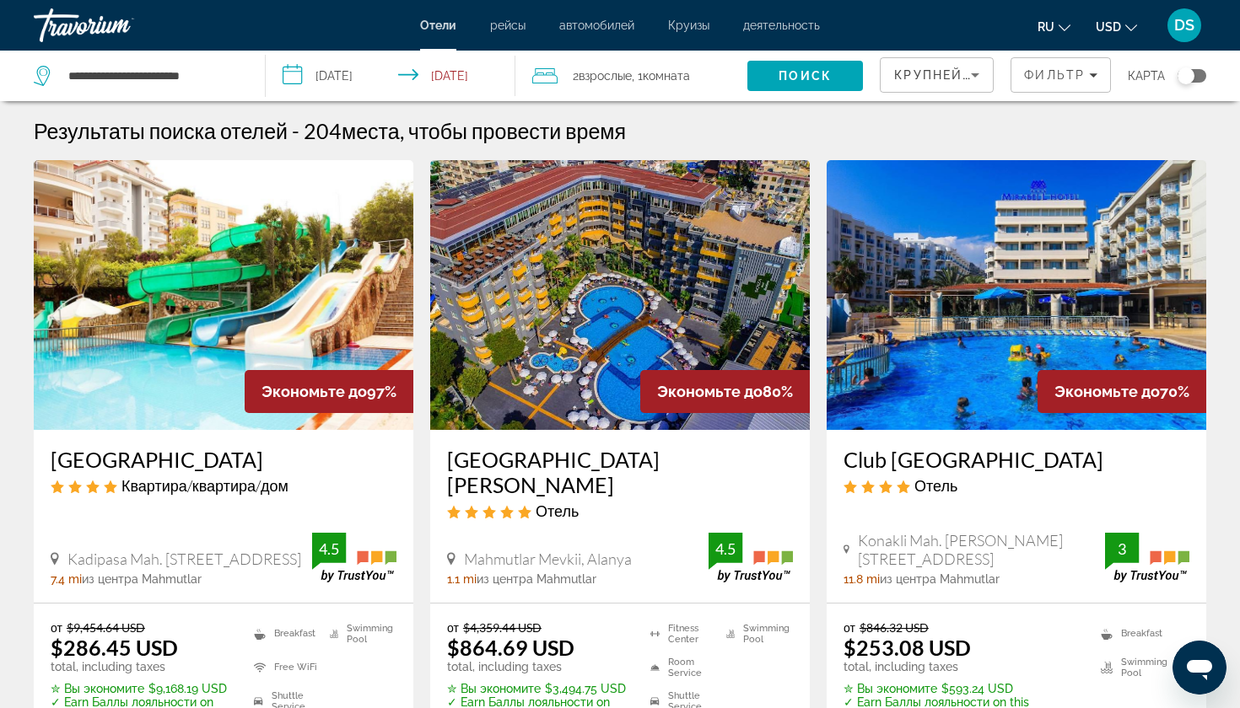
click at [326, 76] on input "**********" at bounding box center [394, 79] width 256 height 56
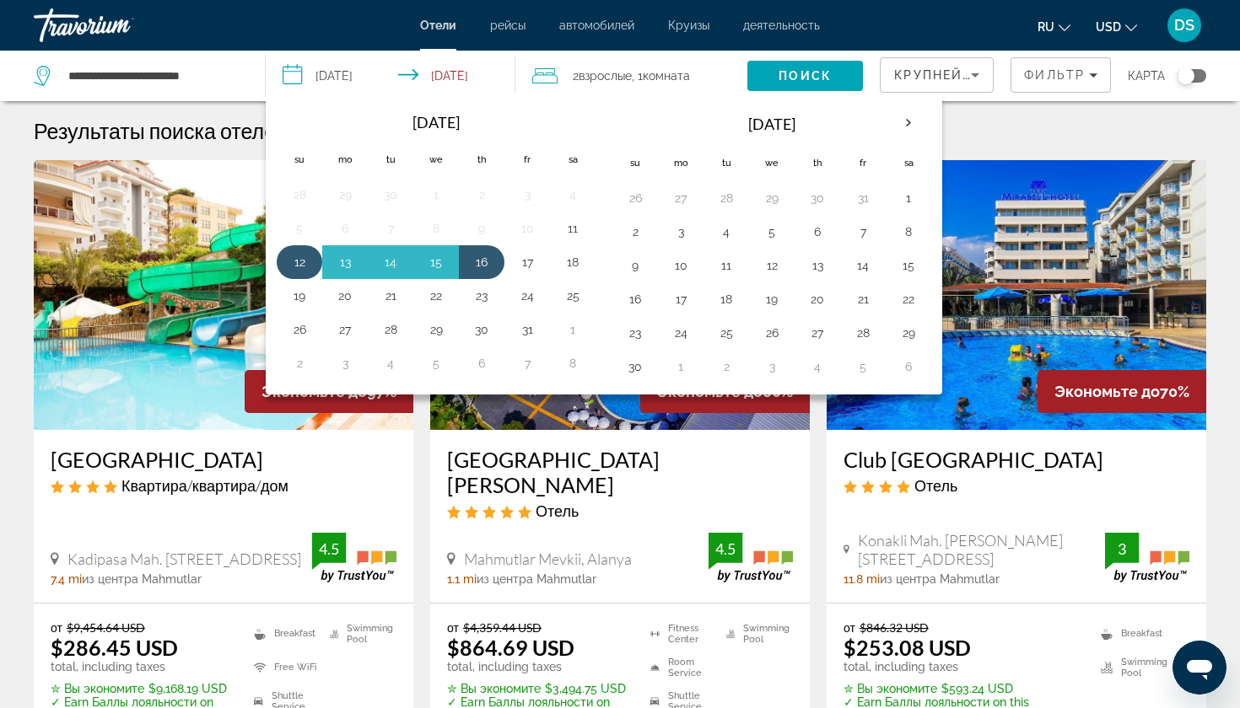
click at [299, 266] on button "12" at bounding box center [299, 262] width 27 height 24
click at [533, 262] on button "17" at bounding box center [527, 262] width 27 height 24
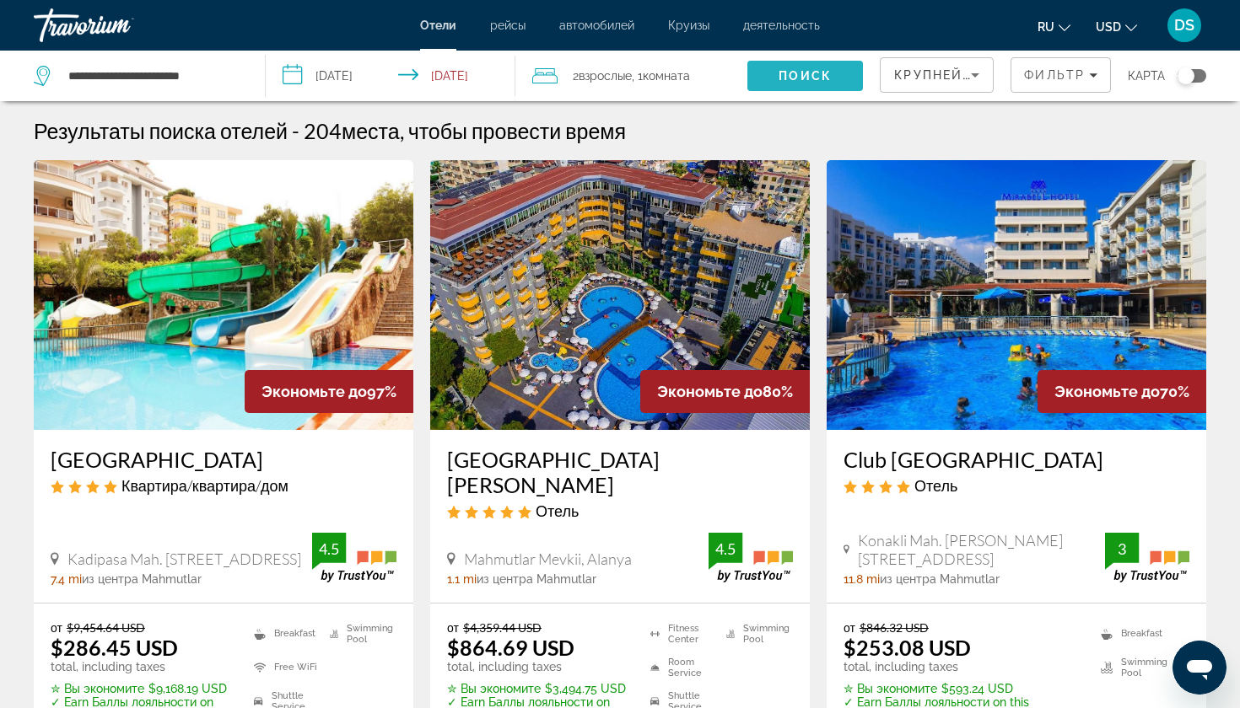
click at [816, 73] on span "Поиск" at bounding box center [804, 75] width 53 height 13
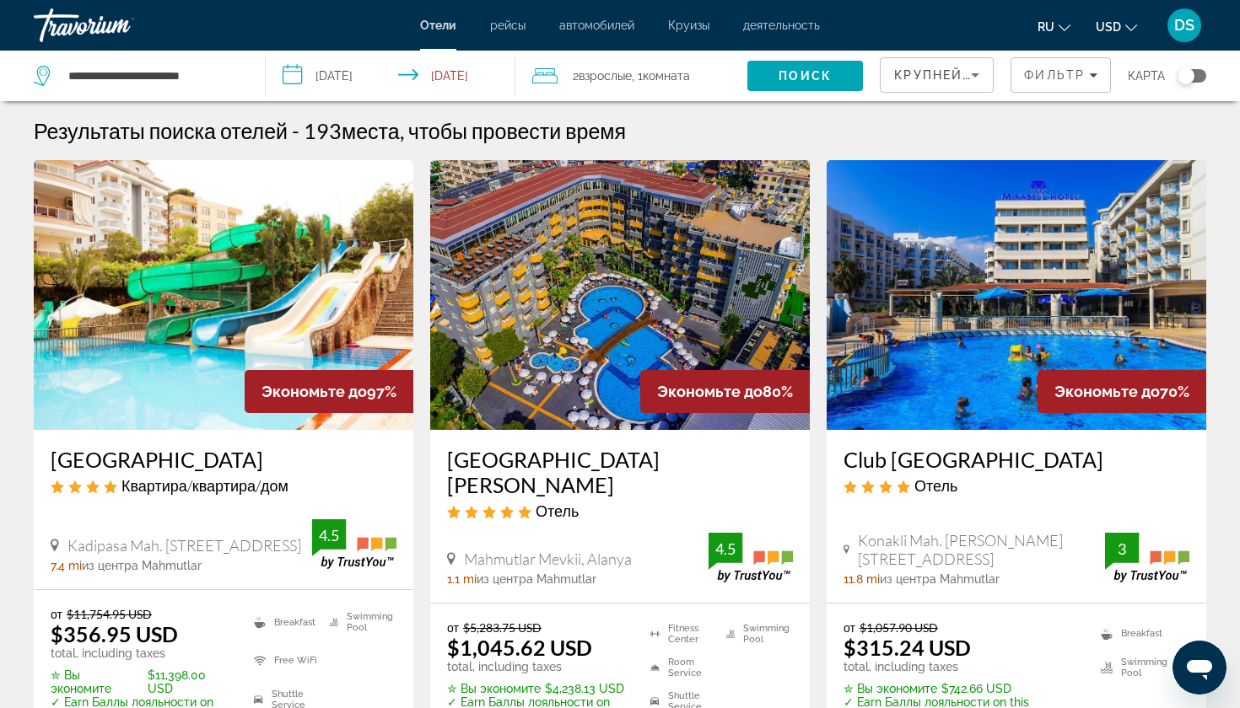
click at [336, 68] on input "**********" at bounding box center [394, 79] width 256 height 56
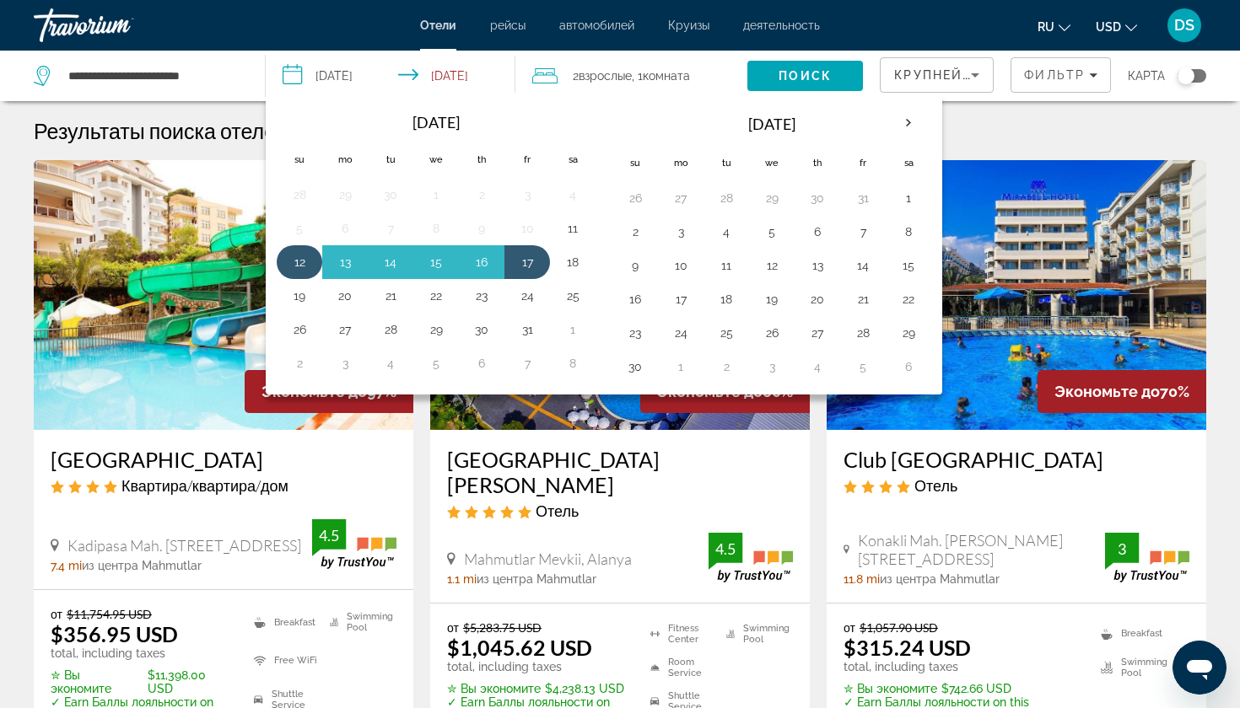
click at [299, 256] on button "12" at bounding box center [299, 262] width 27 height 24
click at [439, 261] on button "15" at bounding box center [436, 262] width 27 height 24
type input "**********"
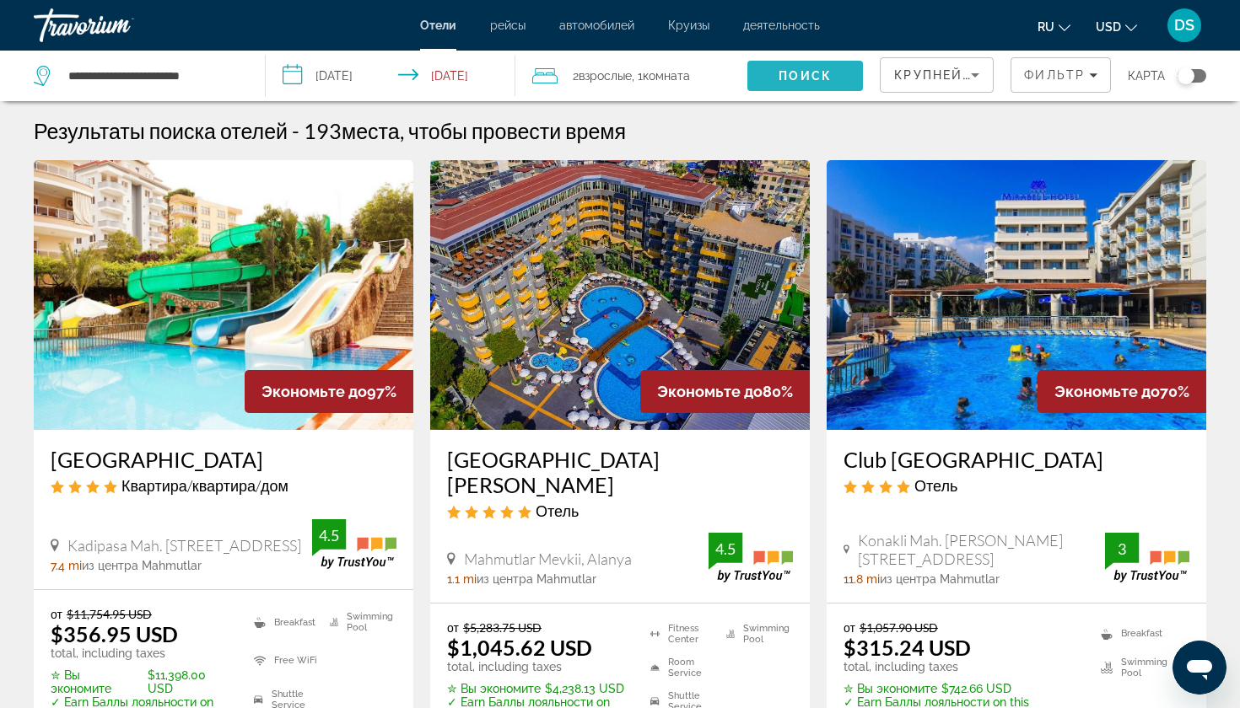
click at [806, 82] on span "Поиск" at bounding box center [804, 75] width 53 height 13
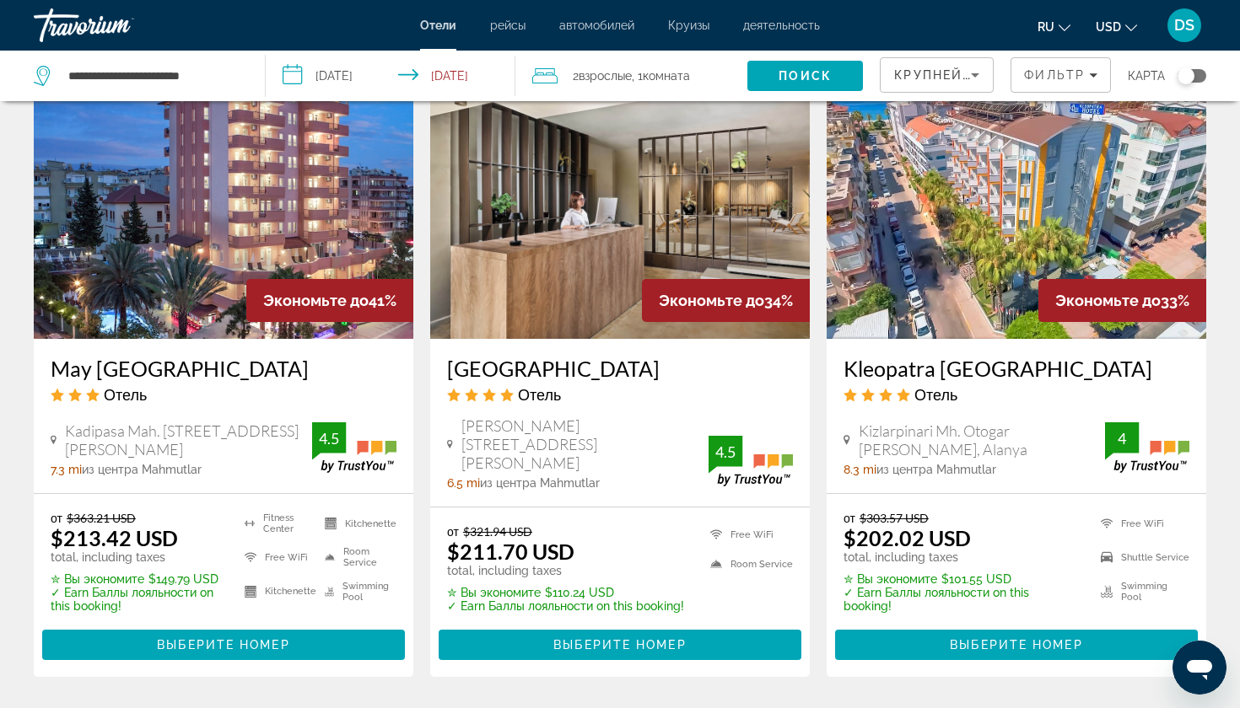
scroll to position [2057, 0]
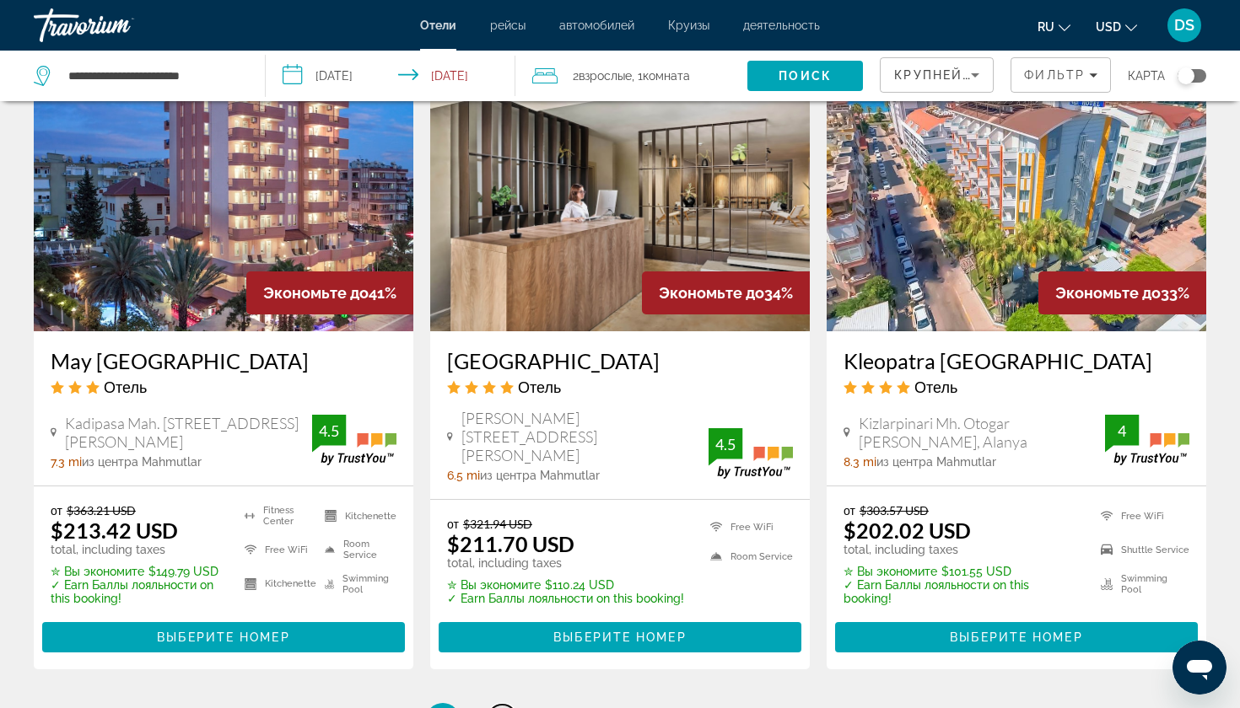
click at [499, 708] on span "2" at bounding box center [502, 720] width 8 height 19
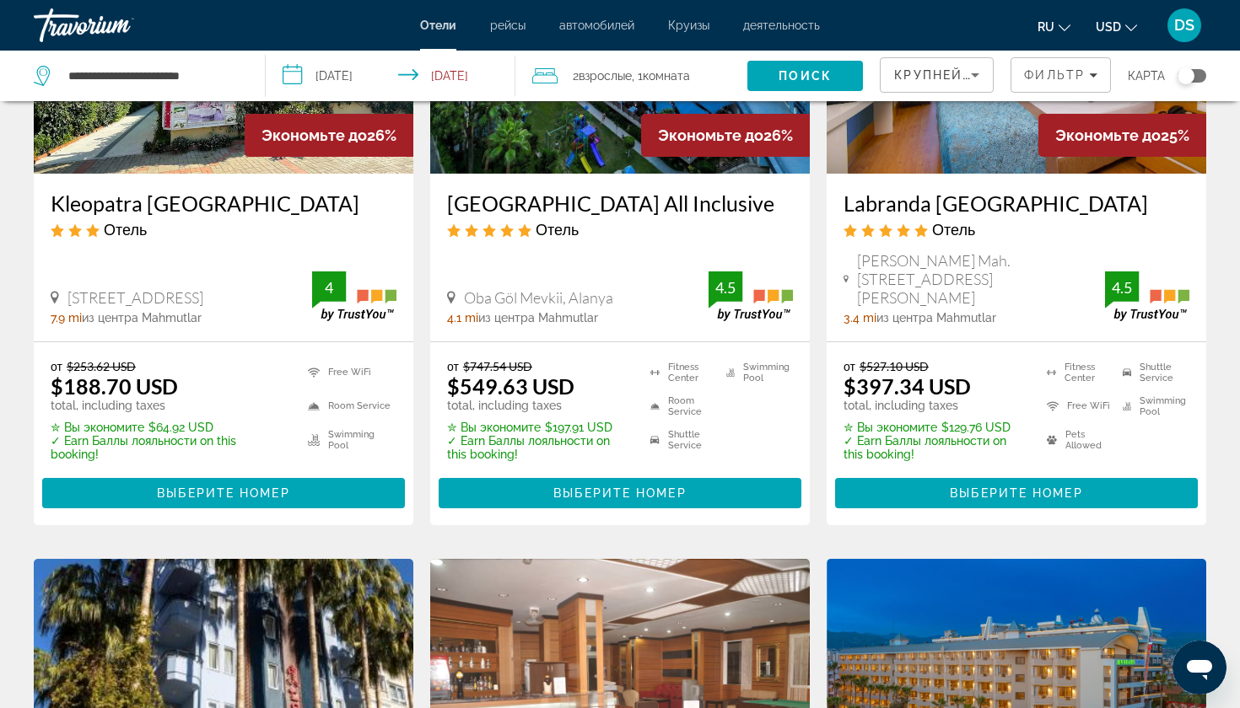
scroll to position [918, 0]
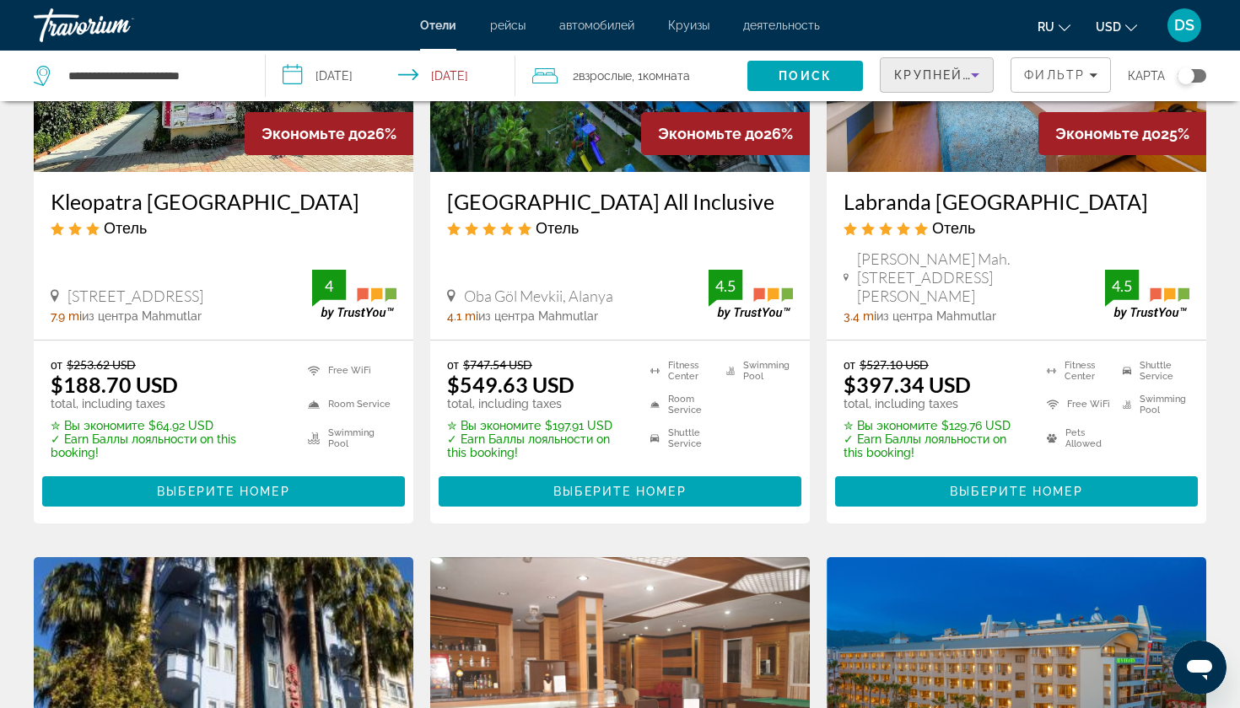
click at [974, 73] on icon "Sort by" at bounding box center [975, 75] width 20 height 20
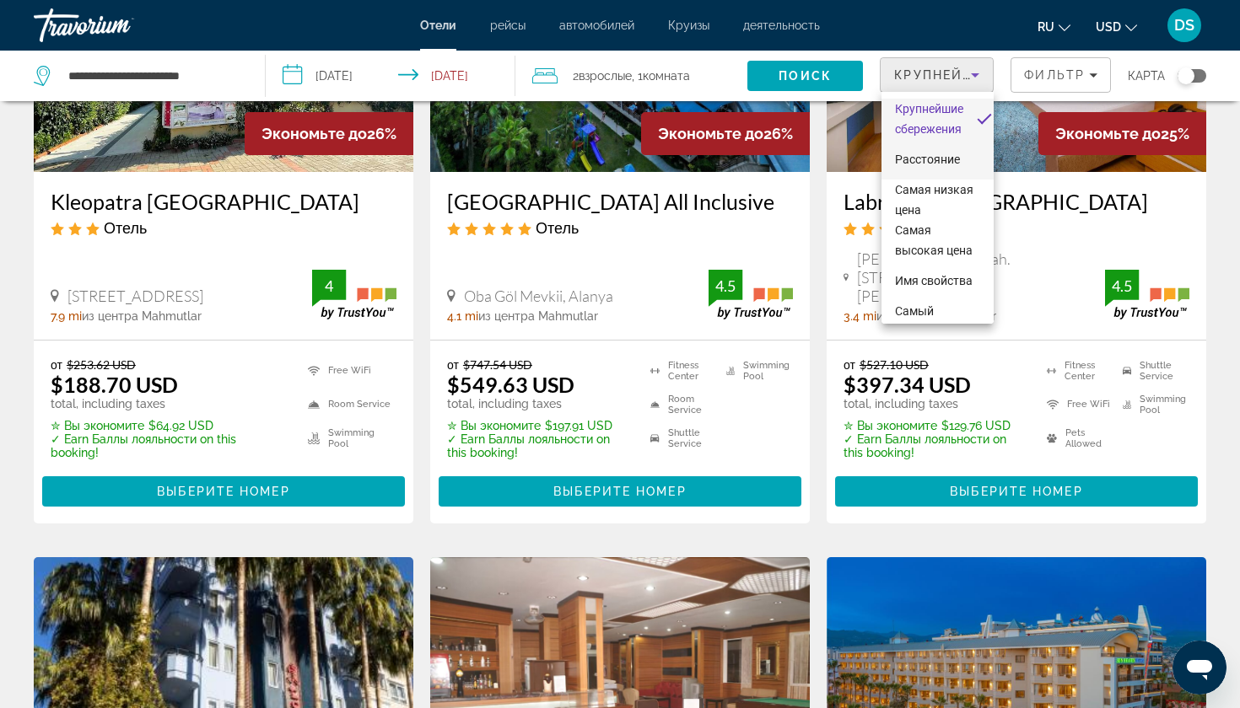
click at [927, 158] on span "Расстояние" at bounding box center [927, 159] width 65 height 13
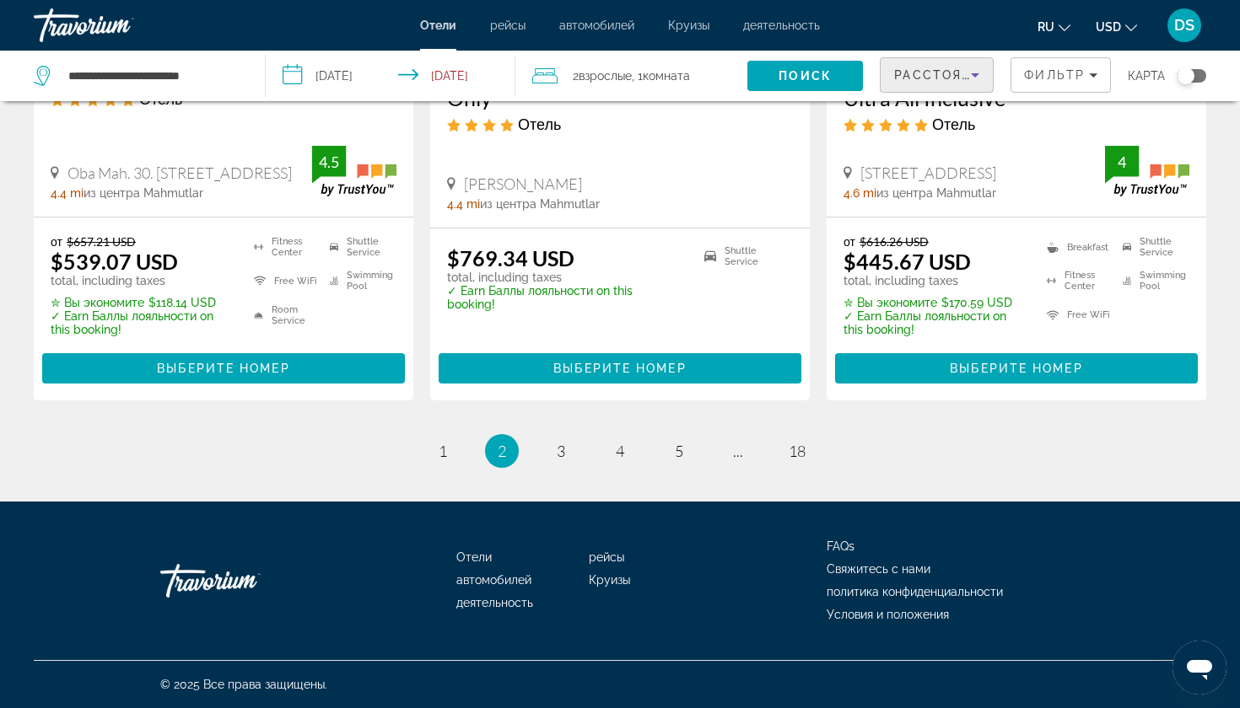
scroll to position [2310, 0]
click at [440, 448] on span "1" at bounding box center [443, 451] width 8 height 19
